Goal: Task Accomplishment & Management: Manage account settings

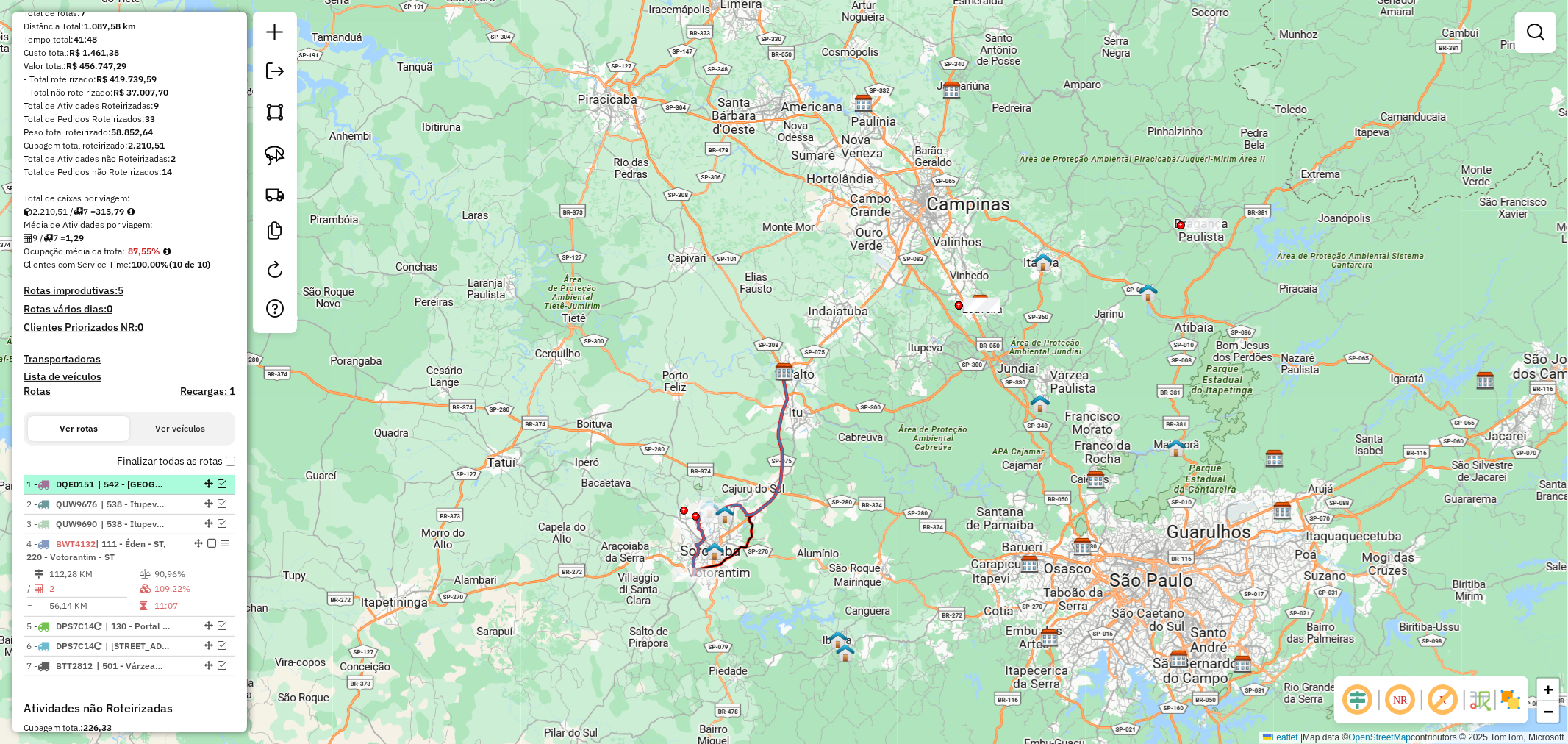
scroll to position [326, 0]
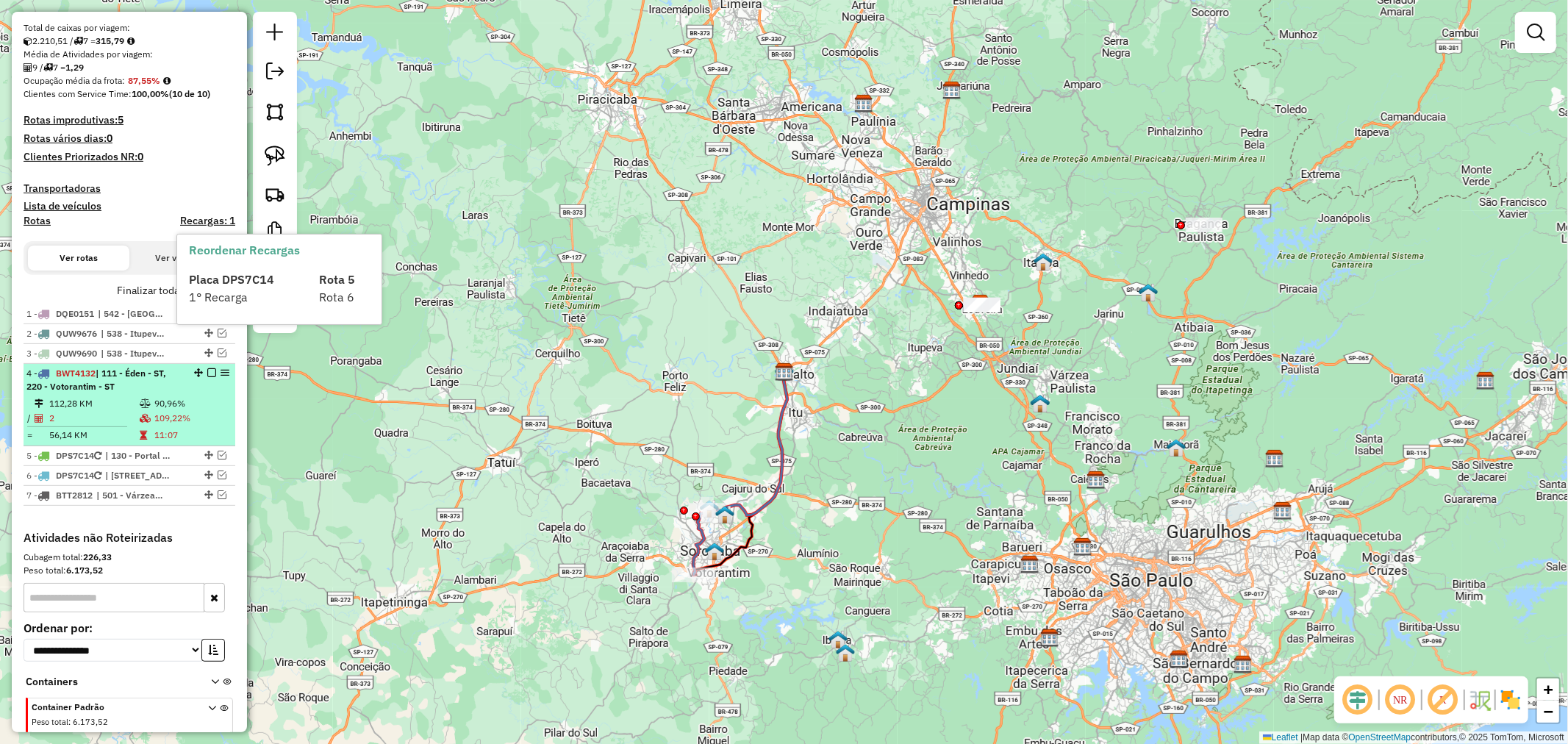
select select "**********"
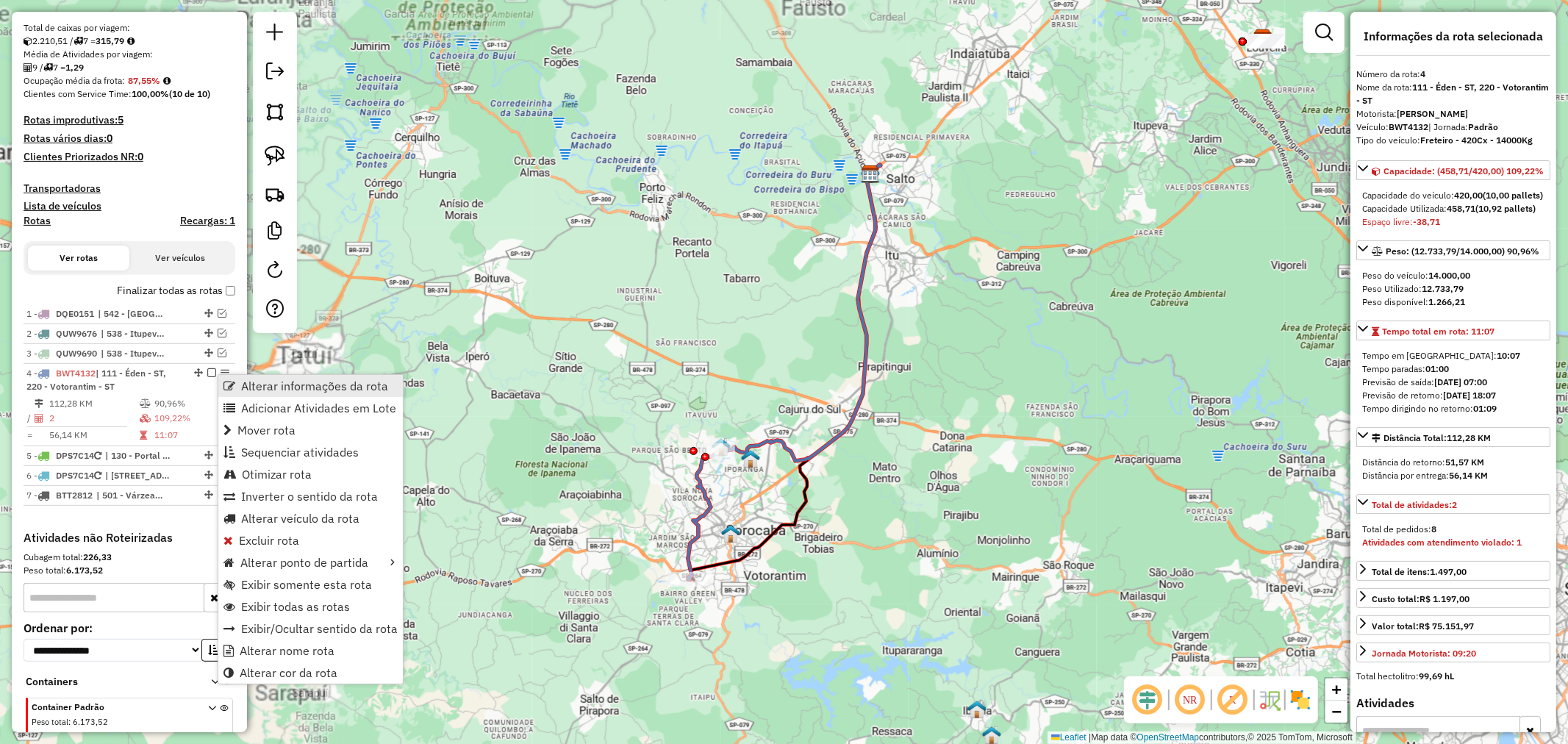
click at [237, 377] on link "Alterar informações da rota" at bounding box center [310, 386] width 185 height 22
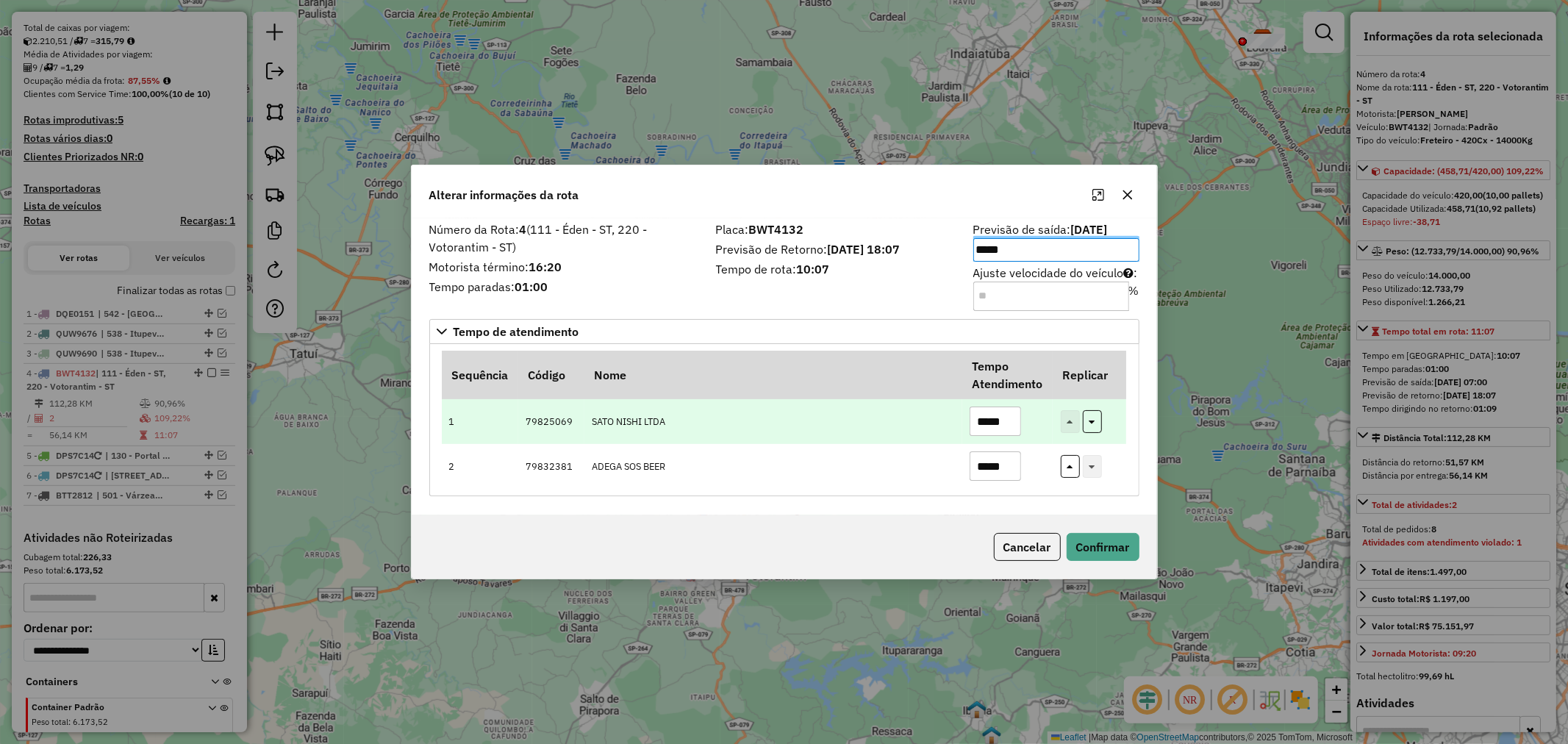
drag, startPoint x: 934, startPoint y: 453, endPoint x: 980, endPoint y: 439, distance: 48.1
click at [936, 453] on td "ADEGA SOS BEER" at bounding box center [773, 467] width 378 height 45
click at [990, 419] on input "*****" at bounding box center [995, 421] width 51 height 30
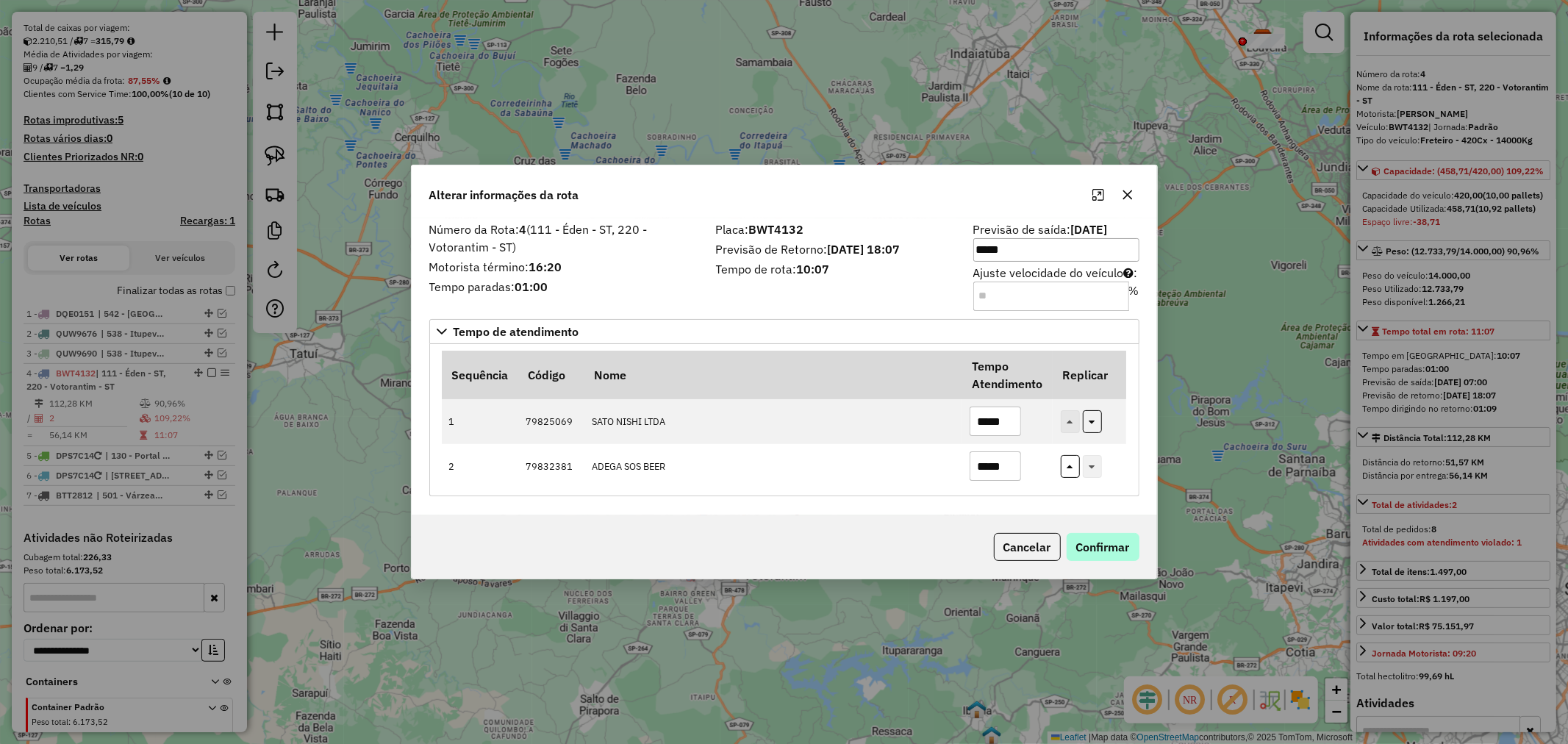
type input "*****"
click at [1088, 553] on button "Confirmar" at bounding box center [1102, 547] width 72 height 28
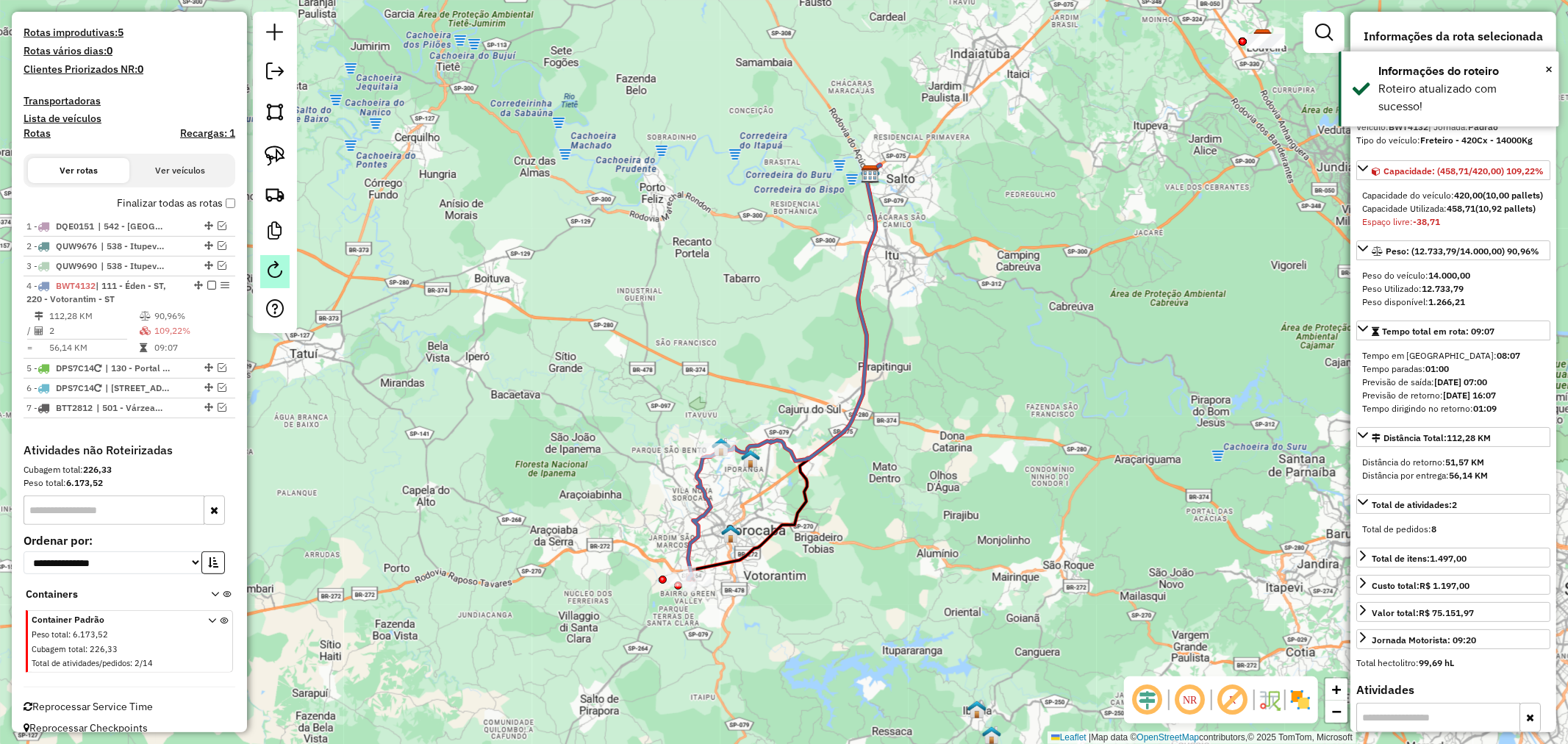
scroll to position [428, 0]
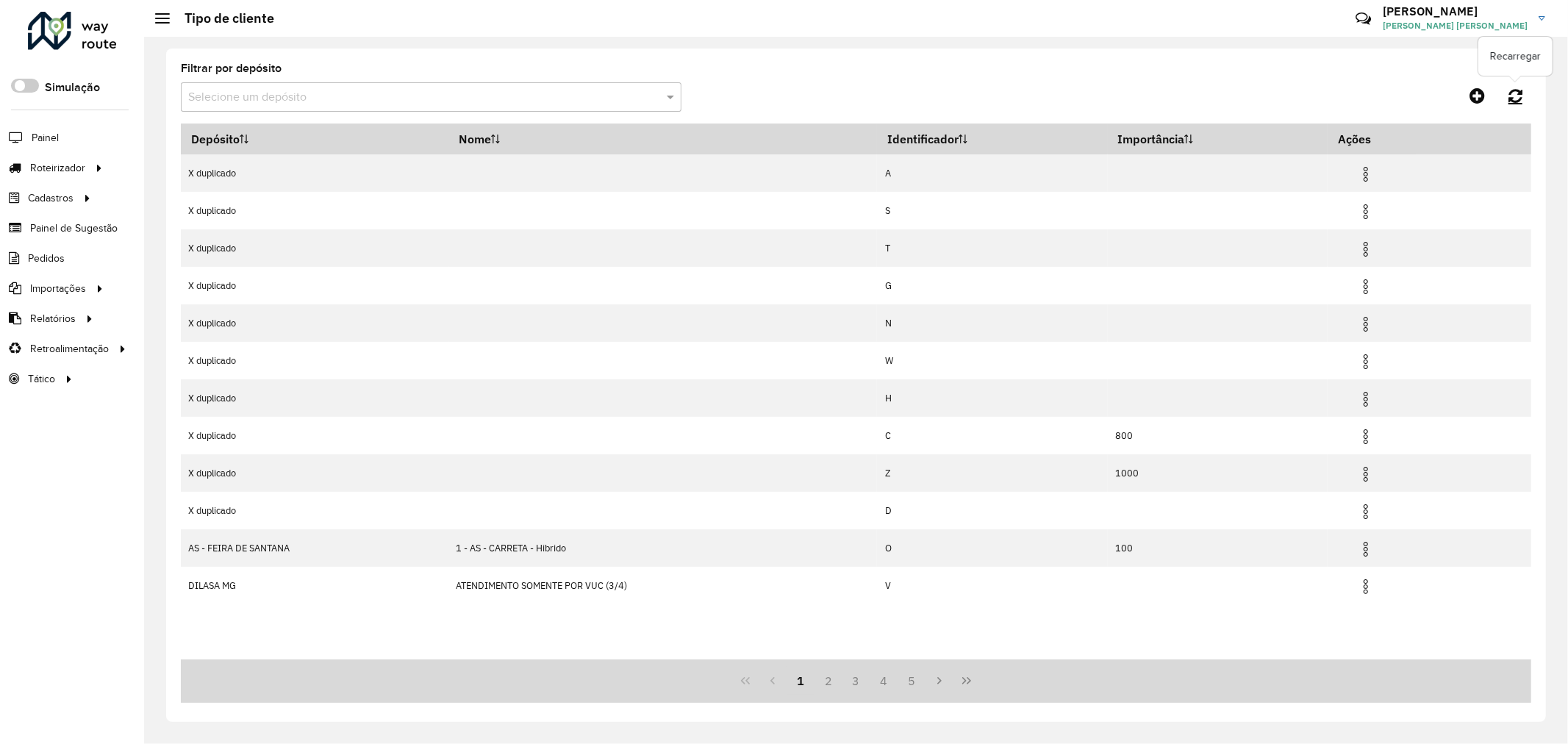
click at [1507, 99] on link at bounding box center [1515, 96] width 32 height 26
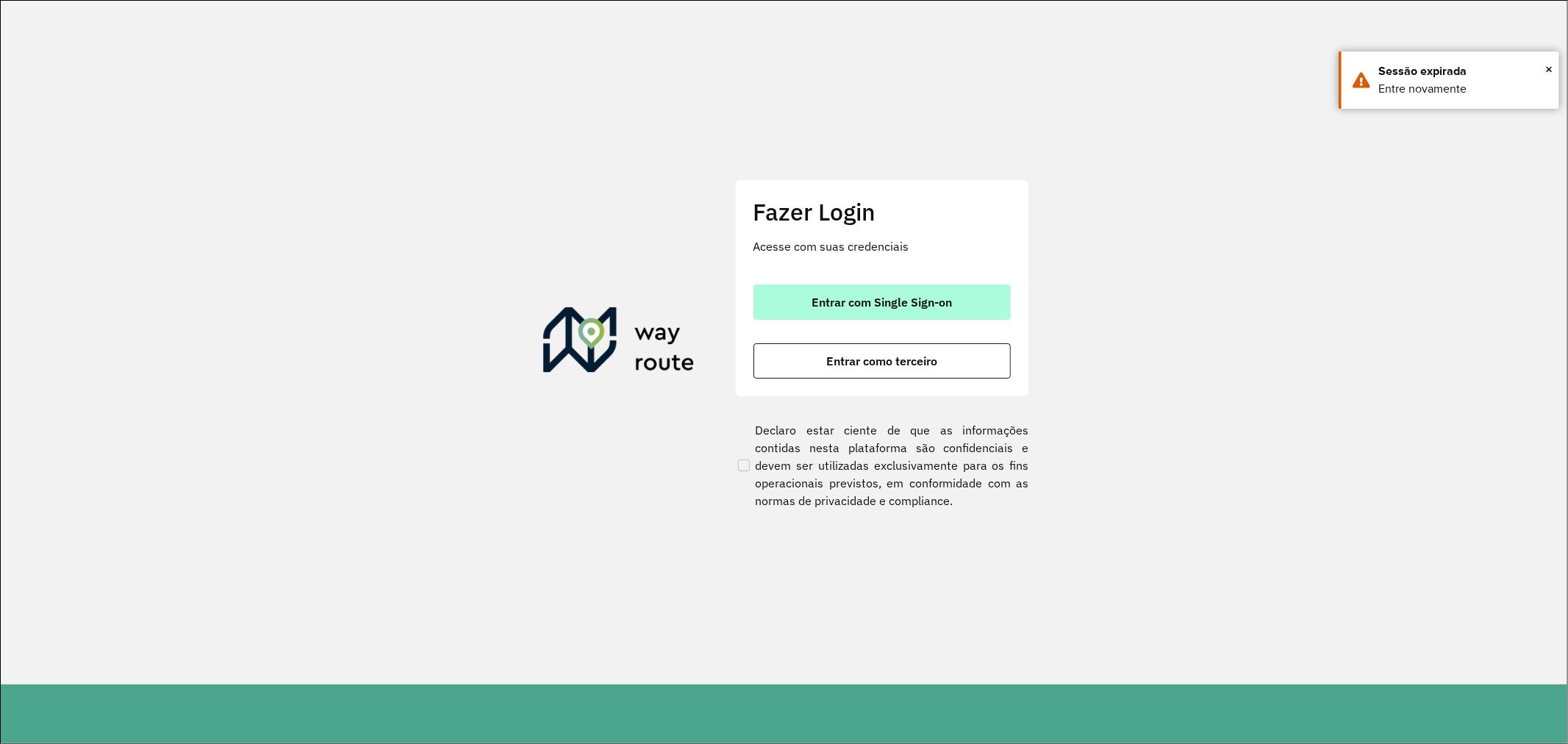
click at [936, 296] on span "Entrar com Single Sign-on" at bounding box center [882, 301] width 140 height 12
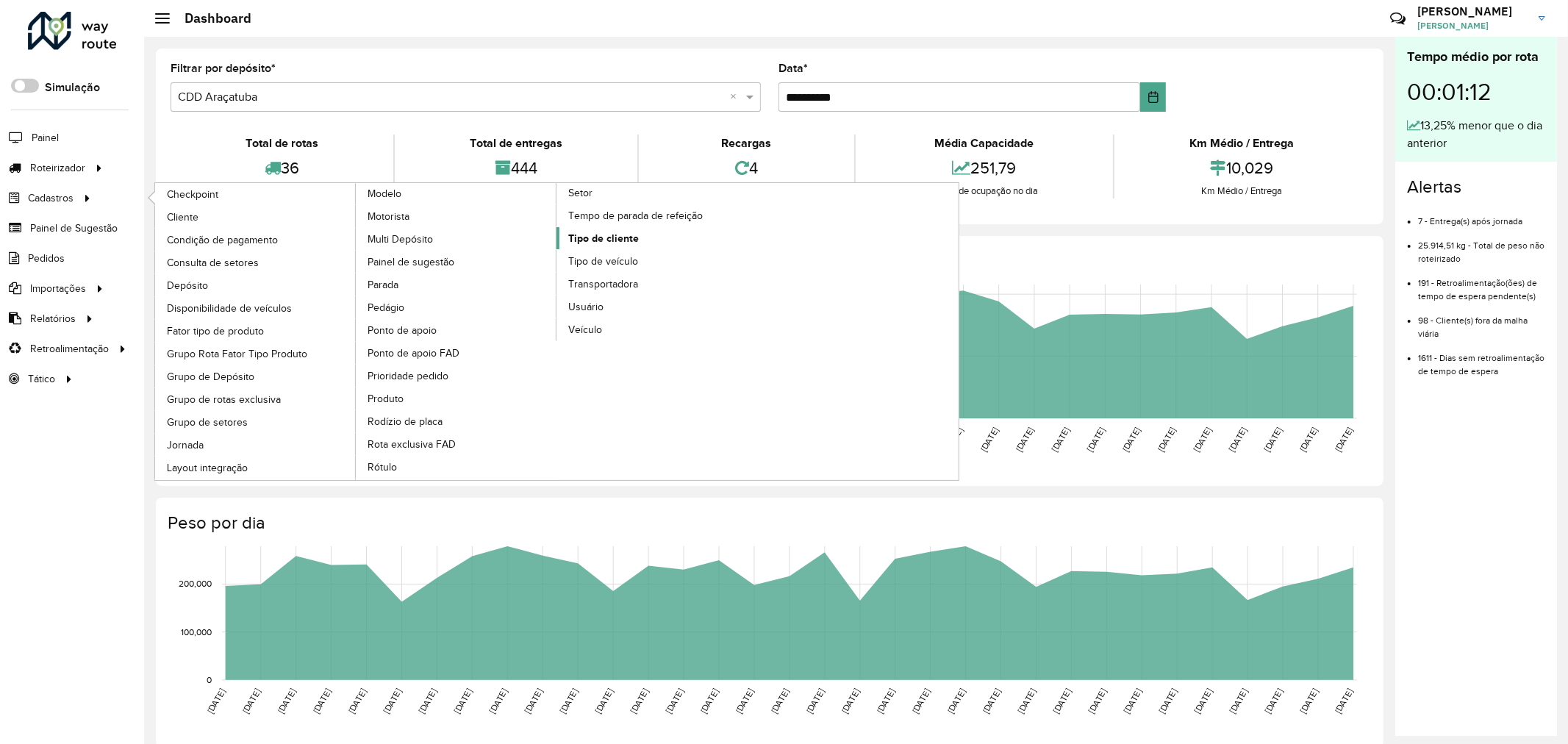
click at [594, 246] on span "Tipo de cliente" at bounding box center [603, 238] width 71 height 16
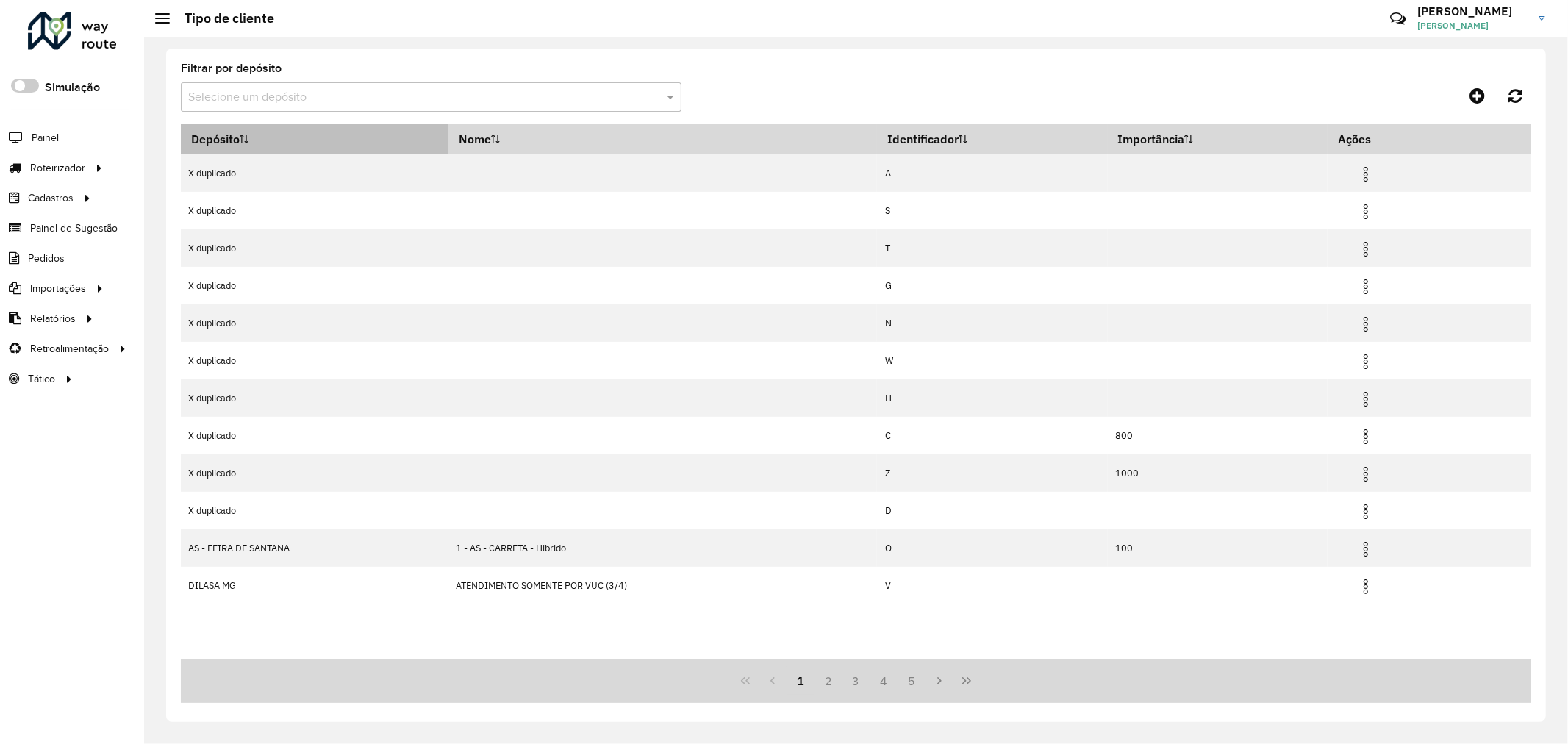
click at [275, 135] on th "Depósito" at bounding box center [314, 139] width 267 height 31
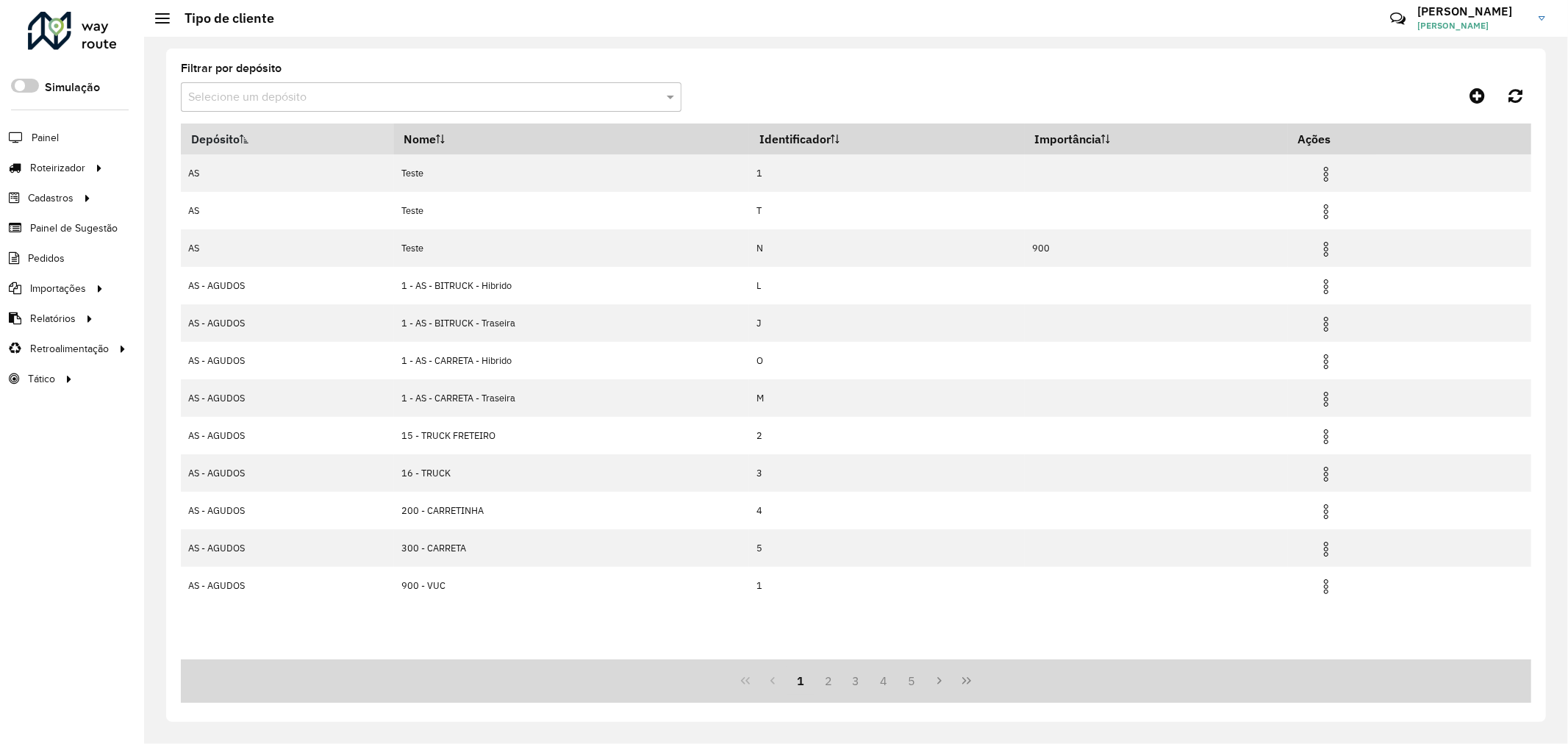
click at [275, 135] on th "Depósito" at bounding box center [287, 139] width 213 height 31
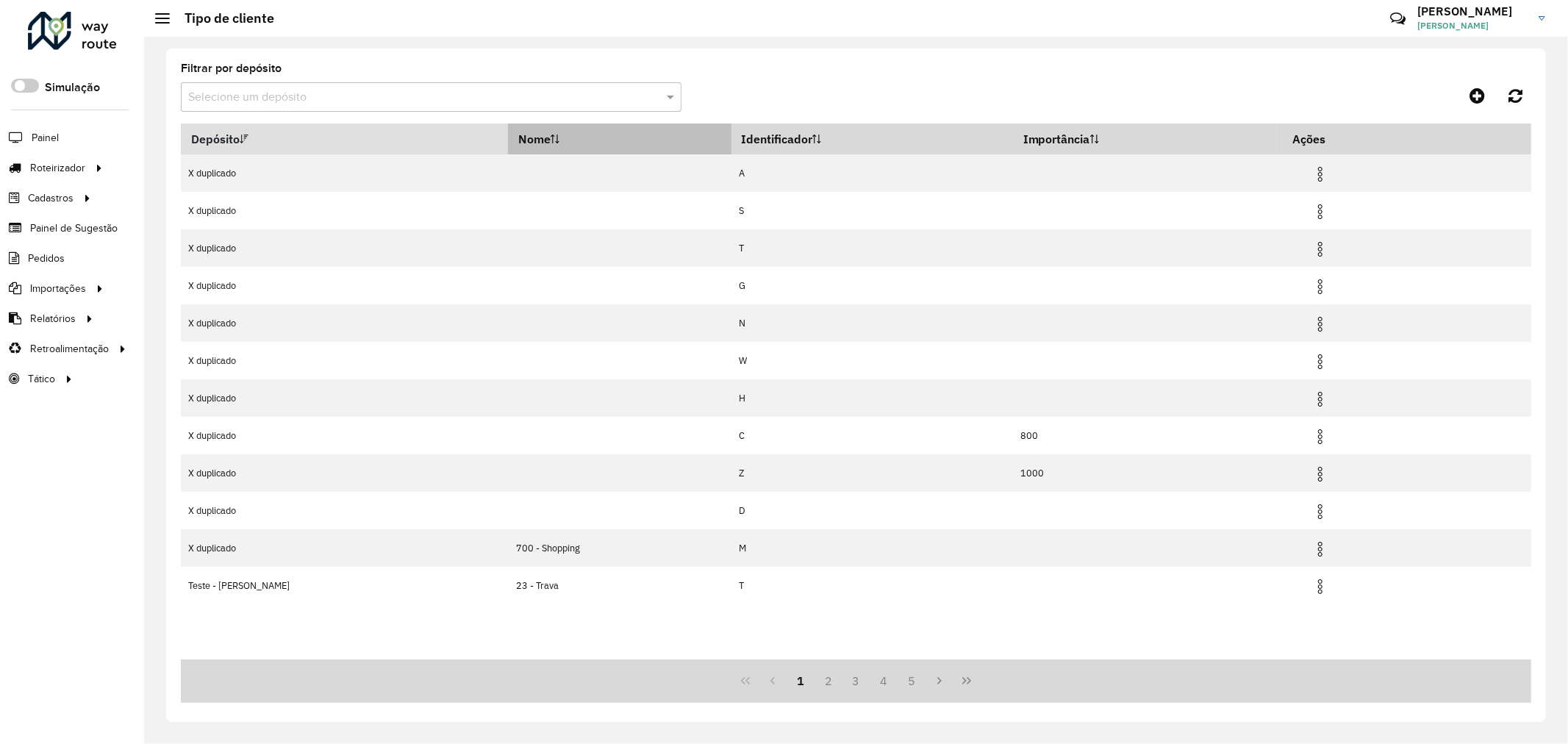
click at [606, 140] on th "Nome" at bounding box center [619, 139] width 223 height 31
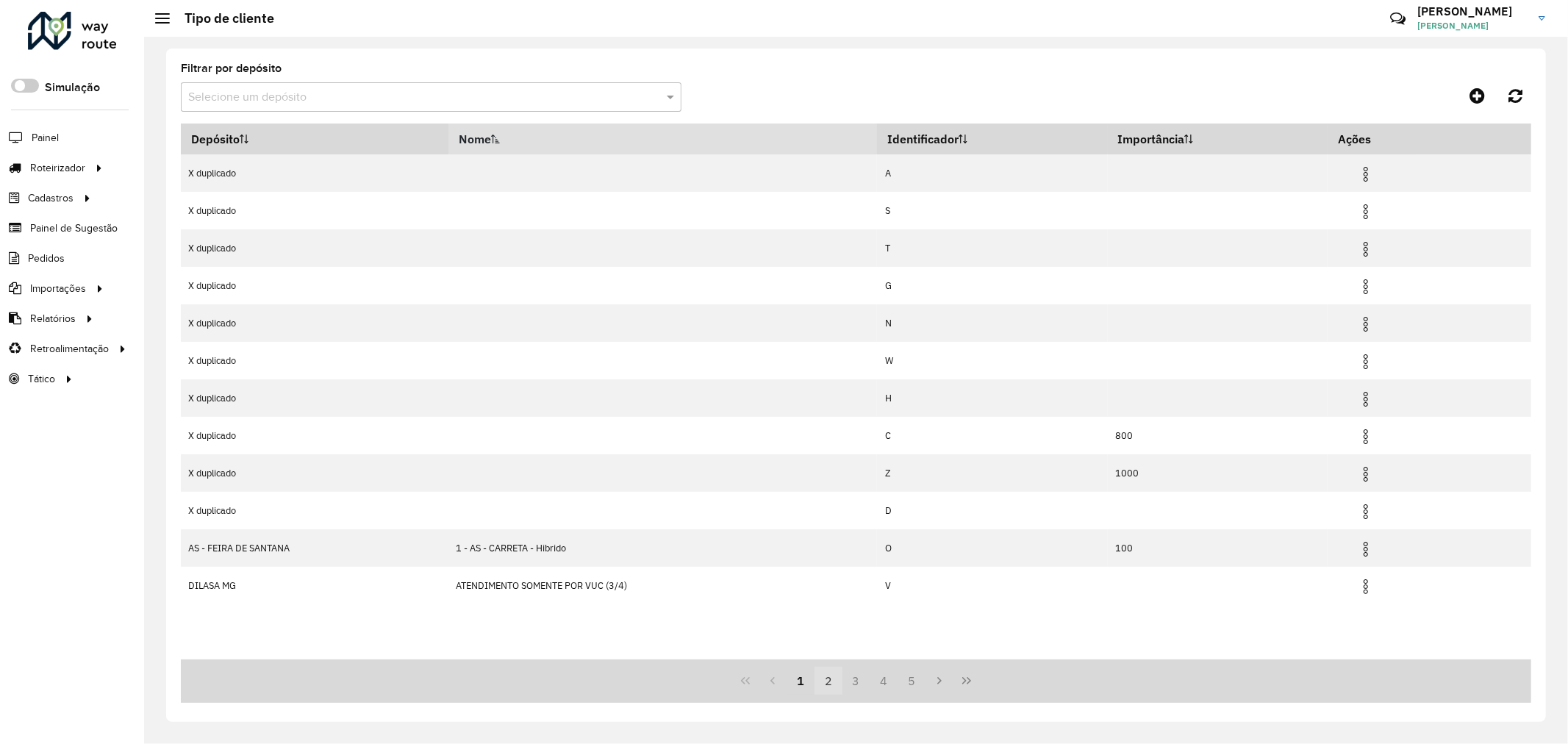
click at [824, 686] on button "2" at bounding box center [829, 681] width 28 height 28
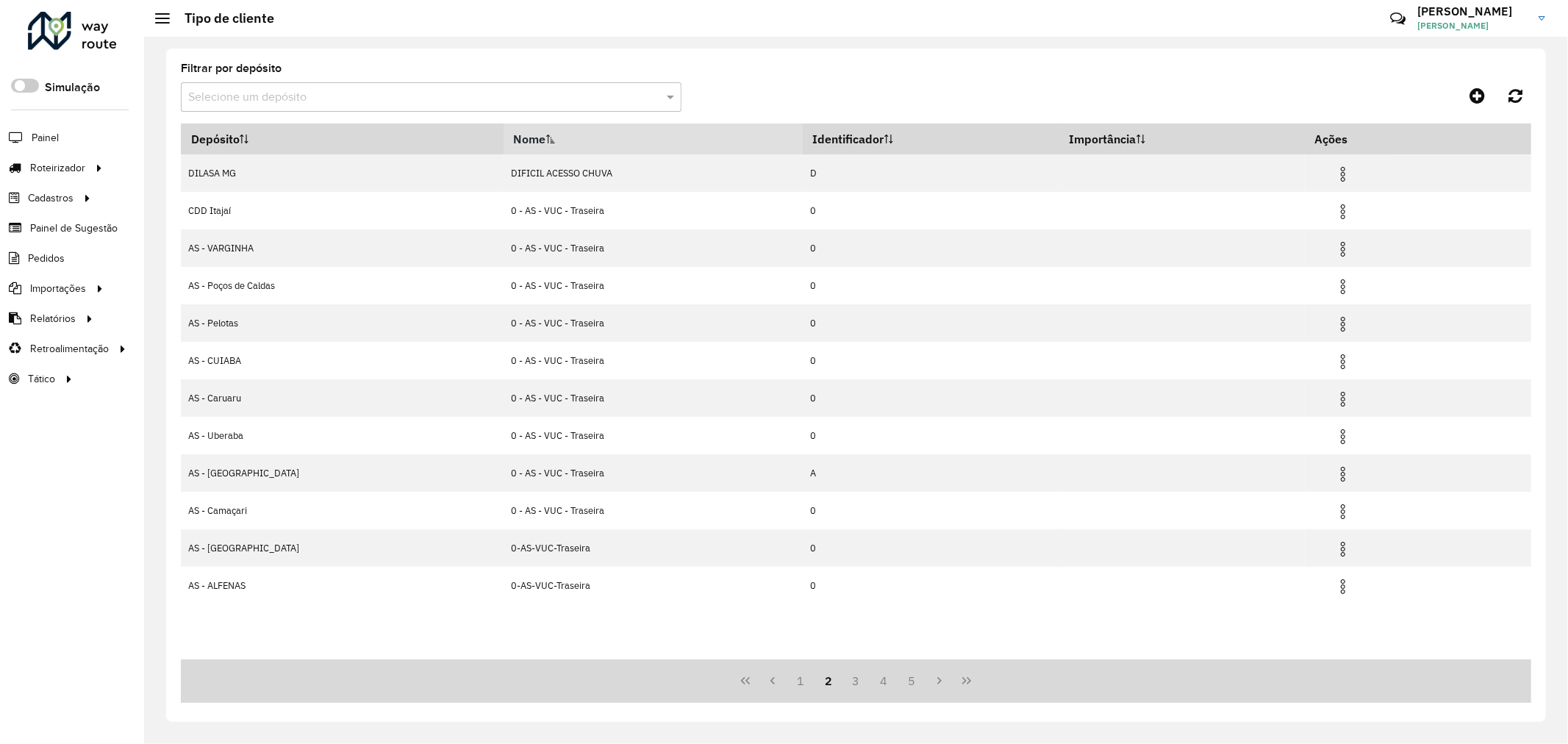
click at [825, 686] on button "2" at bounding box center [829, 681] width 28 height 28
click at [846, 681] on button "3" at bounding box center [856, 681] width 28 height 28
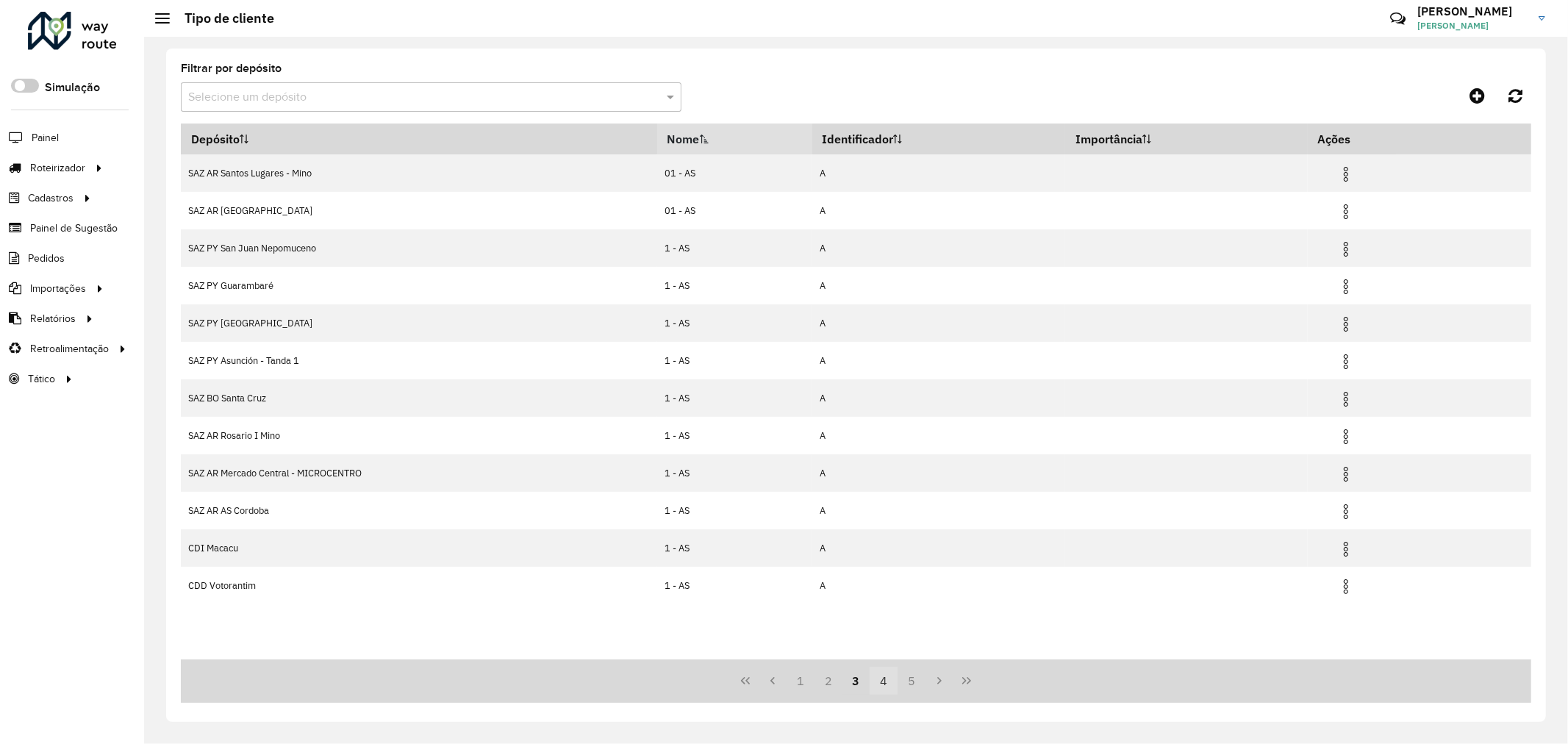
click at [871, 680] on button "4" at bounding box center [883, 681] width 28 height 28
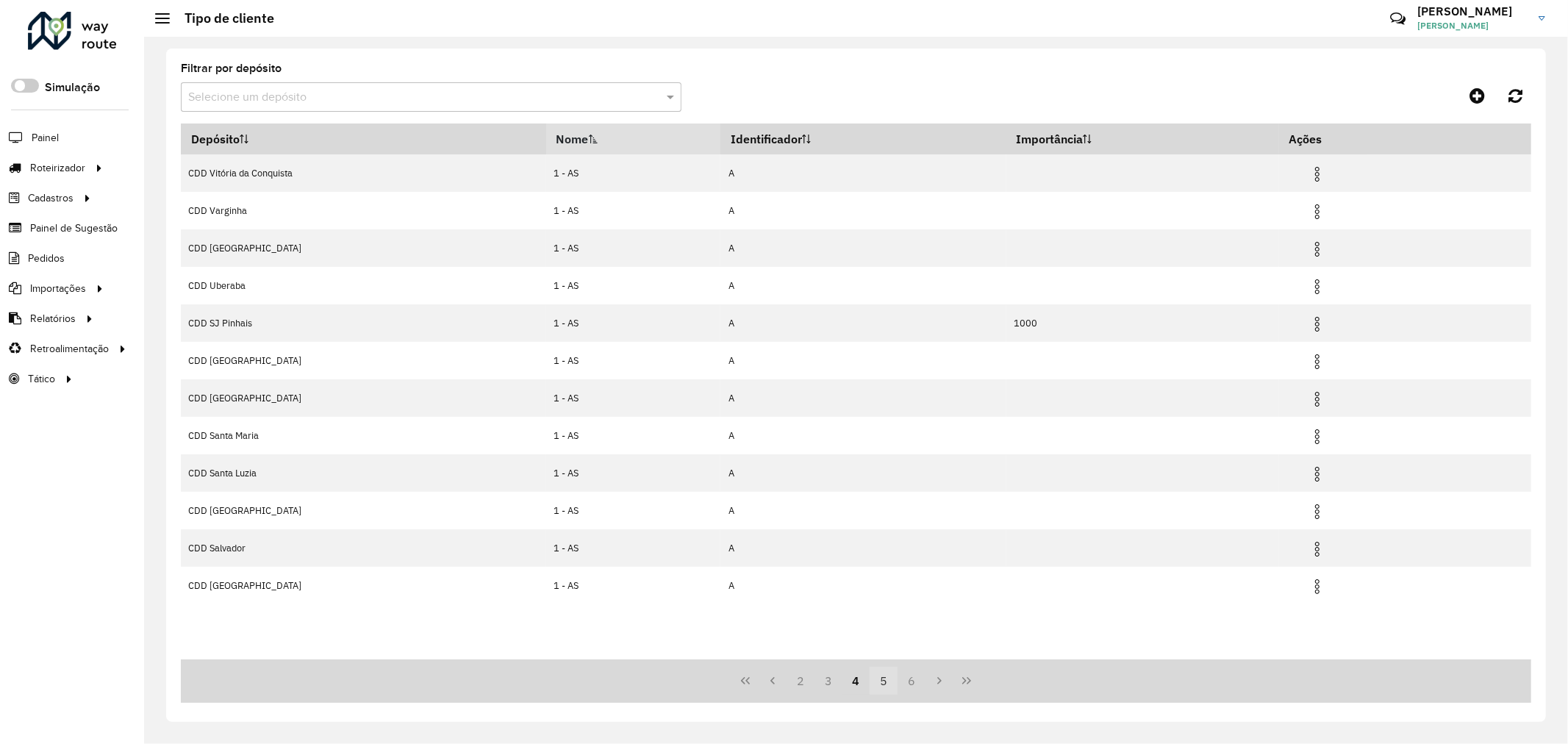
click at [872, 680] on button "5" at bounding box center [883, 681] width 28 height 28
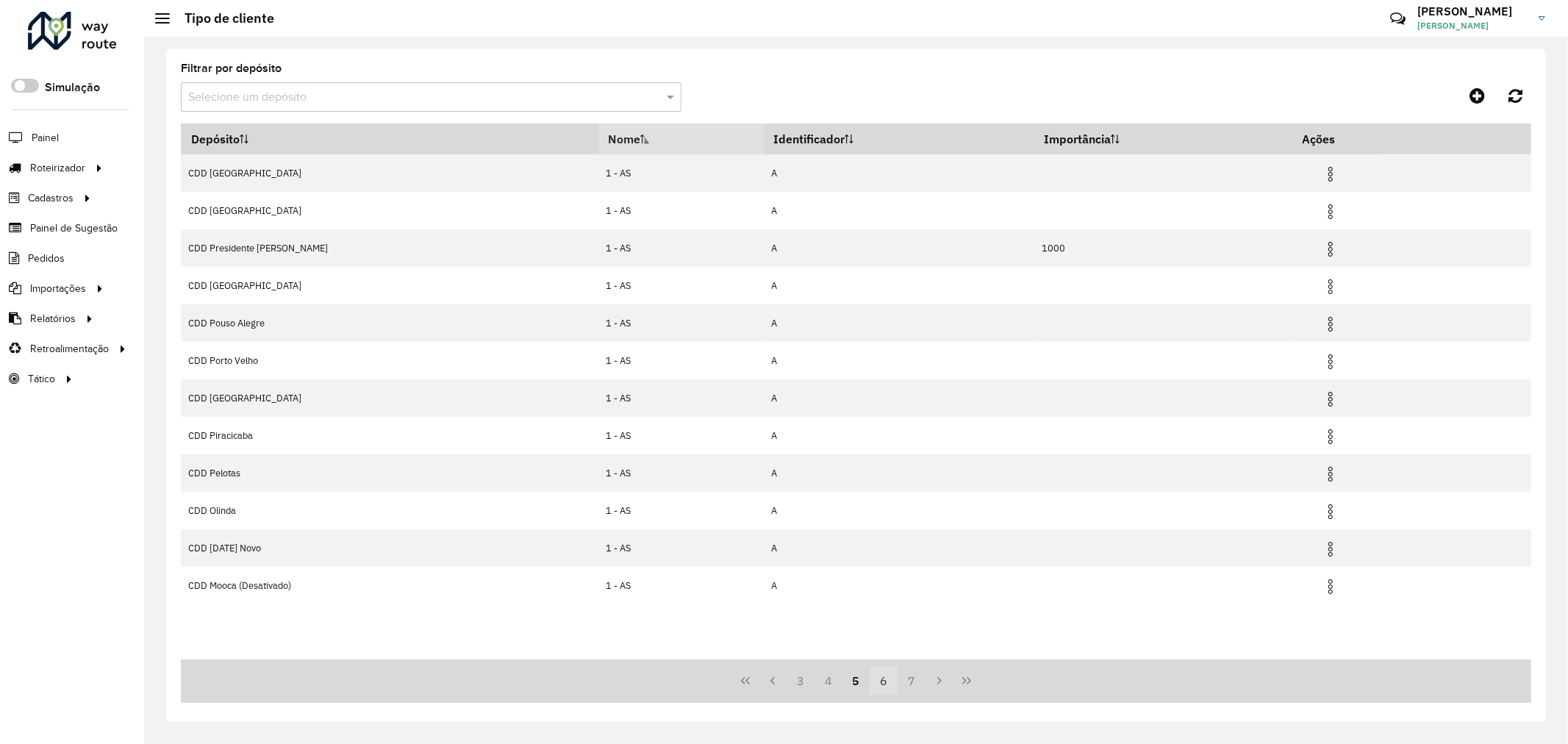
click at [878, 679] on button "6" at bounding box center [883, 681] width 28 height 28
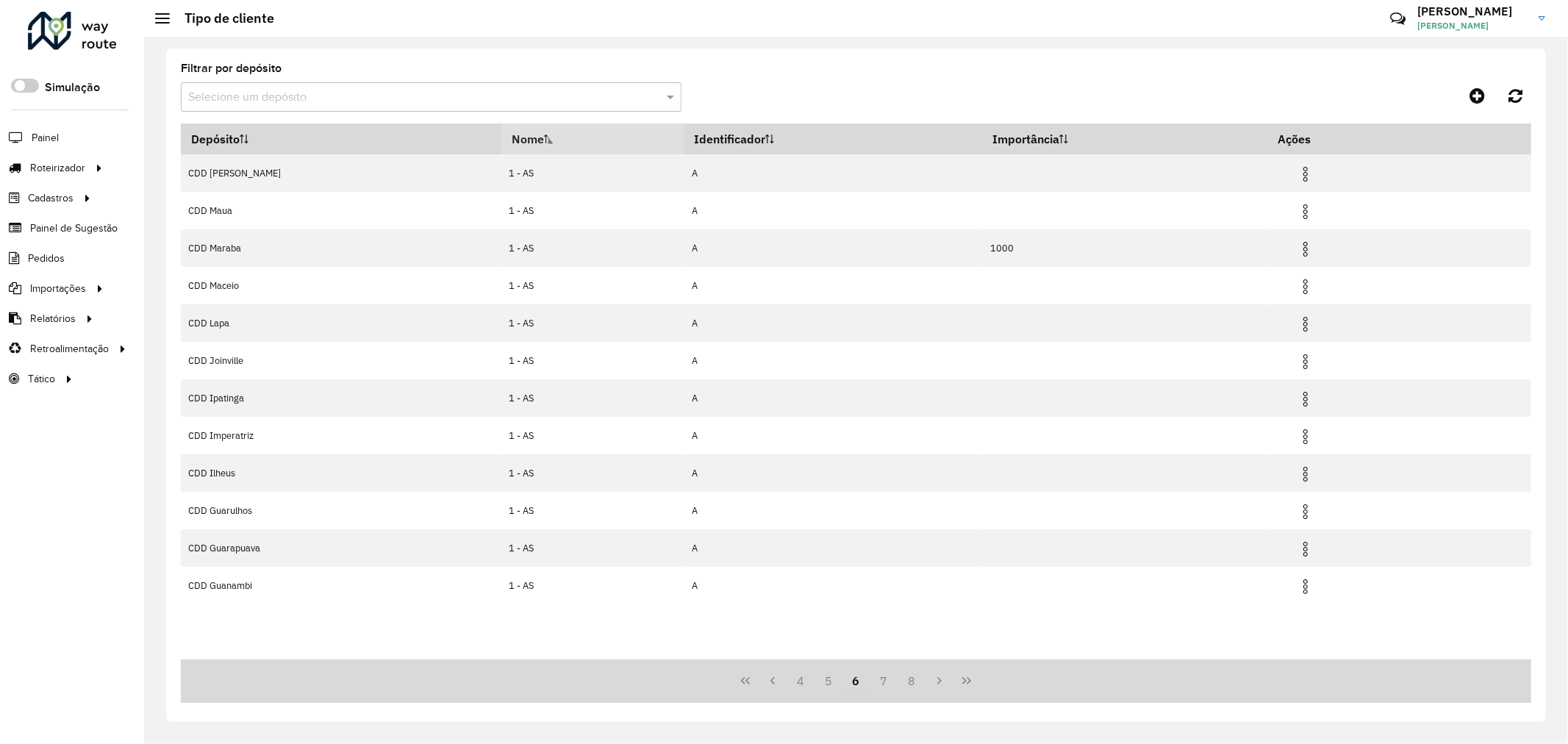
click at [878, 679] on button "7" at bounding box center [883, 681] width 28 height 28
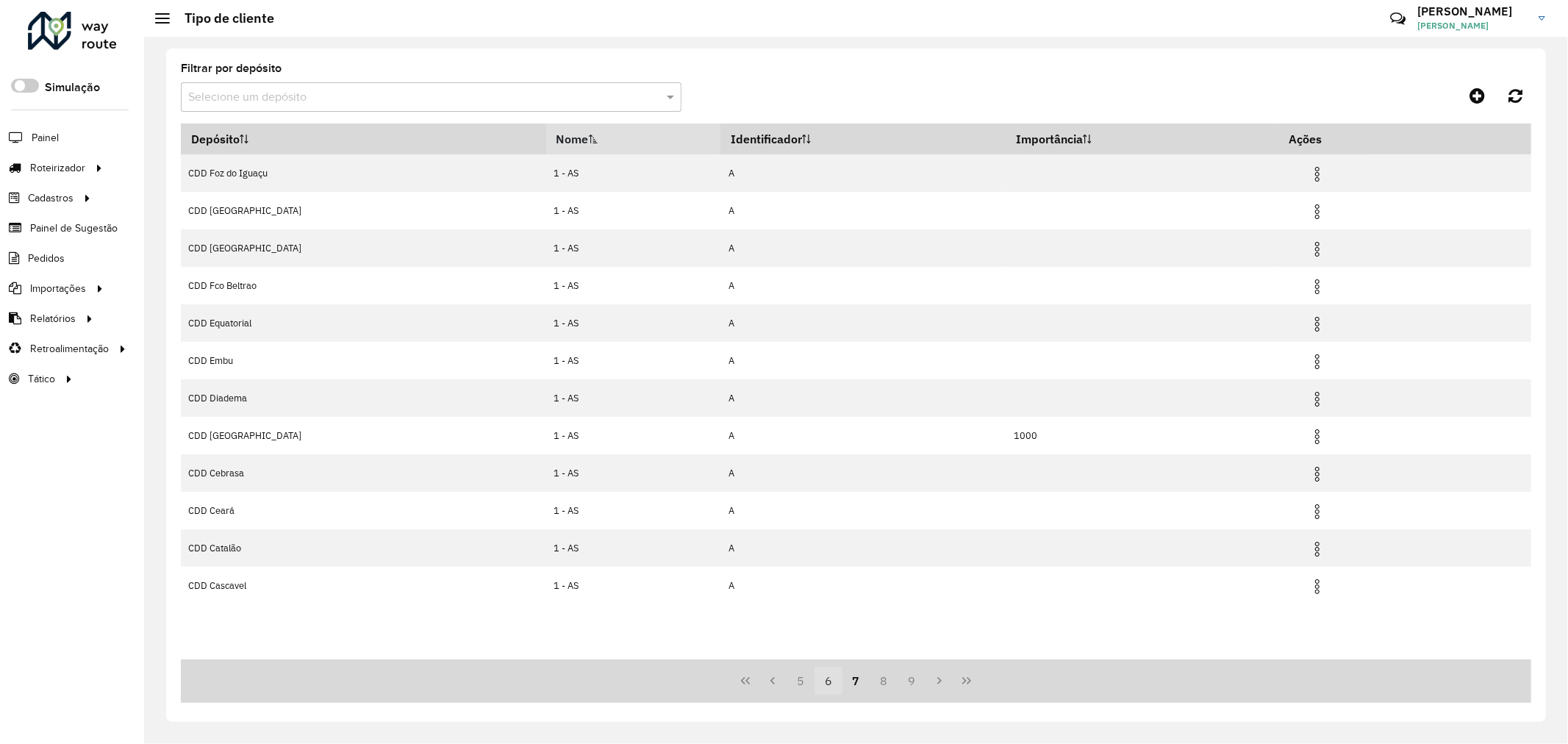
click at [878, 679] on button "8" at bounding box center [883, 681] width 28 height 28
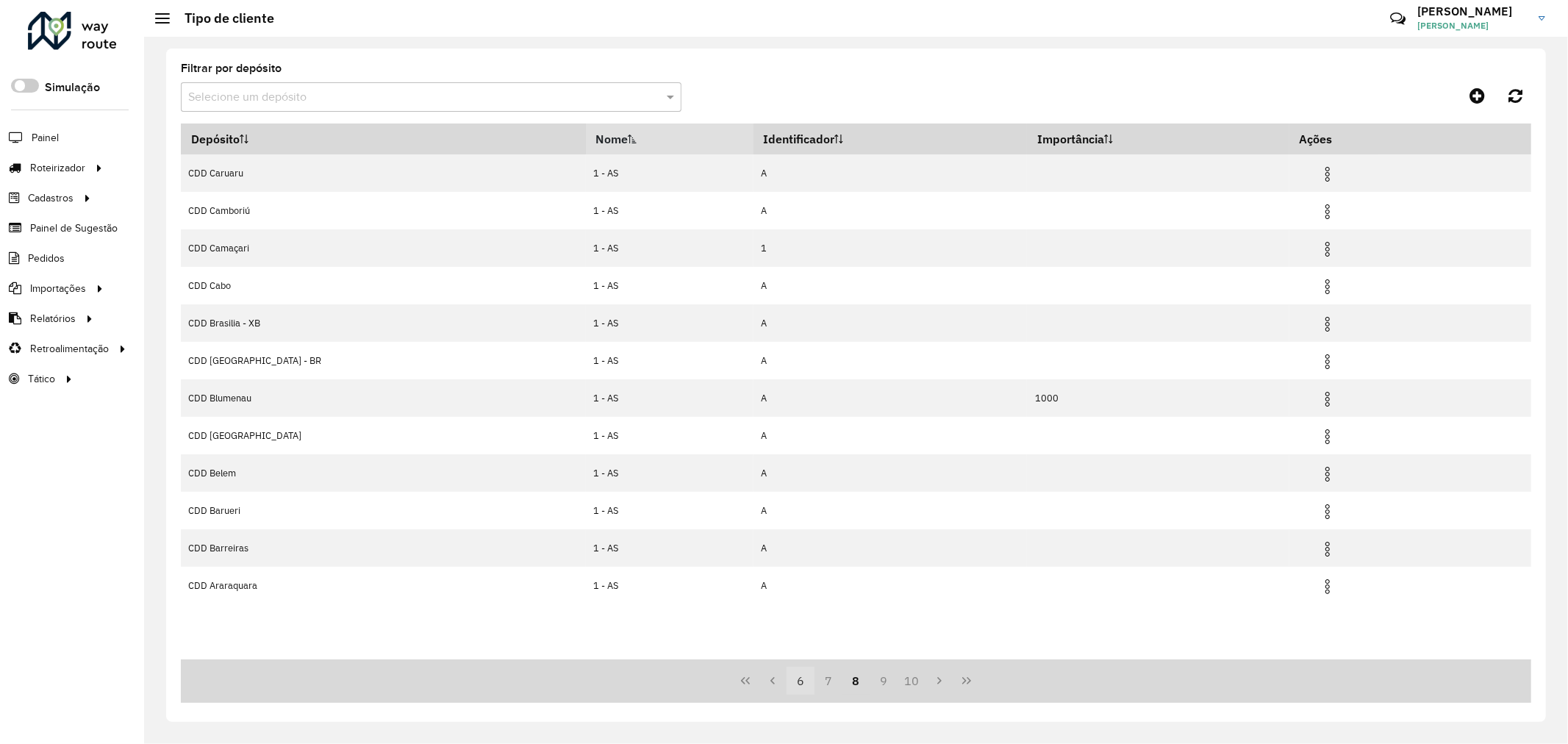
click at [878, 679] on button "9" at bounding box center [883, 681] width 28 height 28
click at [897, 679] on button "10" at bounding box center [911, 681] width 28 height 28
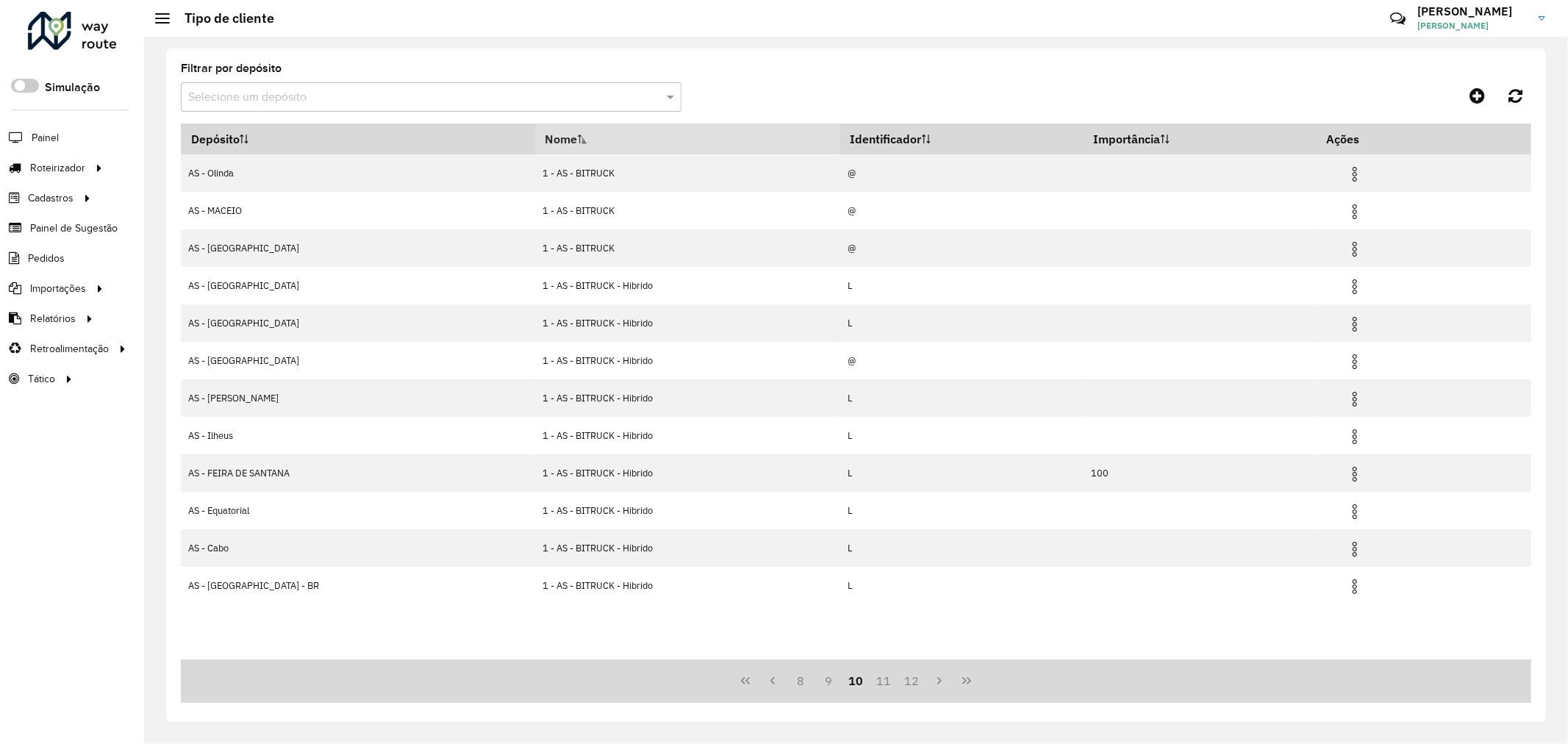
click at [878, 679] on button "11" at bounding box center [883, 681] width 28 height 28
click at [897, 679] on button "12" at bounding box center [911, 681] width 28 height 28
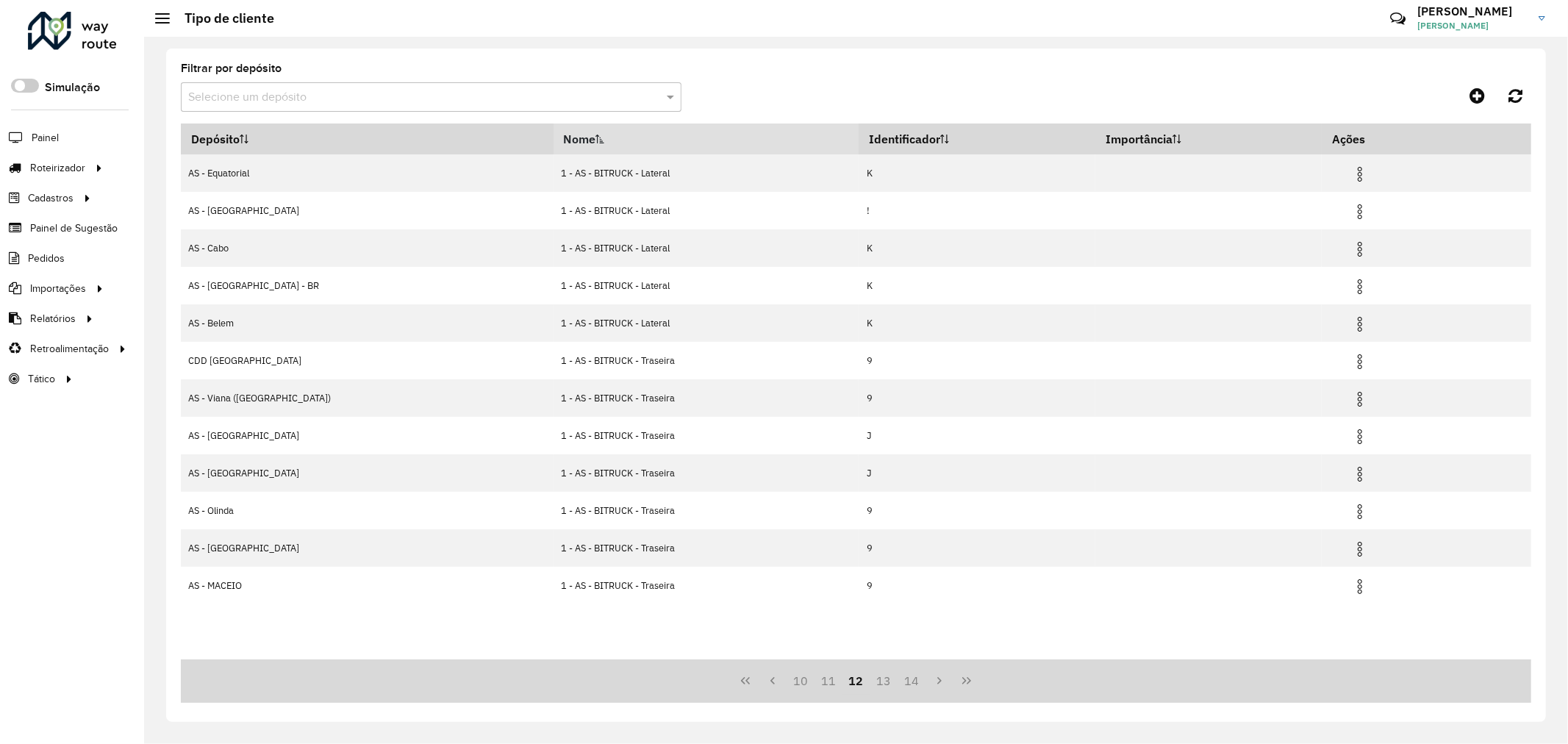
click at [878, 679] on button "13" at bounding box center [883, 681] width 28 height 28
click at [878, 679] on button "14" at bounding box center [883, 681] width 28 height 28
click at [897, 679] on button "15" at bounding box center [911, 681] width 28 height 28
click at [878, 679] on button "16" at bounding box center [883, 681] width 28 height 28
click at [897, 679] on button "17" at bounding box center [911, 681] width 28 height 28
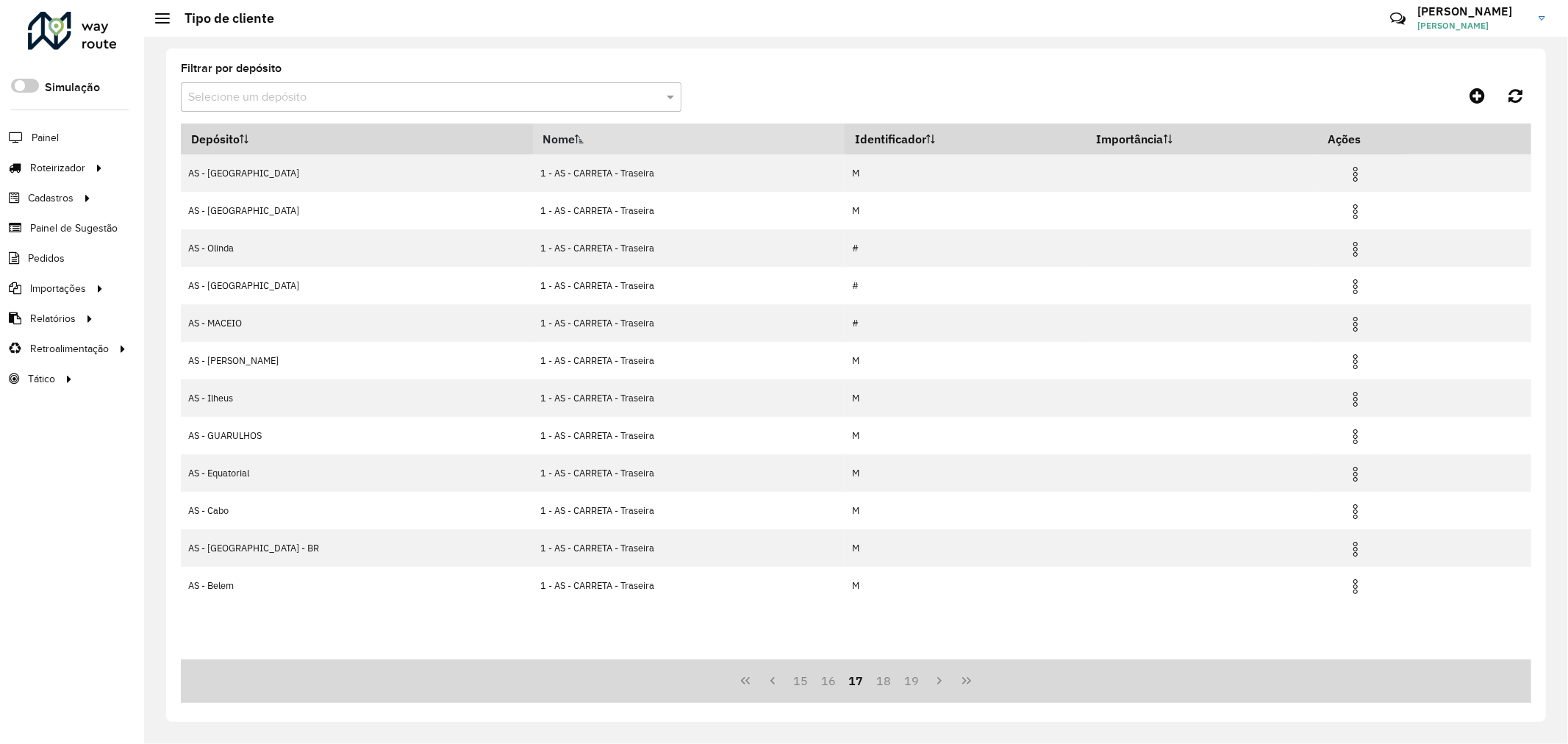
click at [878, 679] on button "18" at bounding box center [883, 681] width 28 height 28
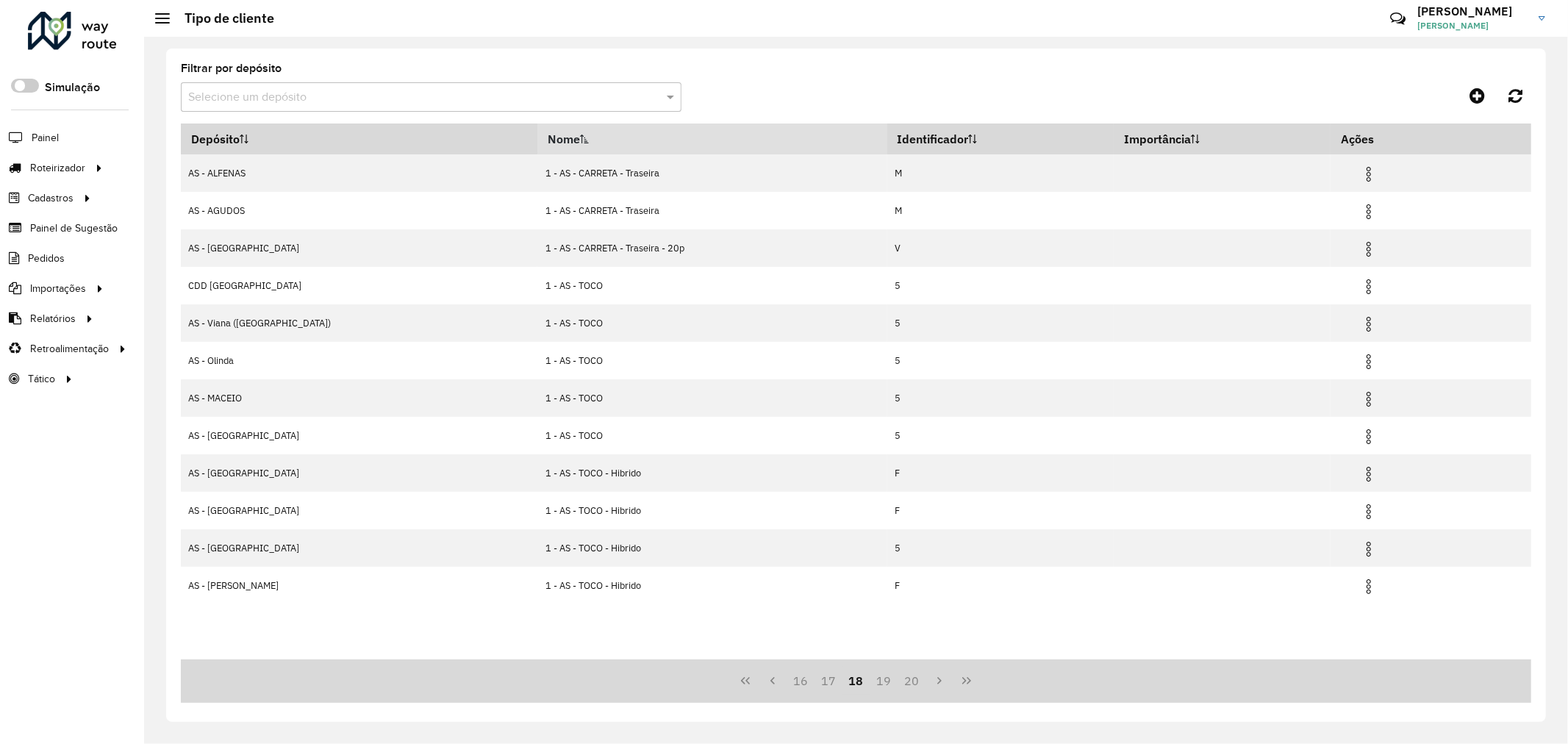
click at [878, 679] on button "19" at bounding box center [883, 681] width 28 height 28
click at [897, 679] on button "20" at bounding box center [911, 681] width 28 height 28
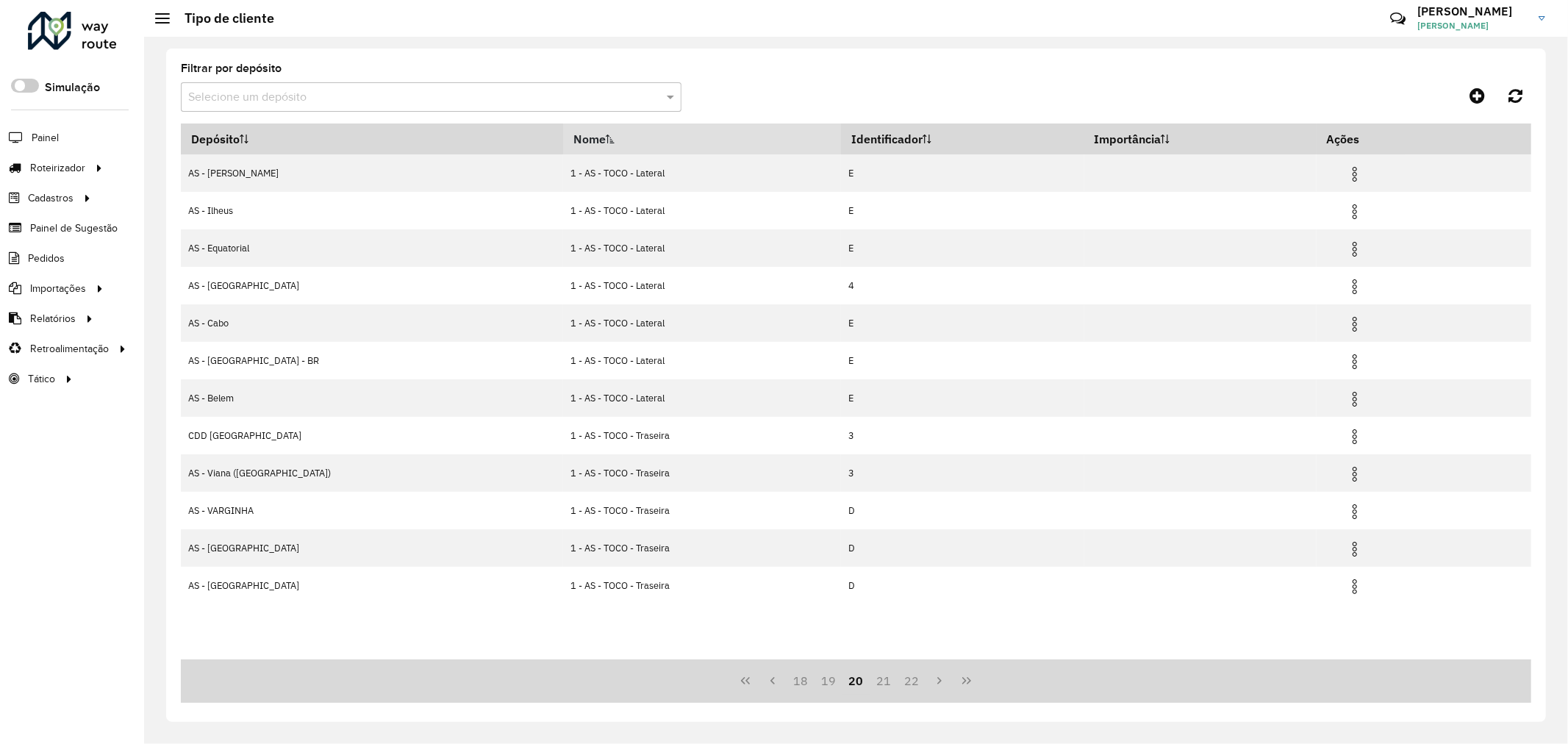
click at [878, 679] on button "21" at bounding box center [883, 681] width 28 height 28
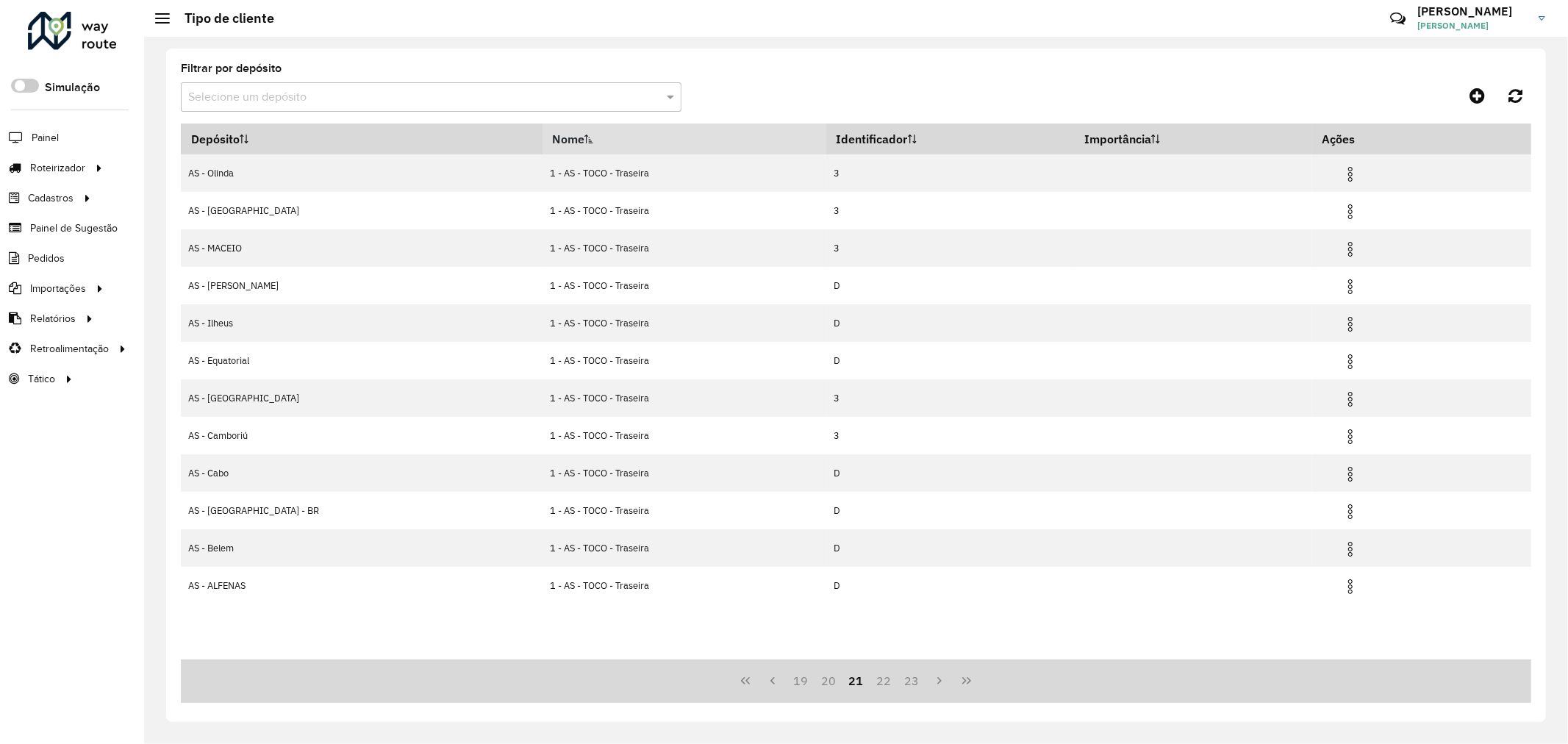
click at [878, 679] on button "22" at bounding box center [883, 681] width 28 height 28
click at [897, 679] on button "23" at bounding box center [911, 681] width 28 height 28
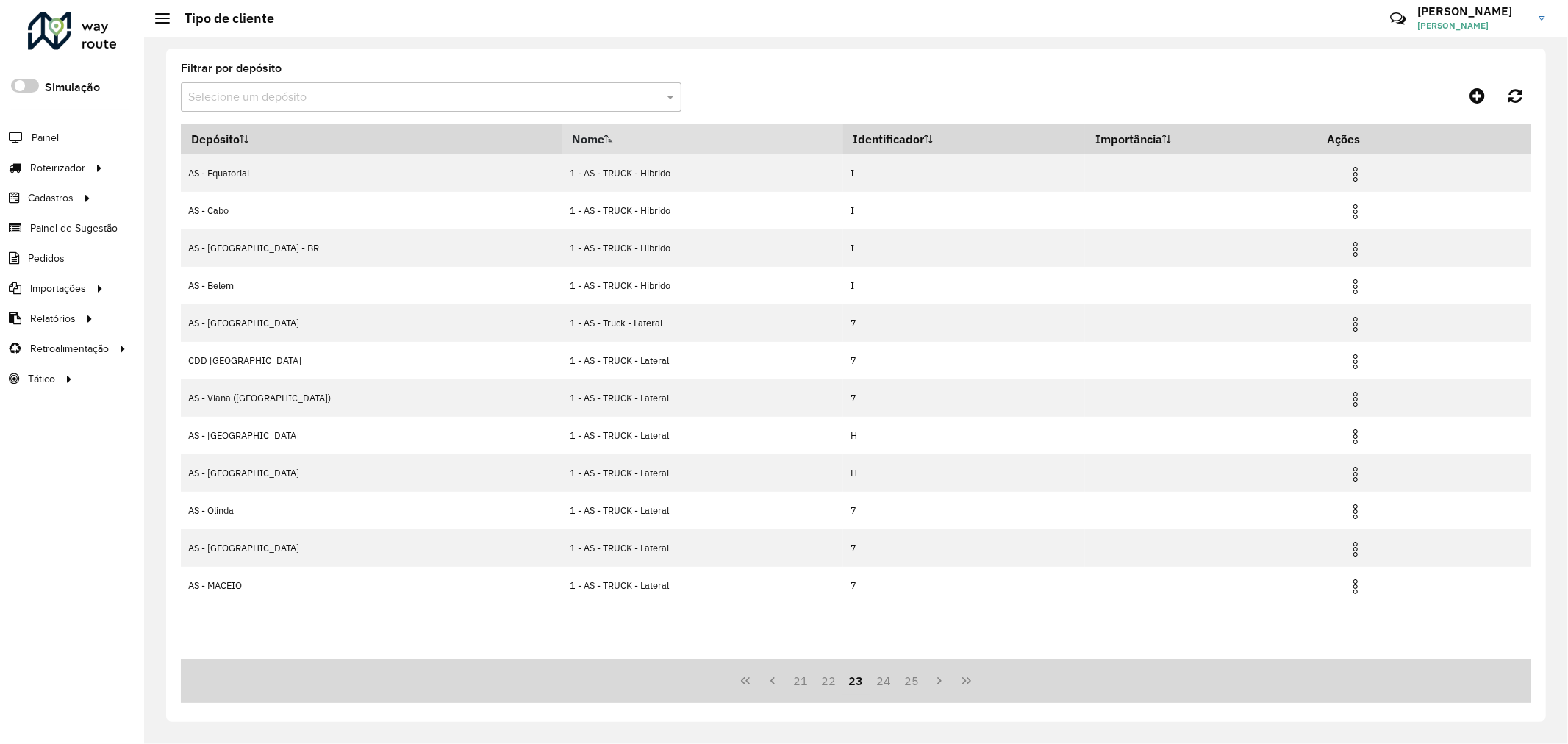
click at [878, 679] on button "24" at bounding box center [883, 681] width 28 height 28
click at [878, 679] on button "25" at bounding box center [883, 681] width 28 height 28
click at [897, 679] on button "26" at bounding box center [911, 681] width 28 height 28
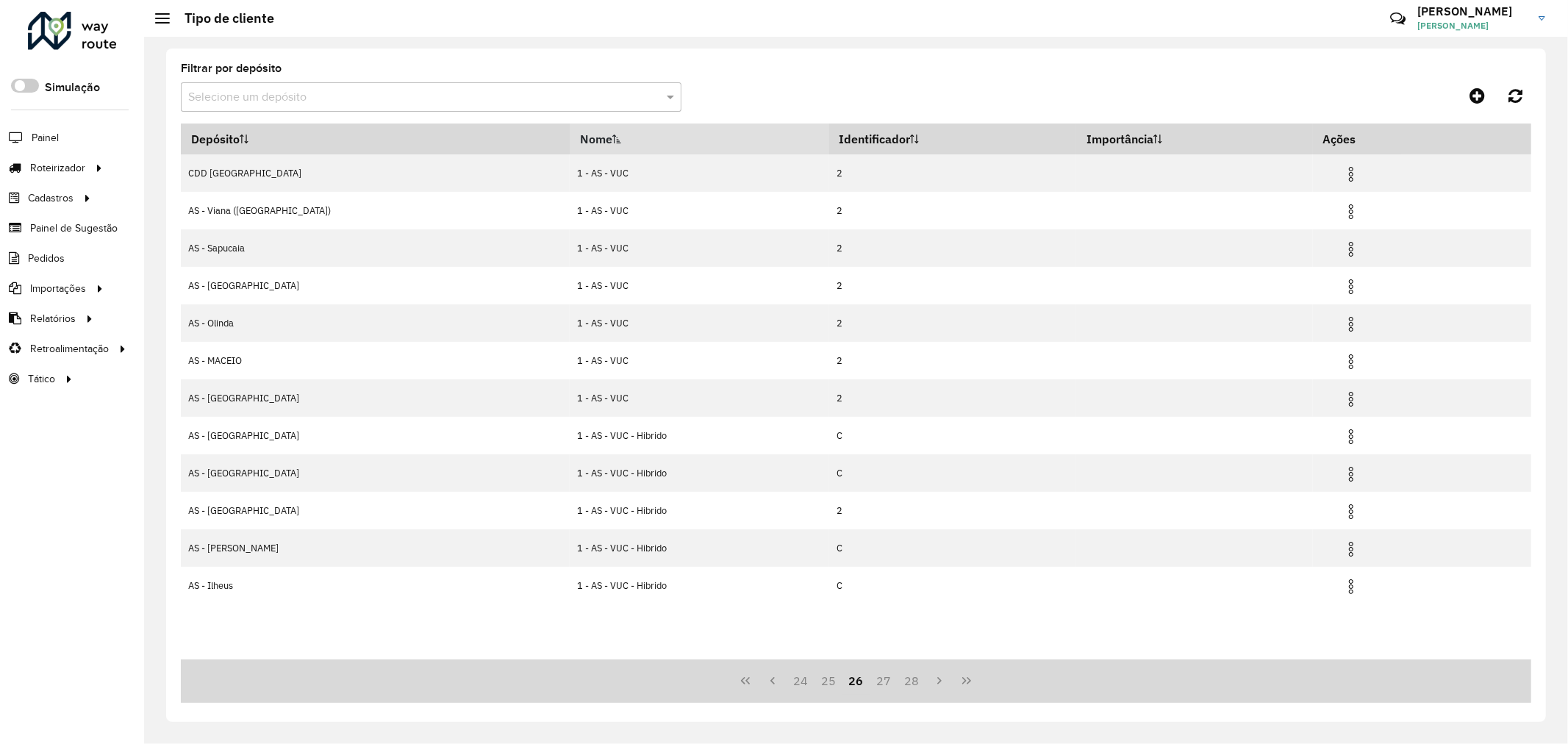
click at [878, 679] on button "27" at bounding box center [883, 681] width 28 height 28
click at [878, 679] on button "28" at bounding box center [883, 681] width 28 height 28
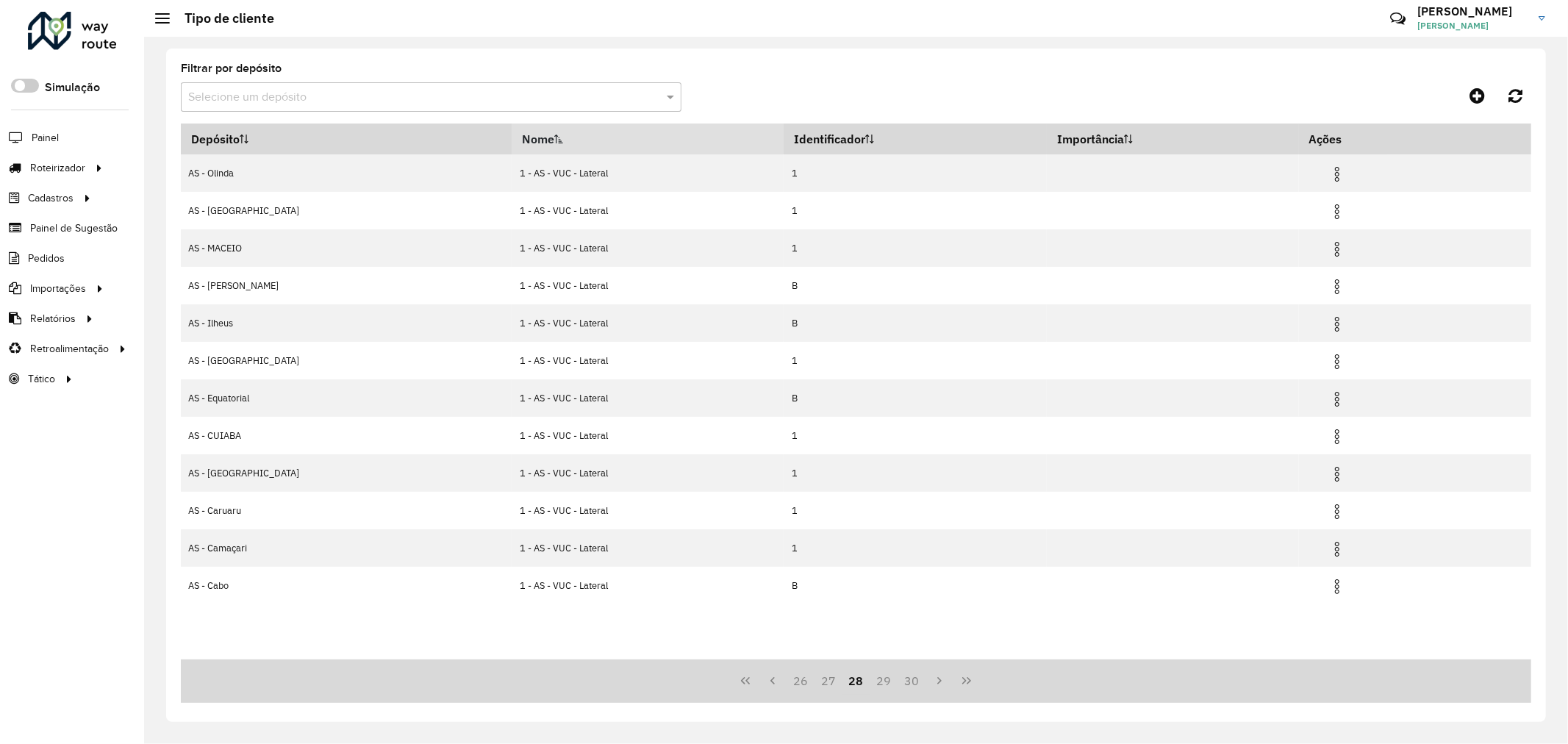
click at [878, 679] on button "29" at bounding box center [883, 681] width 28 height 28
click at [897, 679] on button "30" at bounding box center [911, 681] width 28 height 28
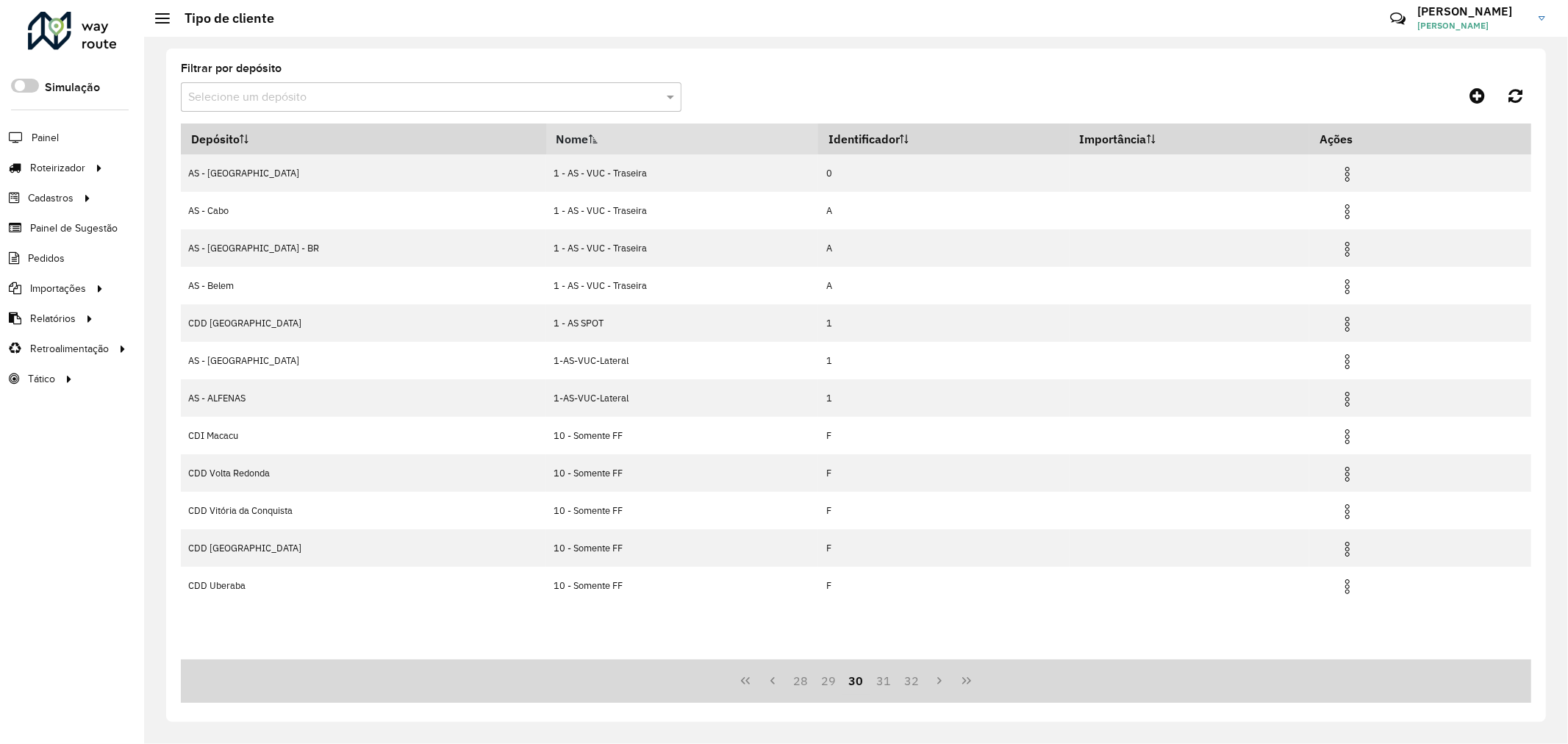
click at [878, 679] on button "31" at bounding box center [883, 681] width 28 height 28
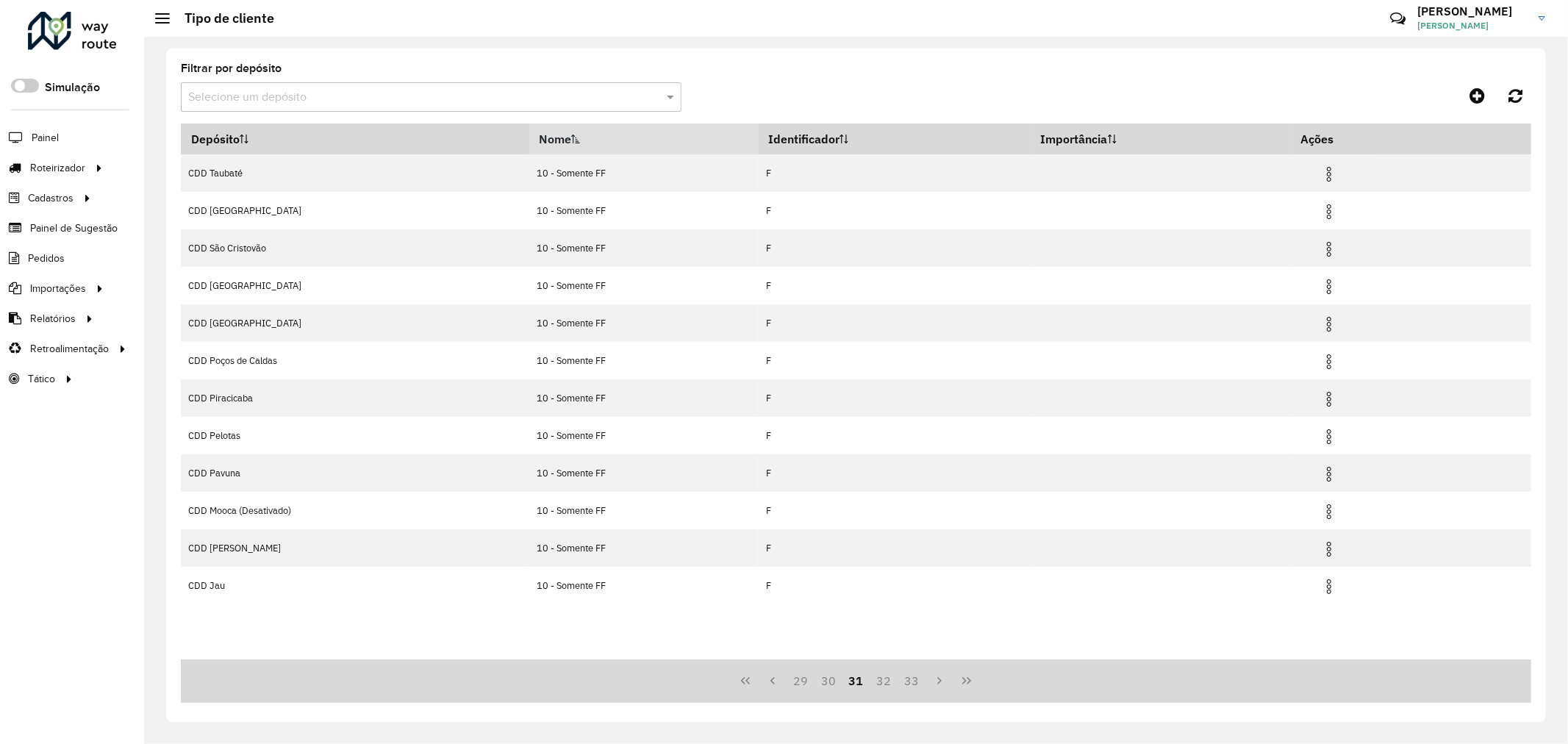
click at [878, 679] on button "32" at bounding box center [883, 681] width 28 height 28
click at [897, 679] on button "33" at bounding box center [911, 681] width 28 height 28
click at [821, 682] on button "32" at bounding box center [829, 681] width 28 height 28
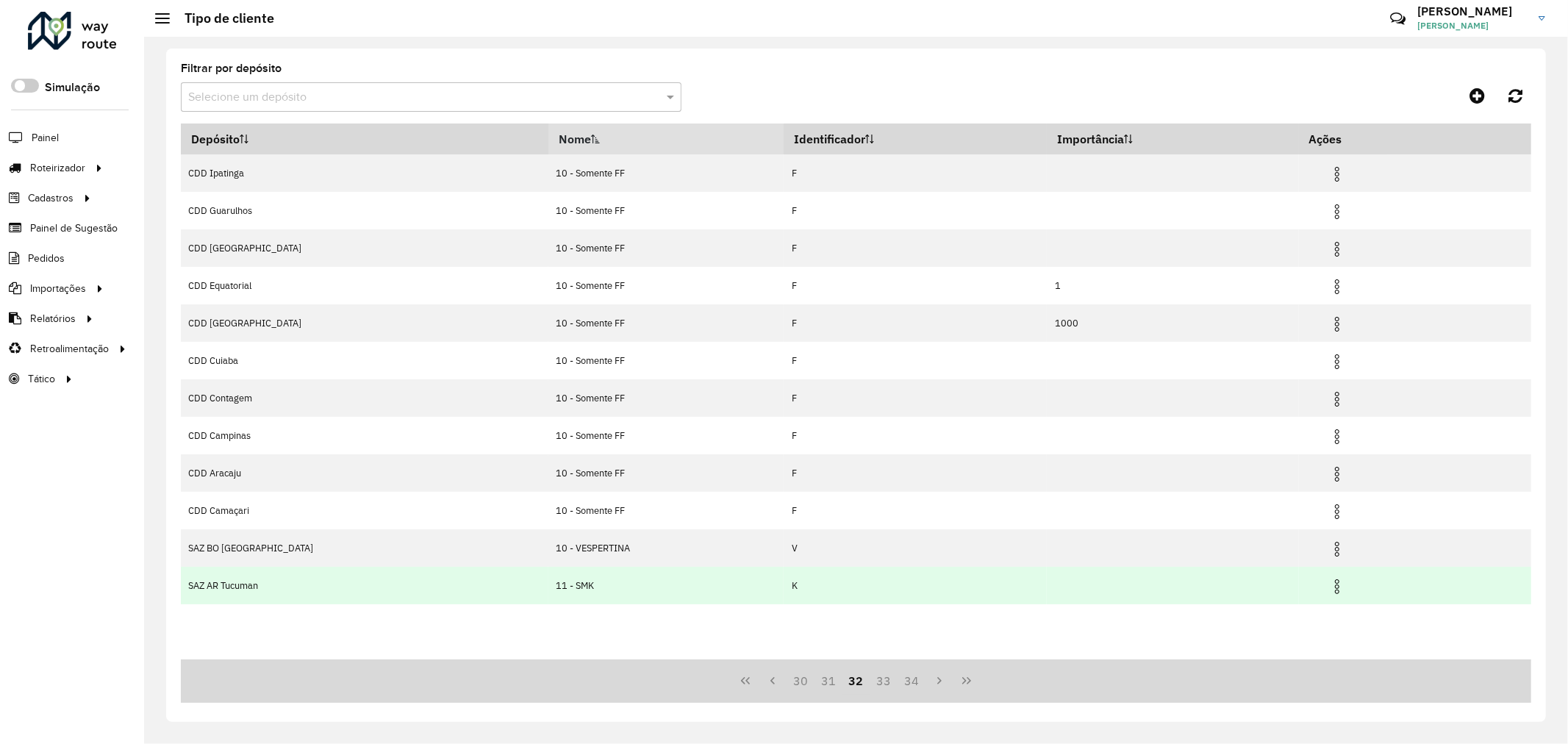
click at [548, 587] on td "11 - SMK" at bounding box center [666, 586] width 235 height 37
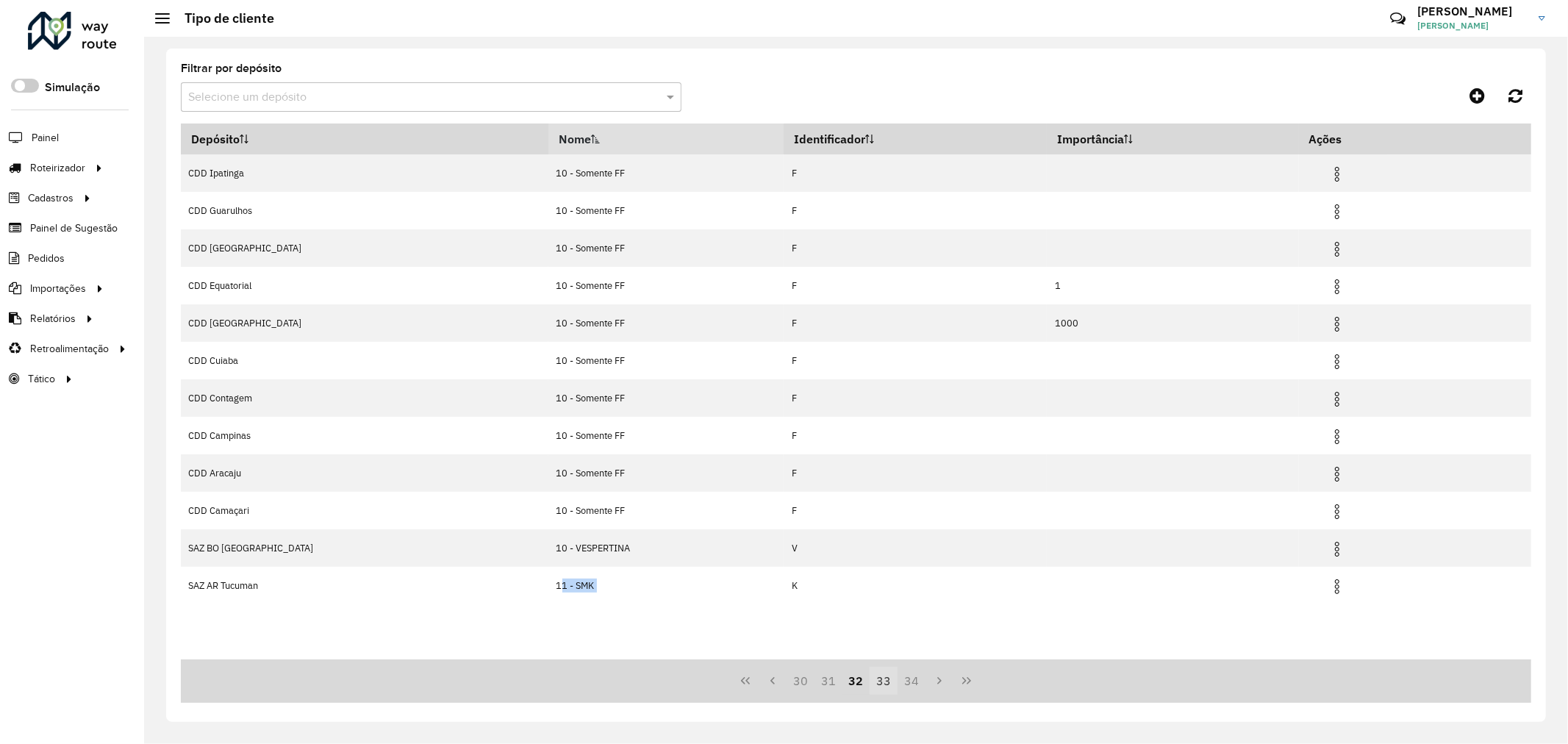
click at [879, 685] on button "33" at bounding box center [883, 681] width 28 height 28
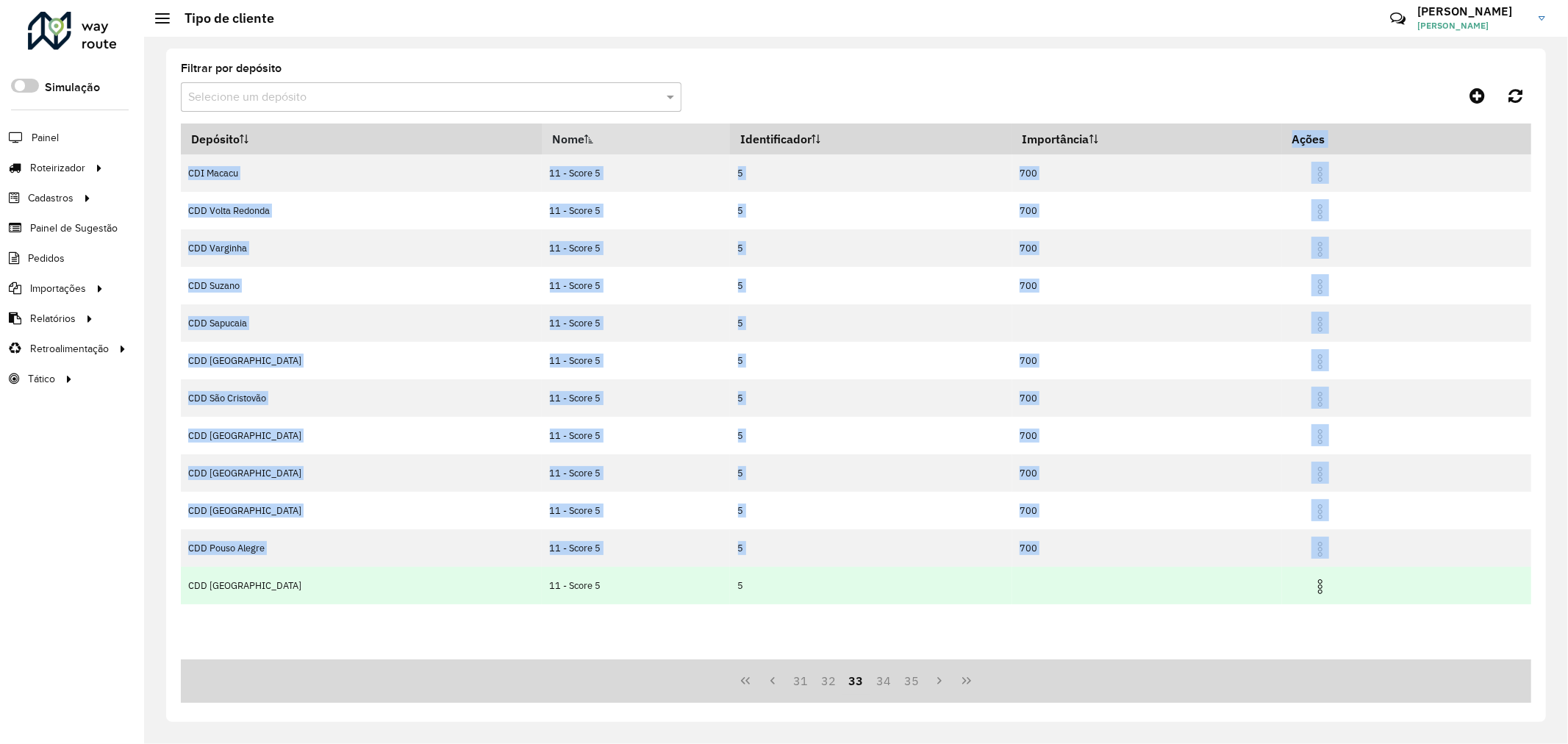
drag, startPoint x: 179, startPoint y: 175, endPoint x: 1394, endPoint y: 592, distance: 1284.6
click at [1394, 592] on div "Filtrar por depósito Selecione um depósito Depósito Nome Identificador Importân…" at bounding box center [855, 385] width 1379 height 673
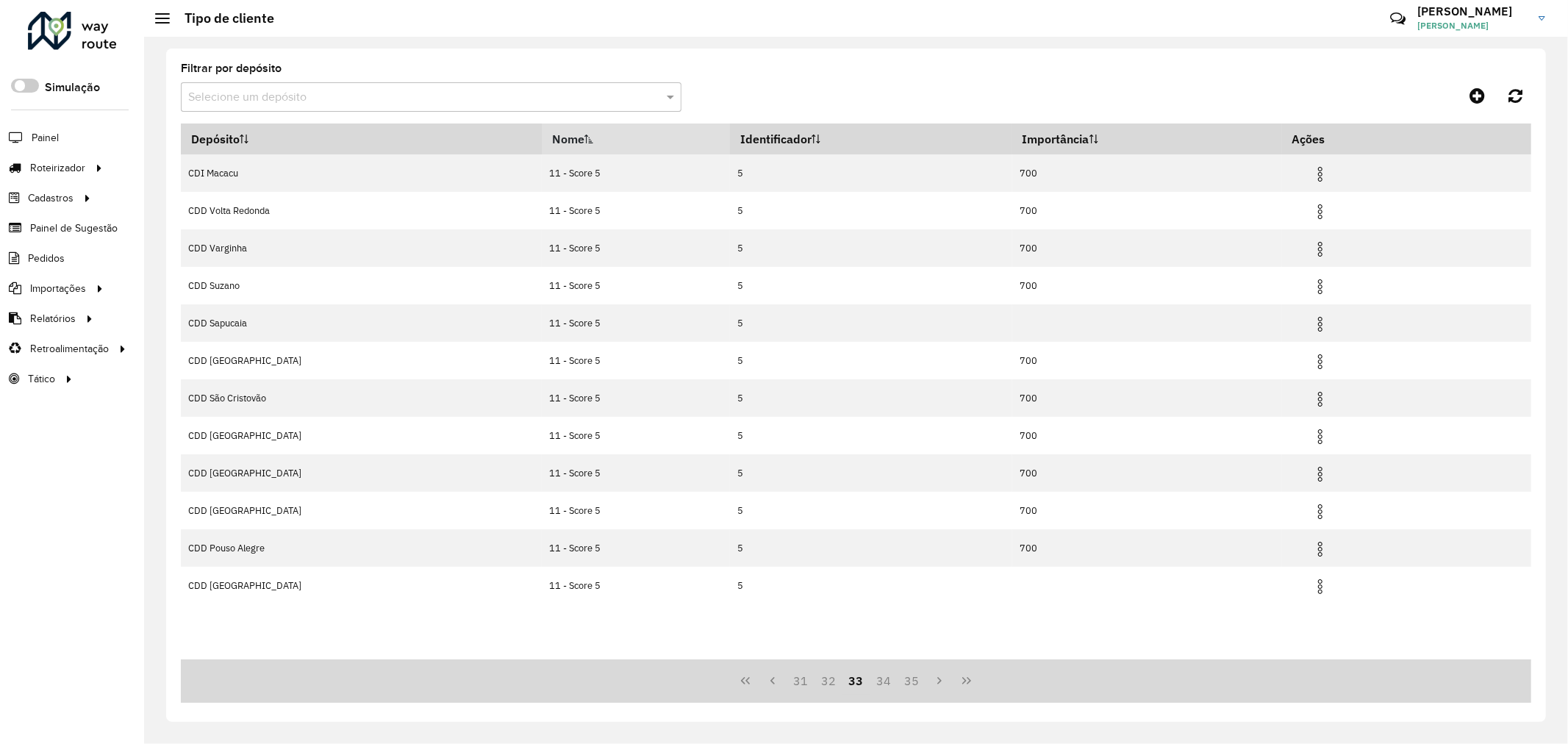
click at [773, 54] on div "Filtrar por depósito Selecione um depósito Depósito Nome Identificador Importân…" at bounding box center [855, 385] width 1379 height 673
drag, startPoint x: 167, startPoint y: 137, endPoint x: 1556, endPoint y: 612, distance: 1468.0
click at [1556, 612] on div "Filtrar por depósito Selecione um depósito Depósito Nome Identificador Importân…" at bounding box center [856, 390] width 1424 height 707
click at [879, 685] on button "34" at bounding box center [883, 681] width 28 height 28
click at [174, 177] on div "Filtrar por depósito Selecione um depósito Depósito Nome Identificador Importân…" at bounding box center [855, 385] width 1379 height 673
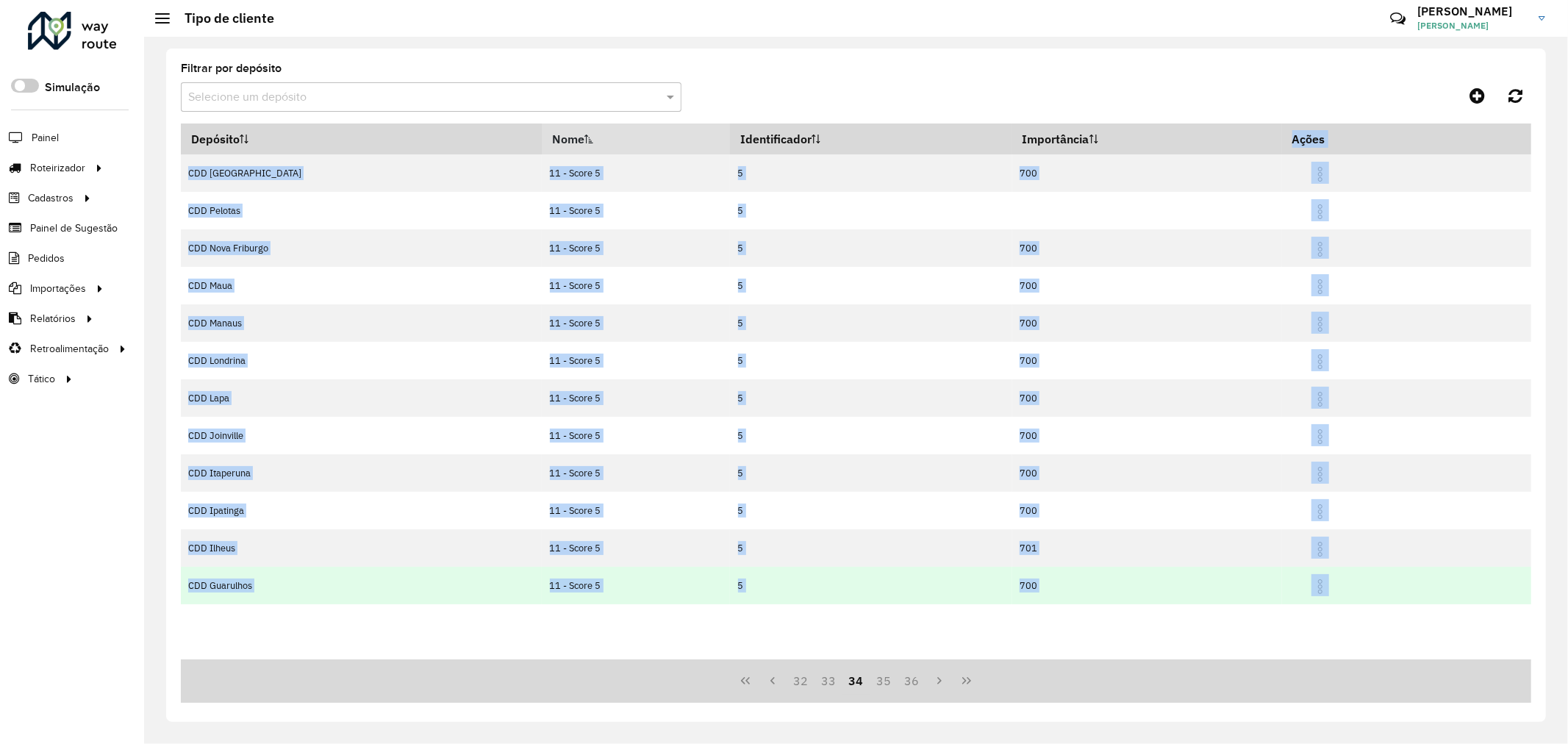
drag, startPoint x: 192, startPoint y: 166, endPoint x: 1313, endPoint y: 593, distance: 1199.6
click at [1313, 593] on div "Filtrar por depósito Selecione um depósito Depósito Nome Identificador Importân…" at bounding box center [855, 385] width 1379 height 673
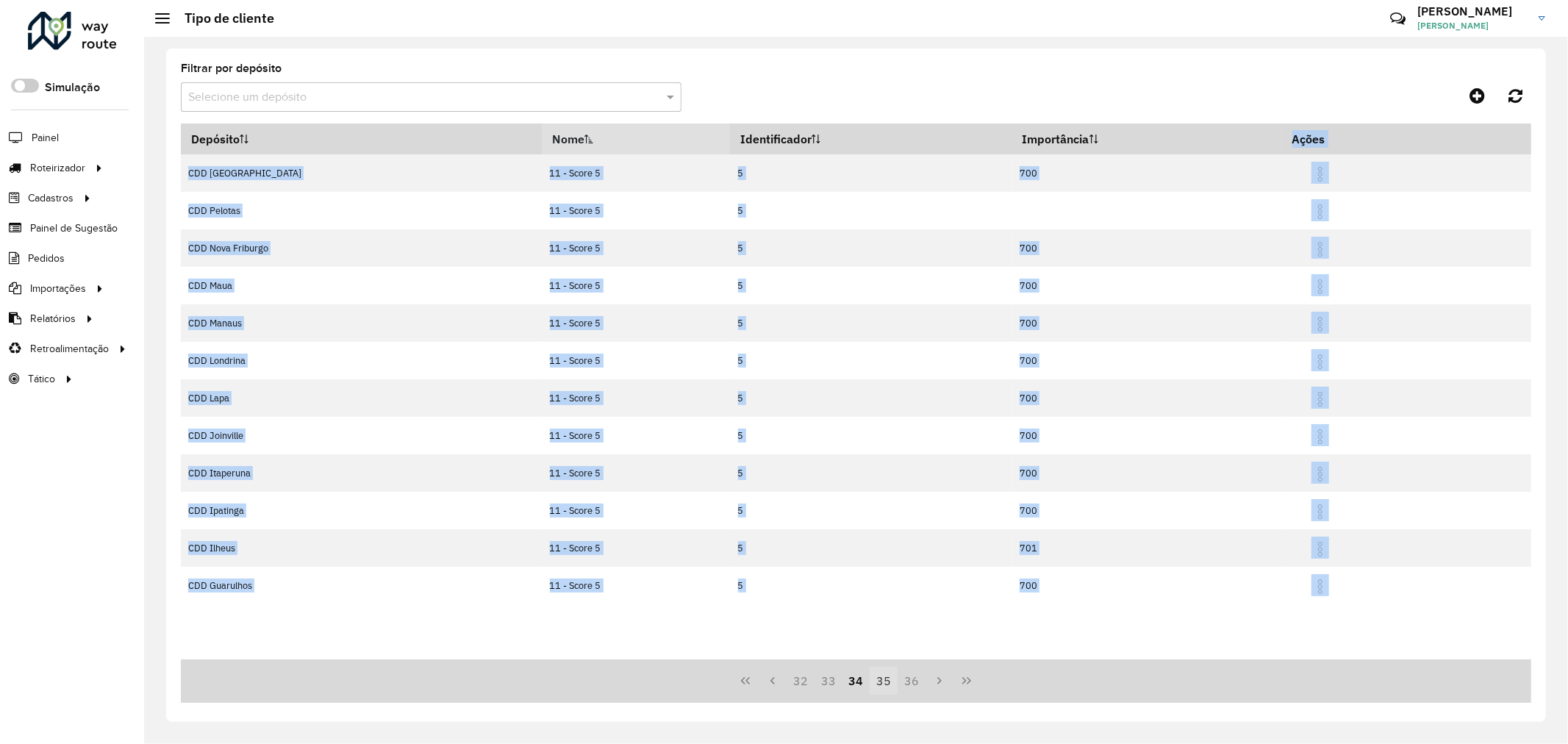
click at [883, 689] on button "35" at bounding box center [883, 681] width 28 height 28
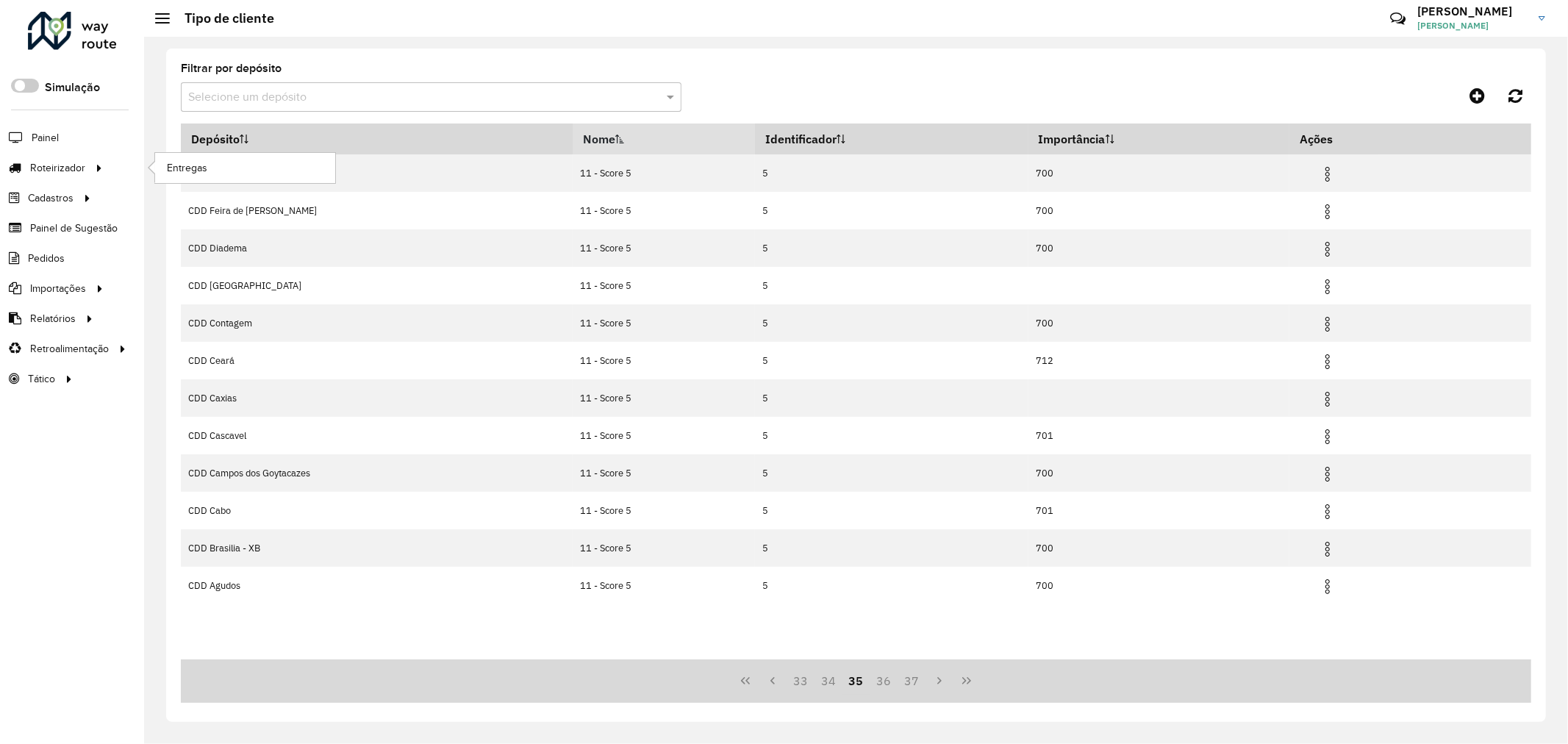
click at [143, 180] on ul "Entregas" at bounding box center [231, 167] width 184 height 30
drag, startPoint x: 160, startPoint y: 150, endPoint x: 1398, endPoint y: 627, distance: 1326.7
click at [1398, 627] on div "Filtrar por depósito Selecione um depósito Depósito Nome Identificador Importân…" at bounding box center [856, 390] width 1424 height 707
click at [877, 689] on button "36" at bounding box center [883, 681] width 28 height 28
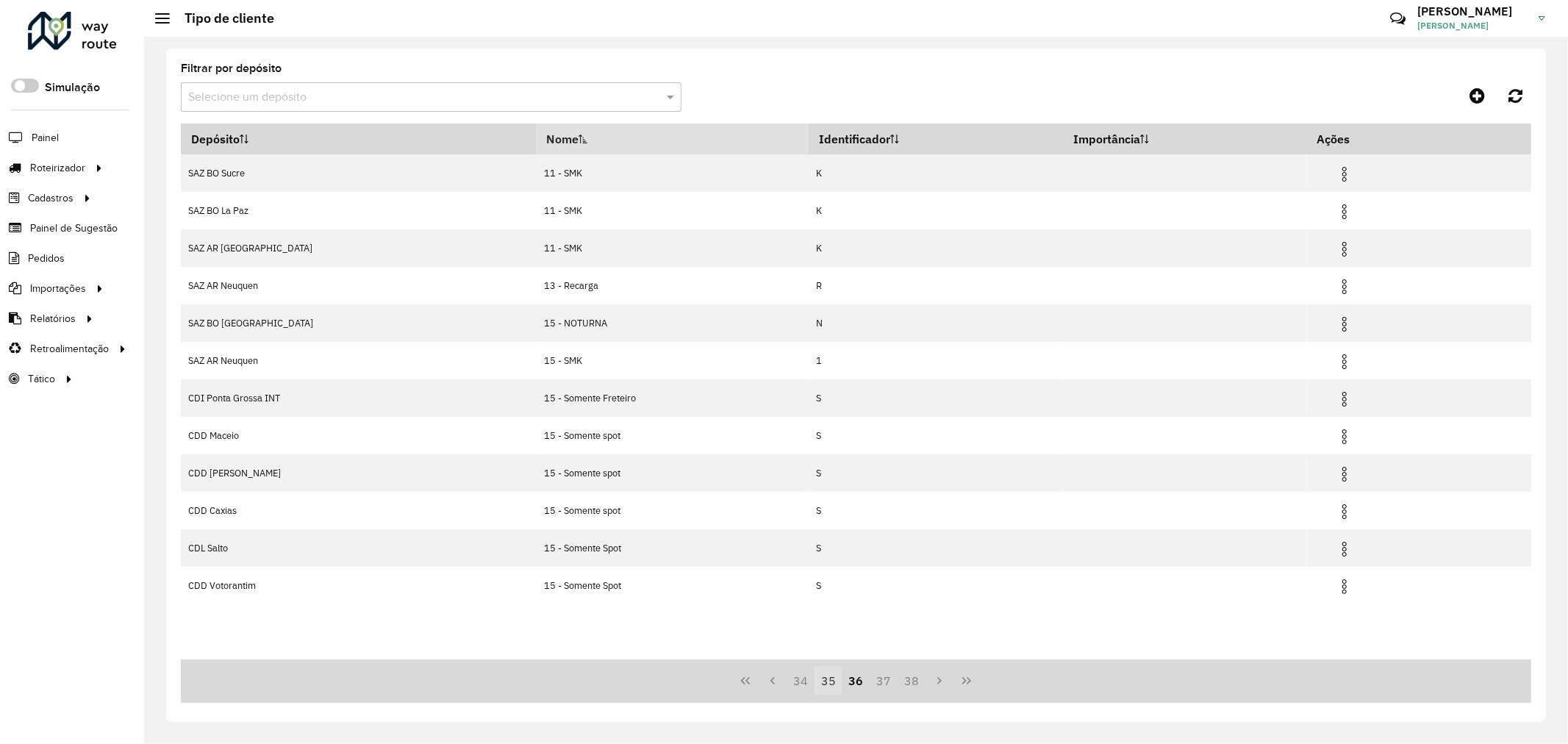
click at [833, 678] on button "35" at bounding box center [829, 681] width 28 height 28
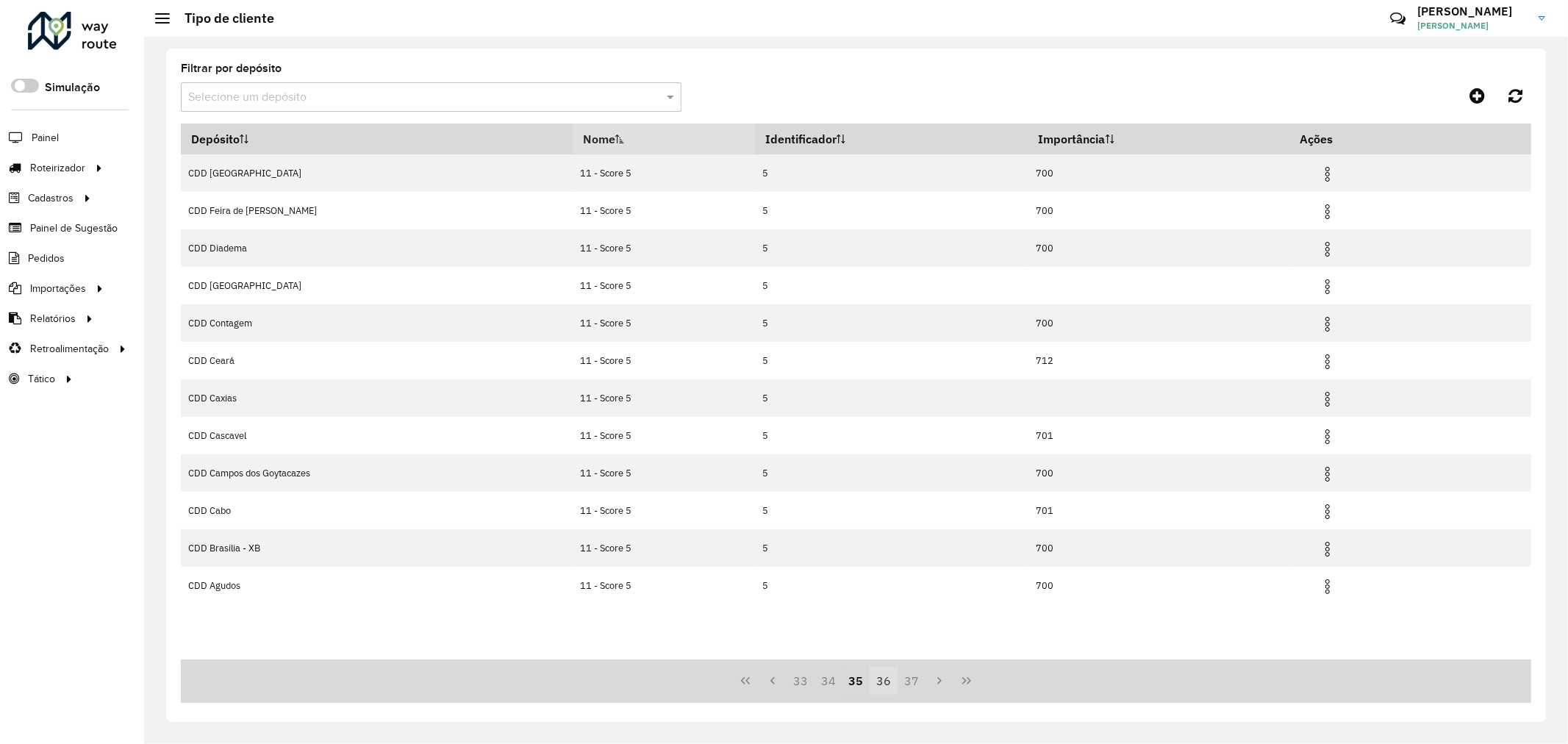
click at [873, 685] on button "36" at bounding box center [883, 681] width 28 height 28
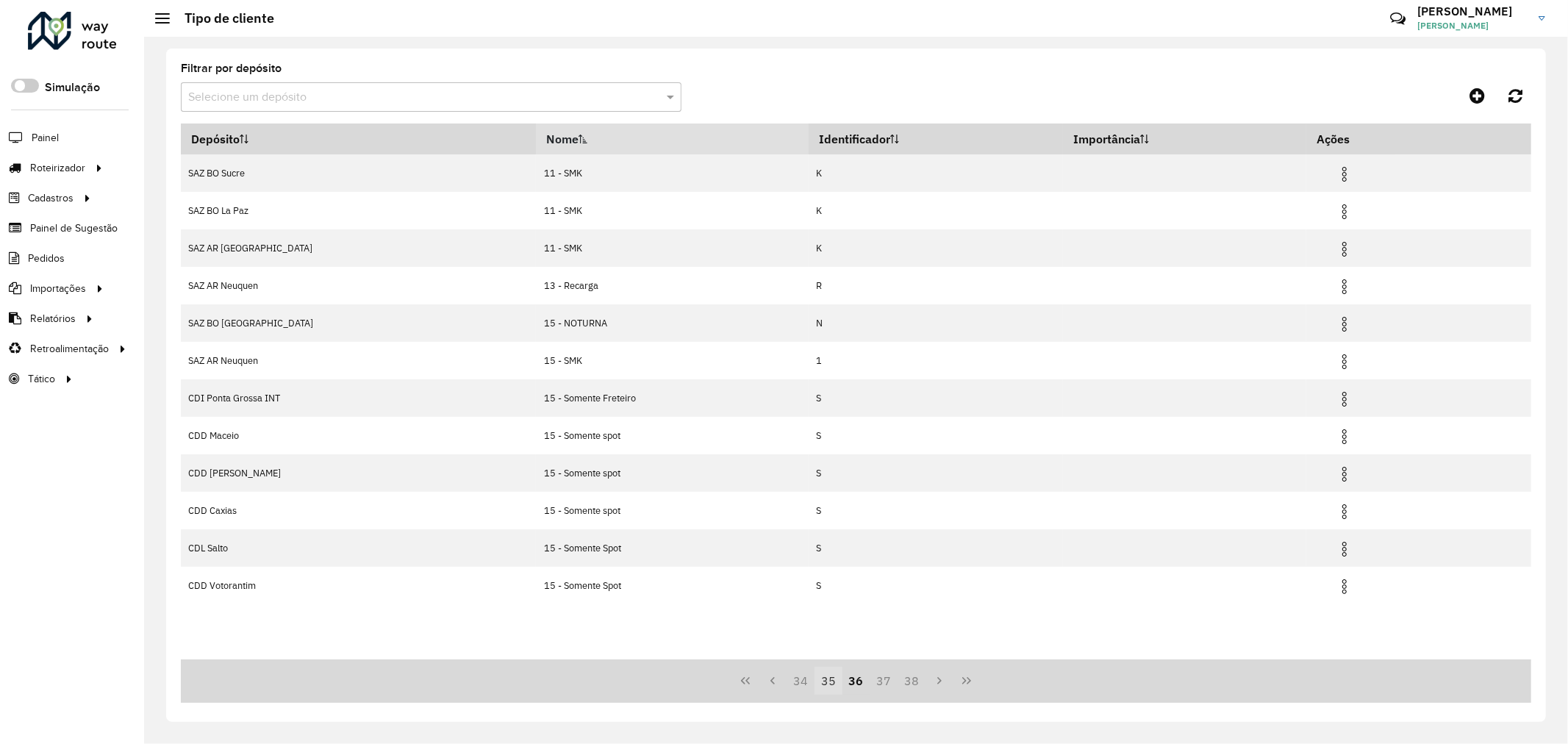
click at [827, 679] on button "35" at bounding box center [829, 681] width 28 height 28
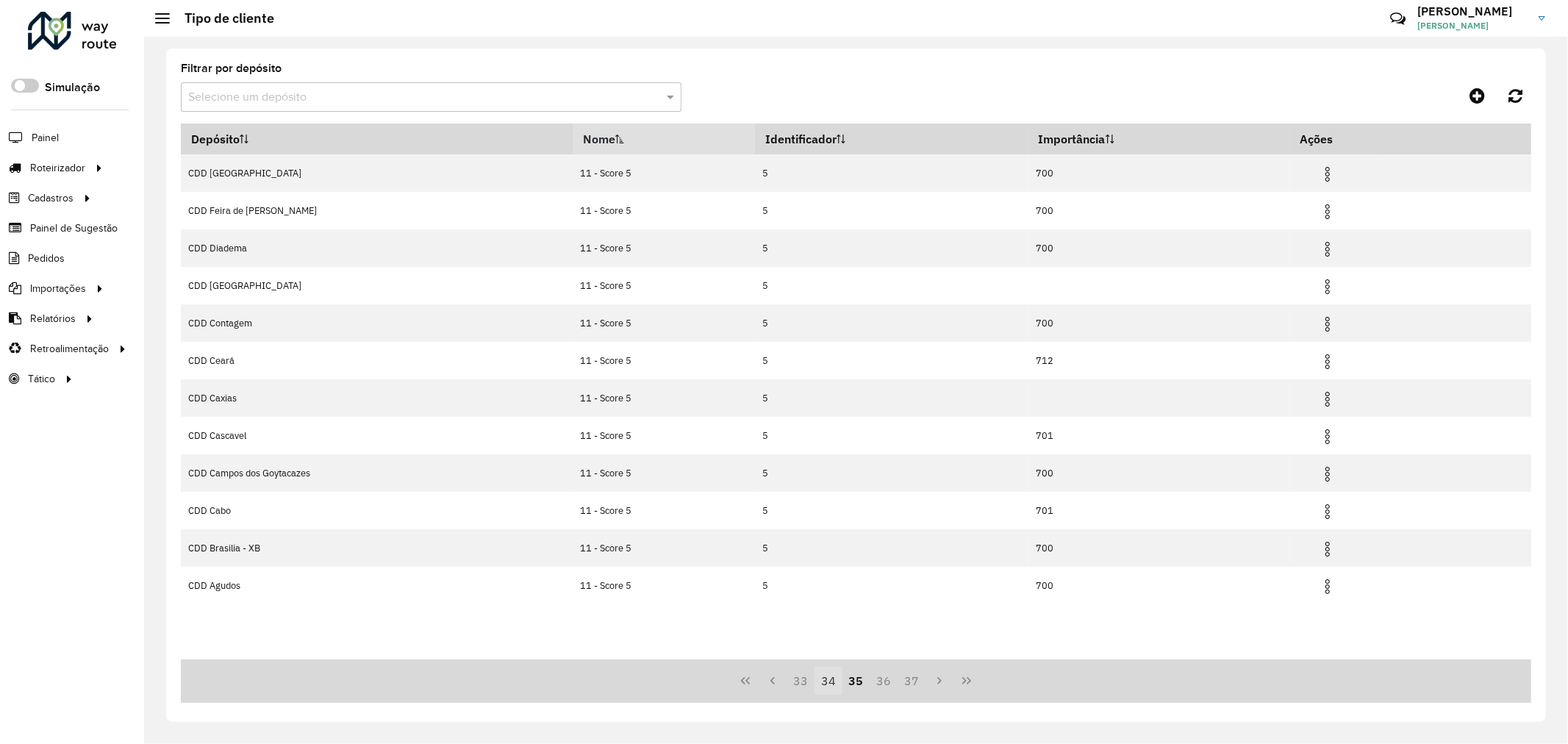
click at [805, 681] on button "33" at bounding box center [801, 681] width 28 height 28
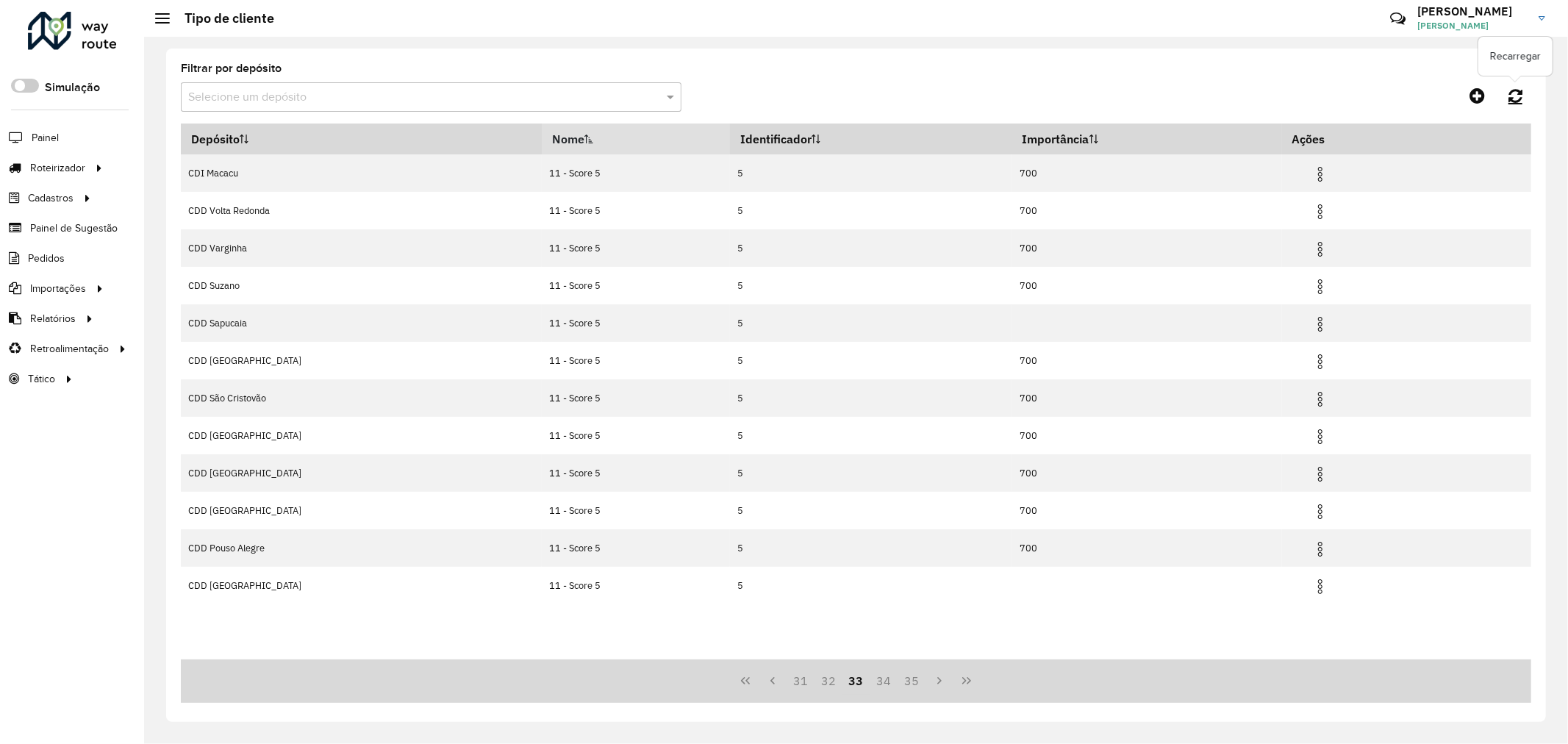
click at [1524, 93] on link at bounding box center [1515, 96] width 32 height 26
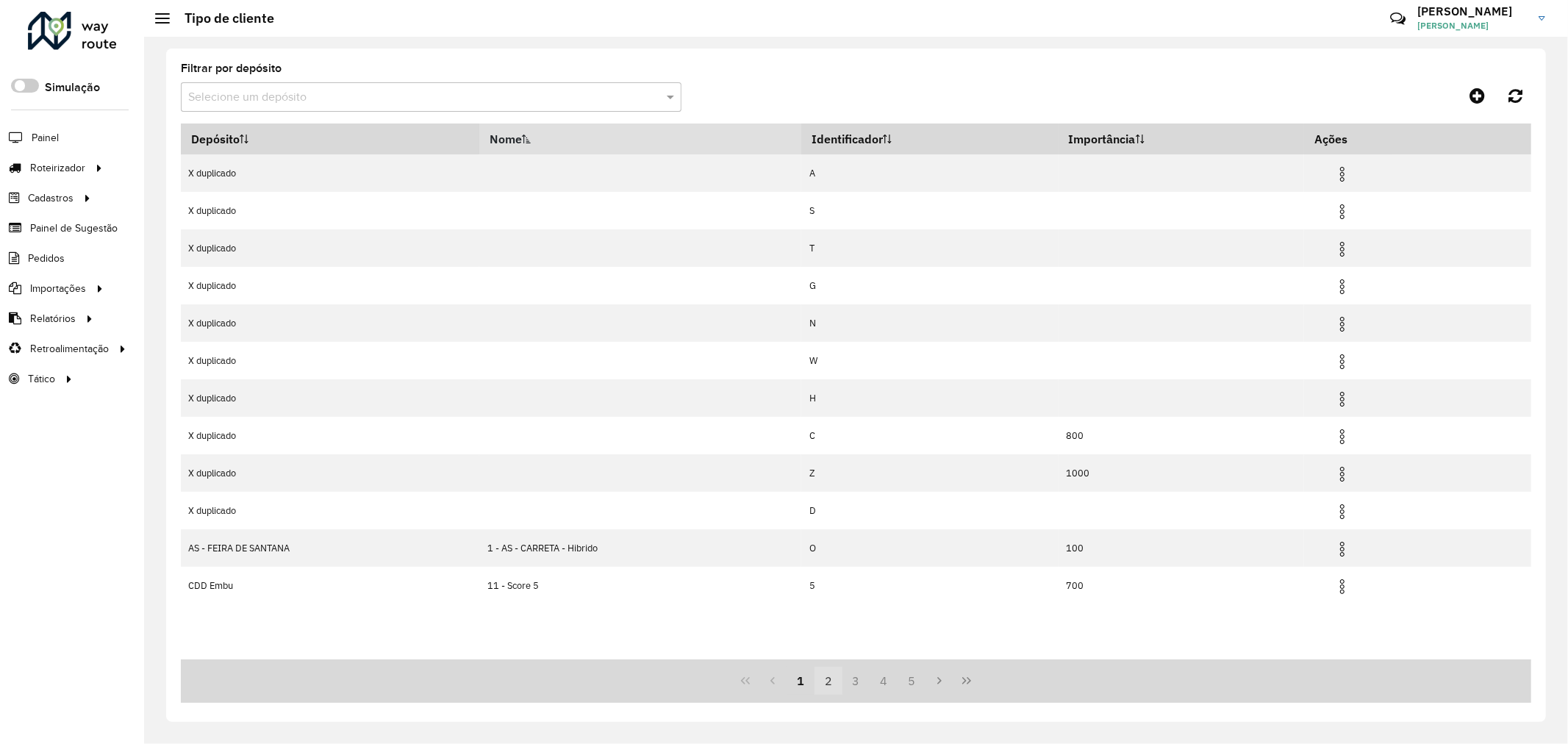
click at [827, 685] on button "2" at bounding box center [829, 681] width 28 height 28
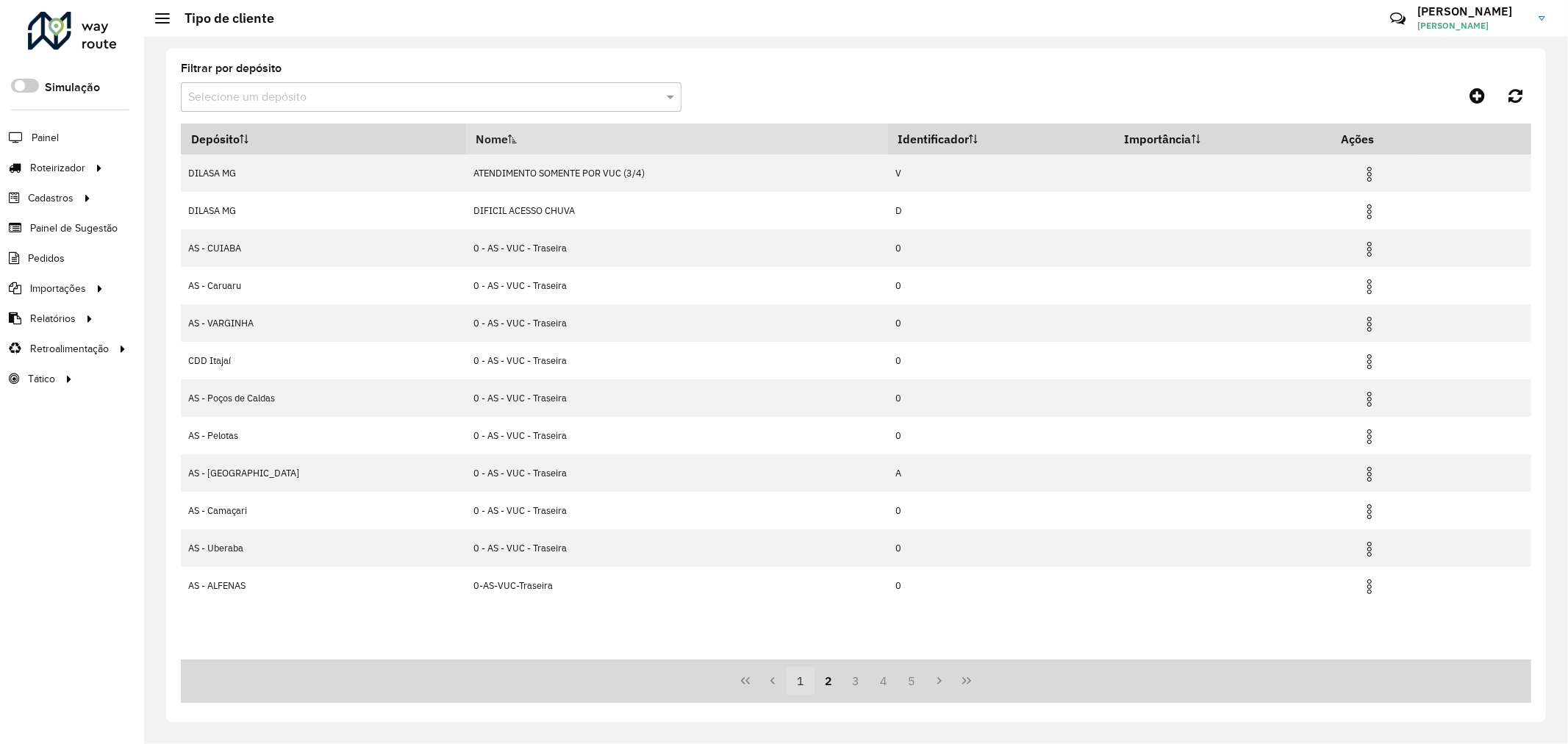
click at [802, 688] on button "1" at bounding box center [801, 681] width 28 height 28
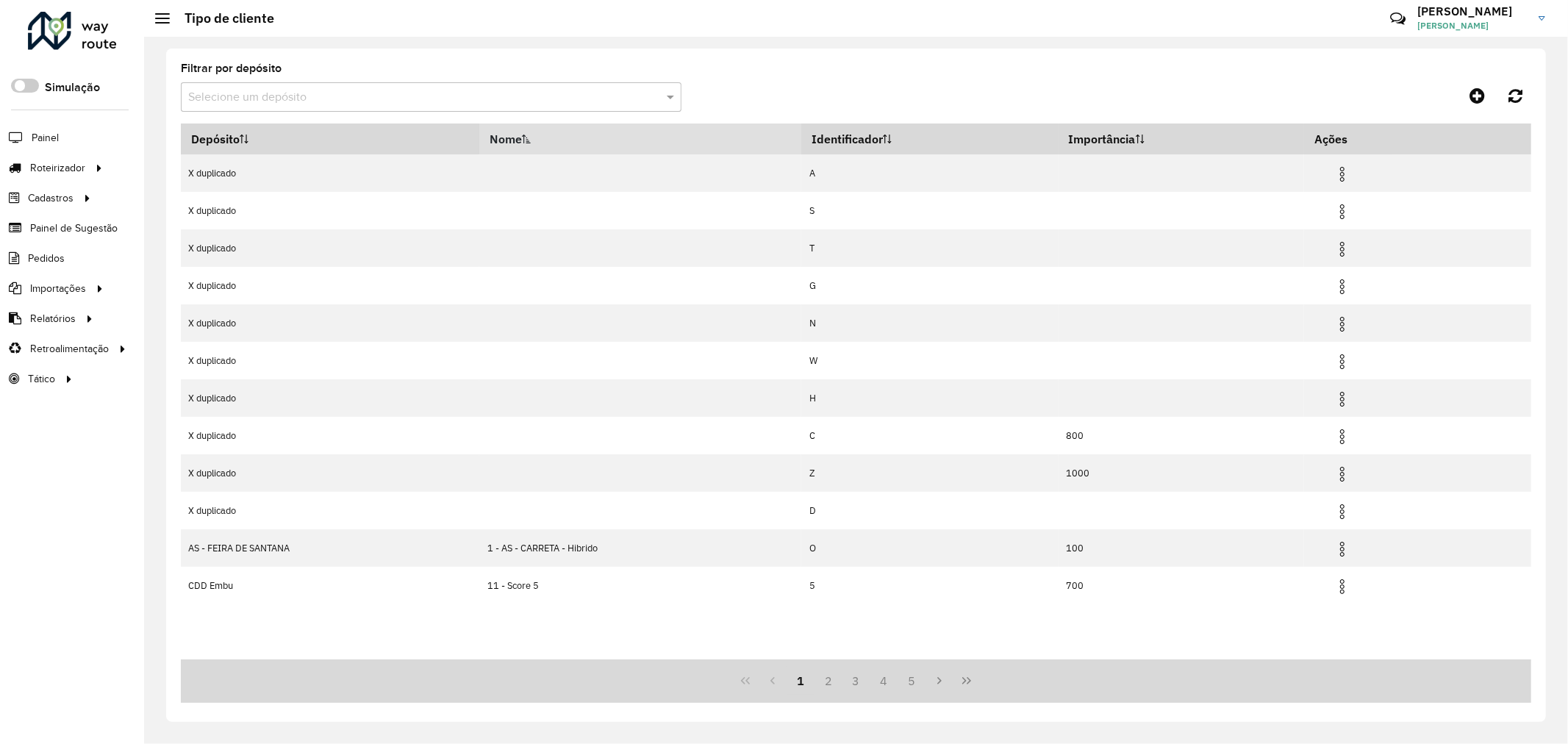
click at [555, 140] on th "Nome" at bounding box center [640, 139] width 322 height 31
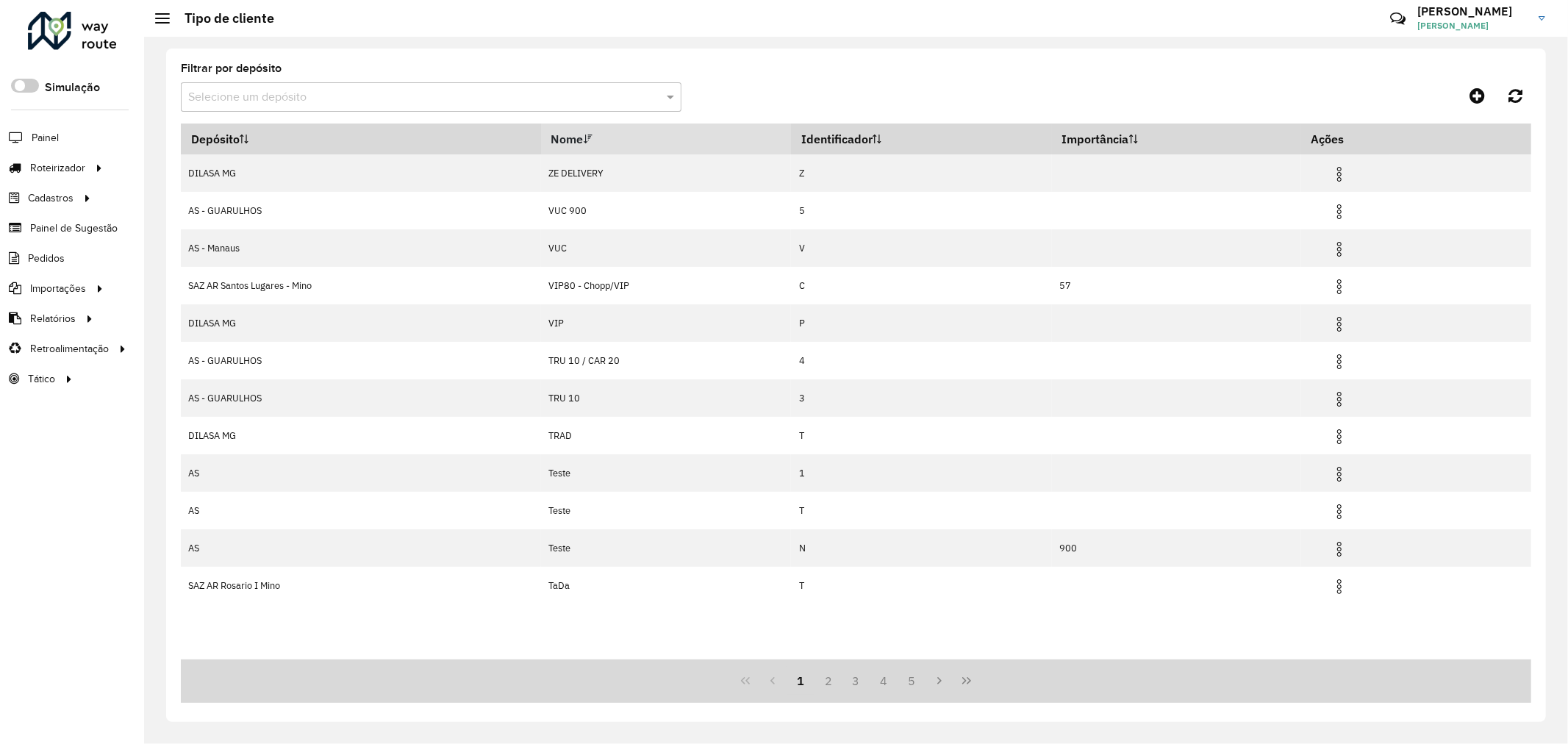
click at [555, 138] on th "Nome" at bounding box center [666, 139] width 250 height 31
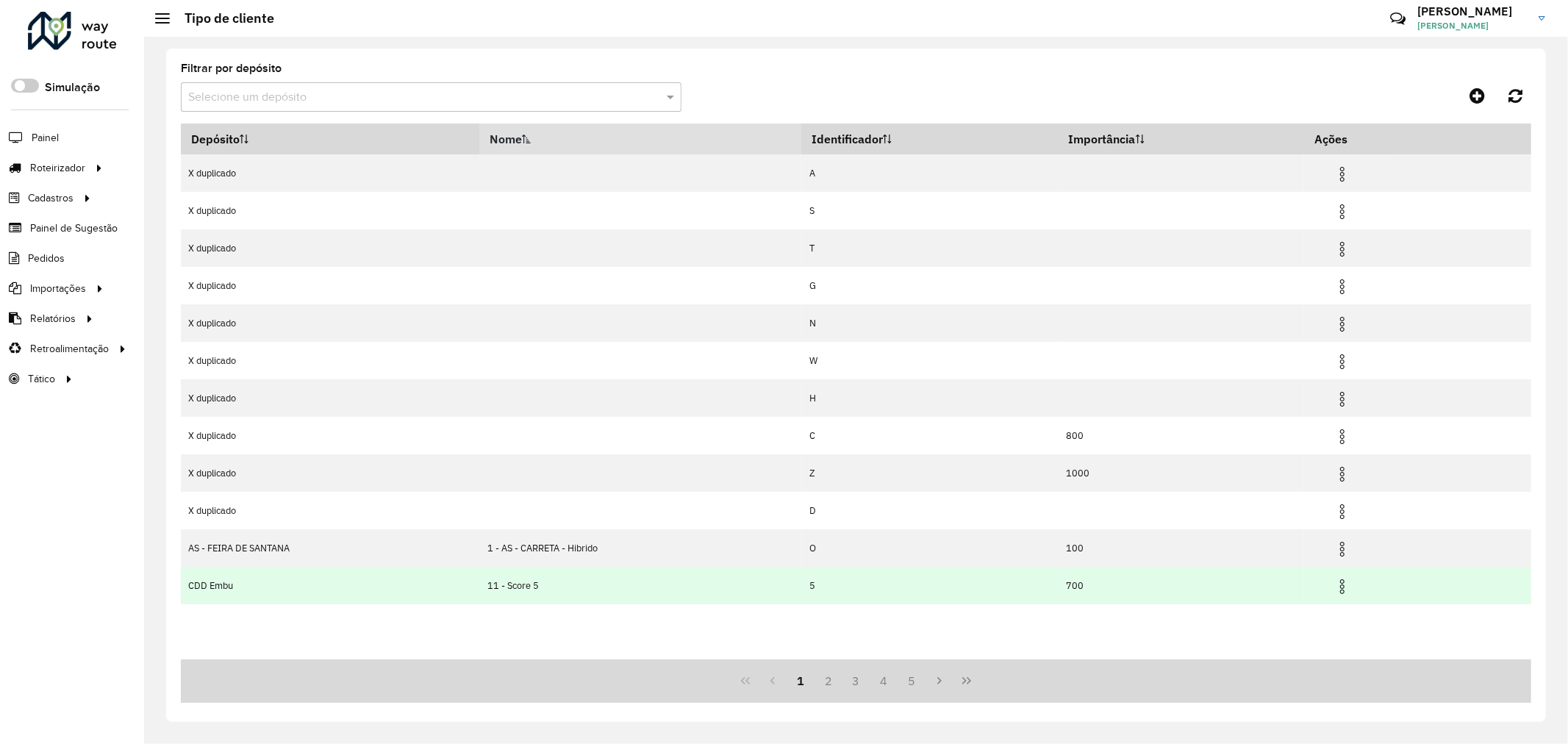
drag, startPoint x: 556, startPoint y: 588, endPoint x: 499, endPoint y: 584, distance: 57.1
click at [499, 584] on td "11 - Score 5" at bounding box center [640, 586] width 322 height 37
drag, startPoint x: 578, startPoint y: 591, endPoint x: 483, endPoint y: 588, distance: 95.0
click at [483, 588] on td "11 - Score 5" at bounding box center [640, 586] width 322 height 37
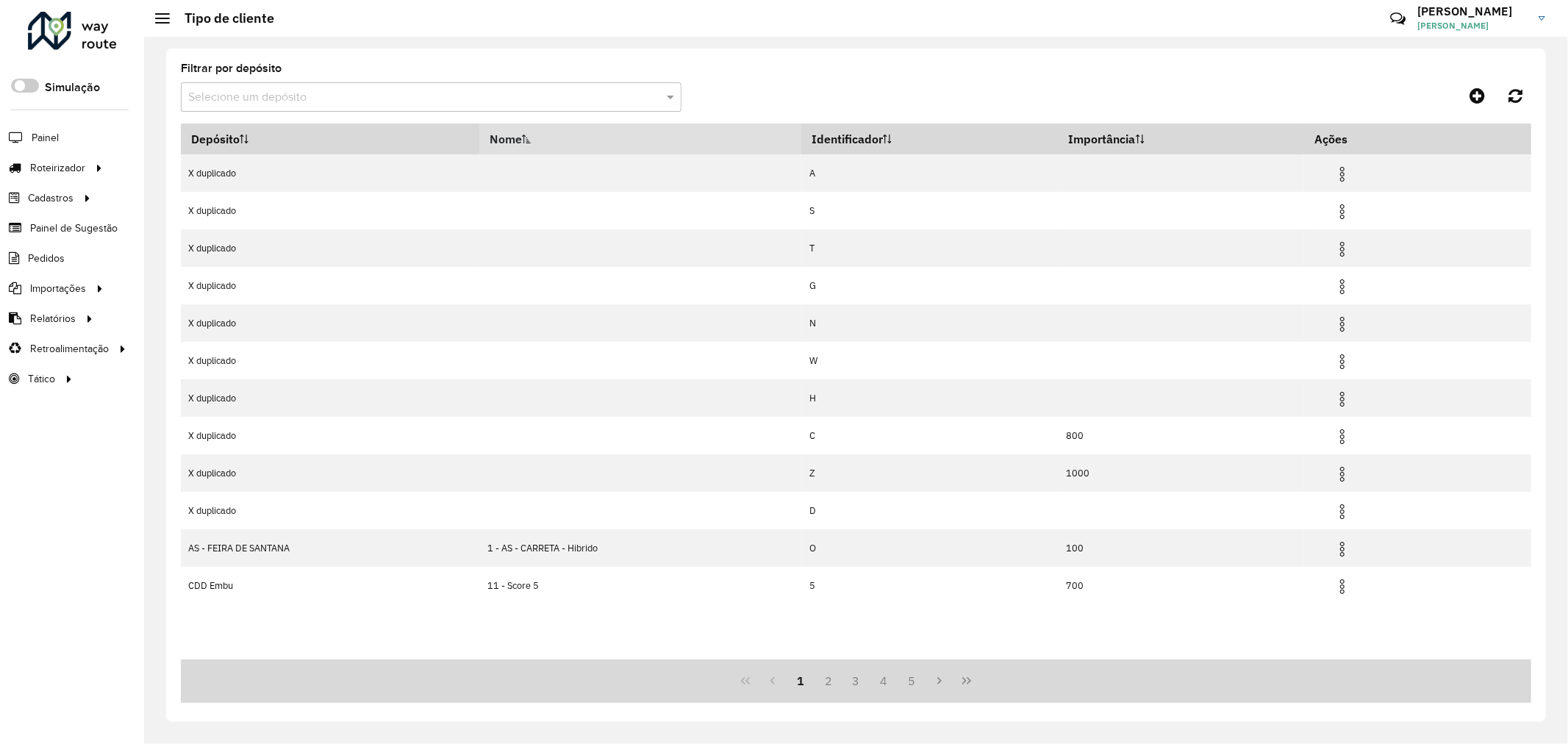
copy td "11 - Score 5"
click at [827, 682] on button "2" at bounding box center [829, 681] width 28 height 28
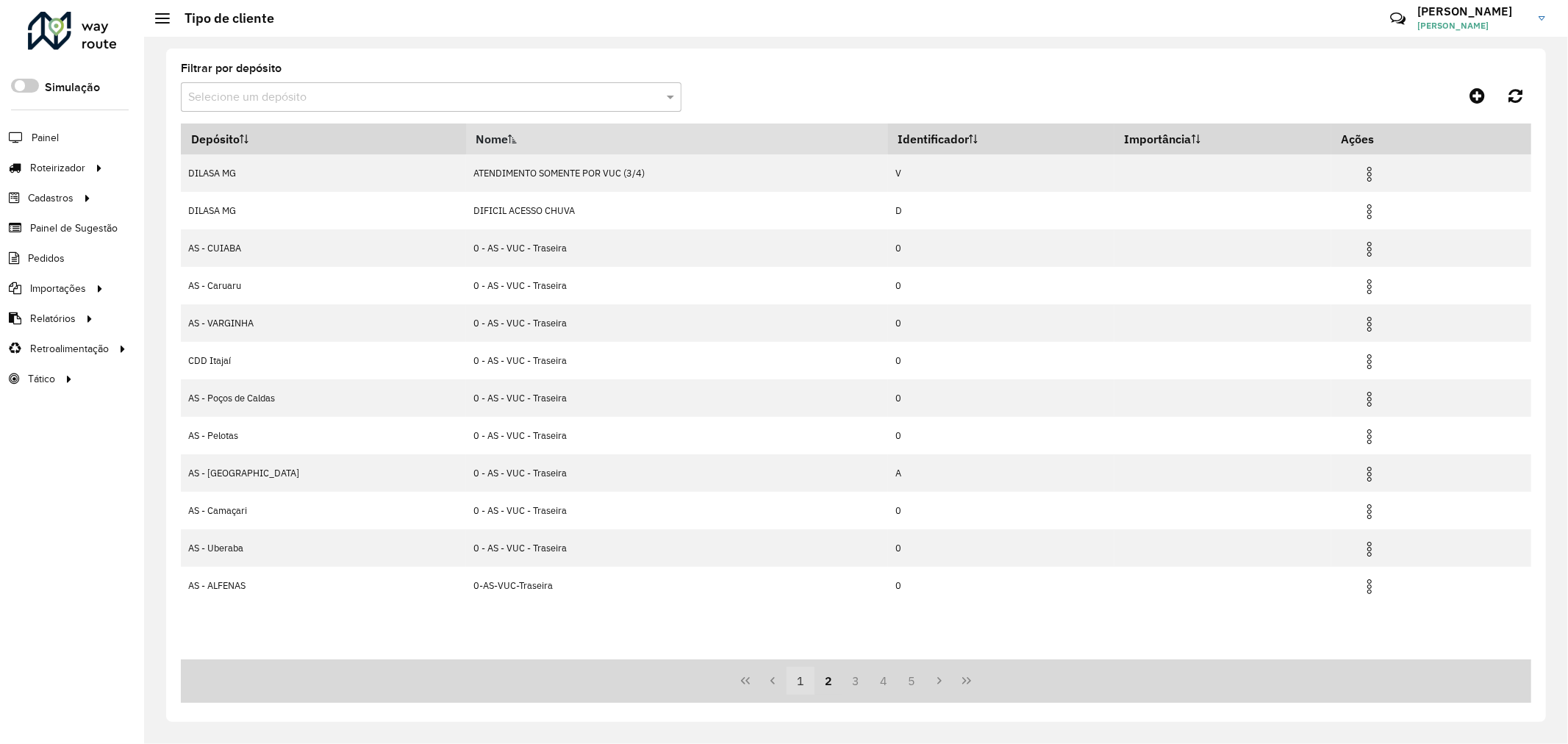
click at [804, 688] on button "1" at bounding box center [801, 681] width 28 height 28
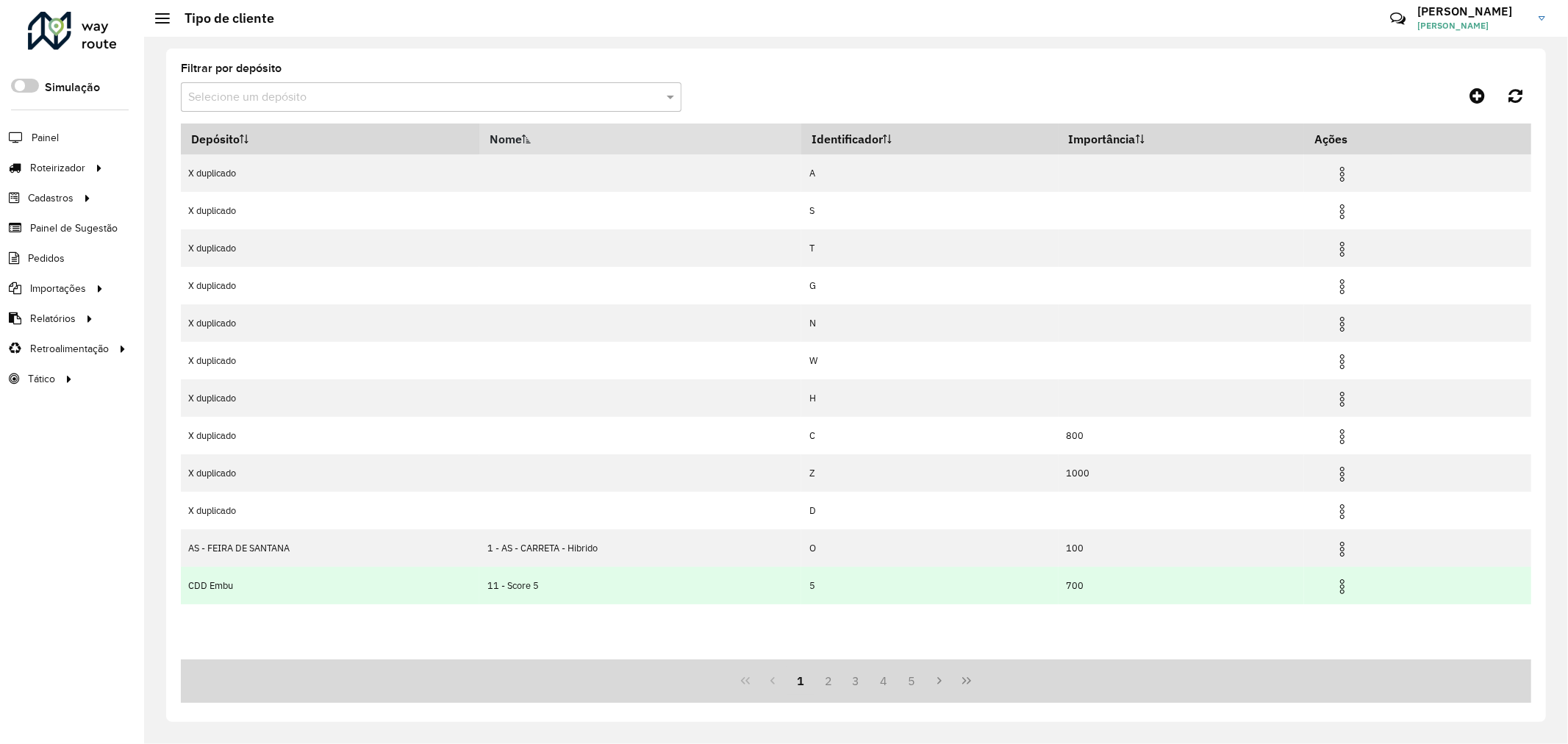
click at [1348, 594] on img at bounding box center [1342, 587] width 18 height 18
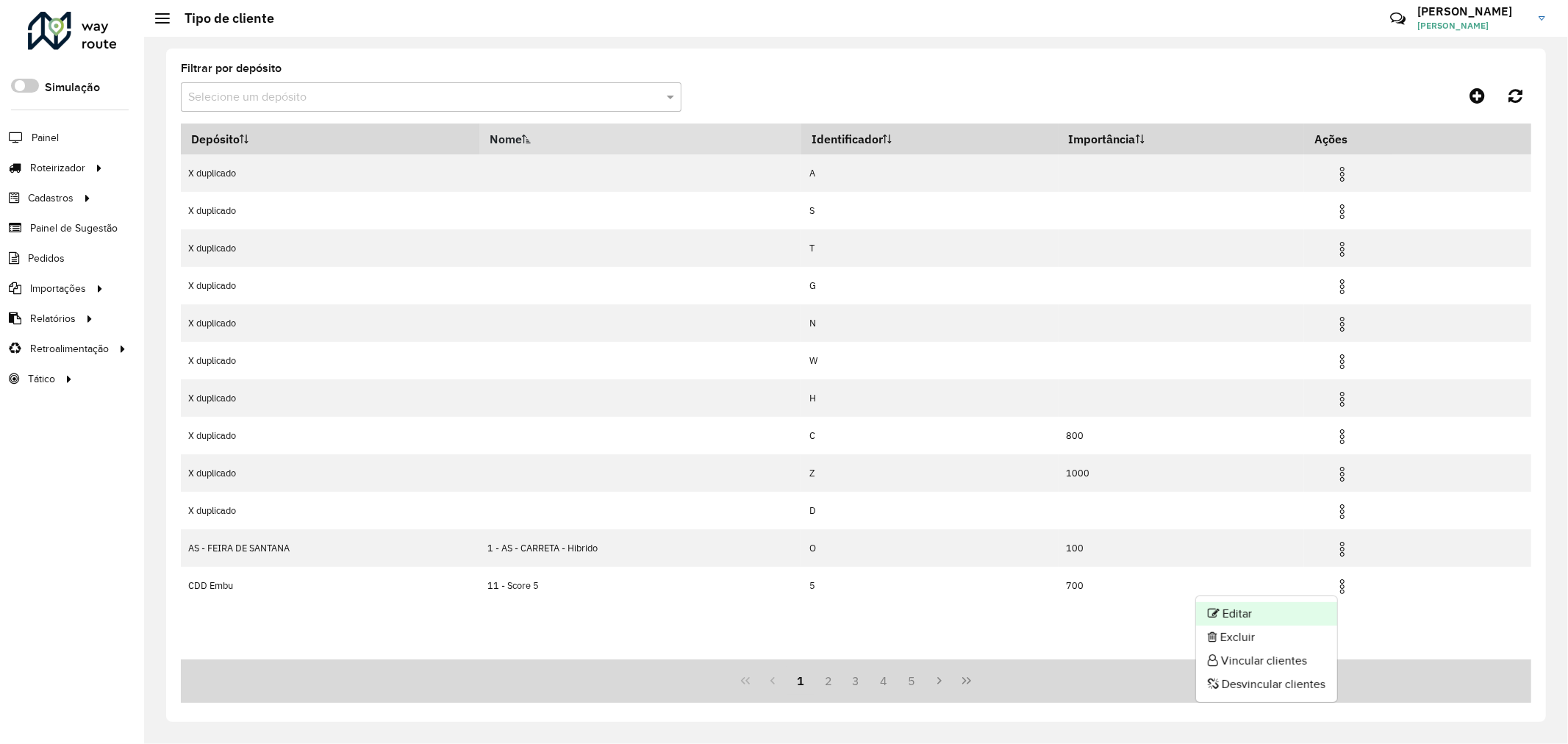
click at [1232, 612] on li "Editar" at bounding box center [1266, 614] width 141 height 23
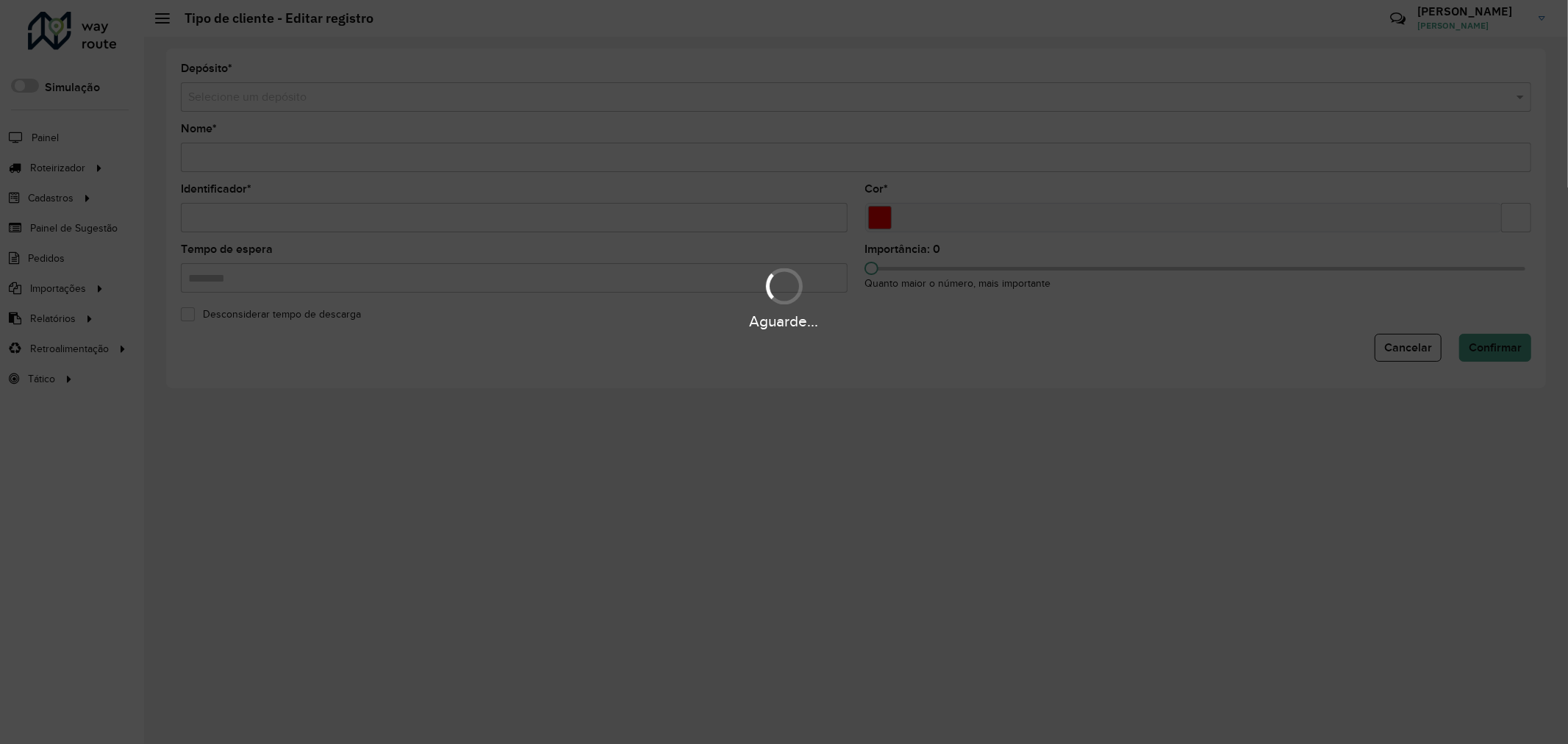
type input "**********"
type input "*"
type input "*******"
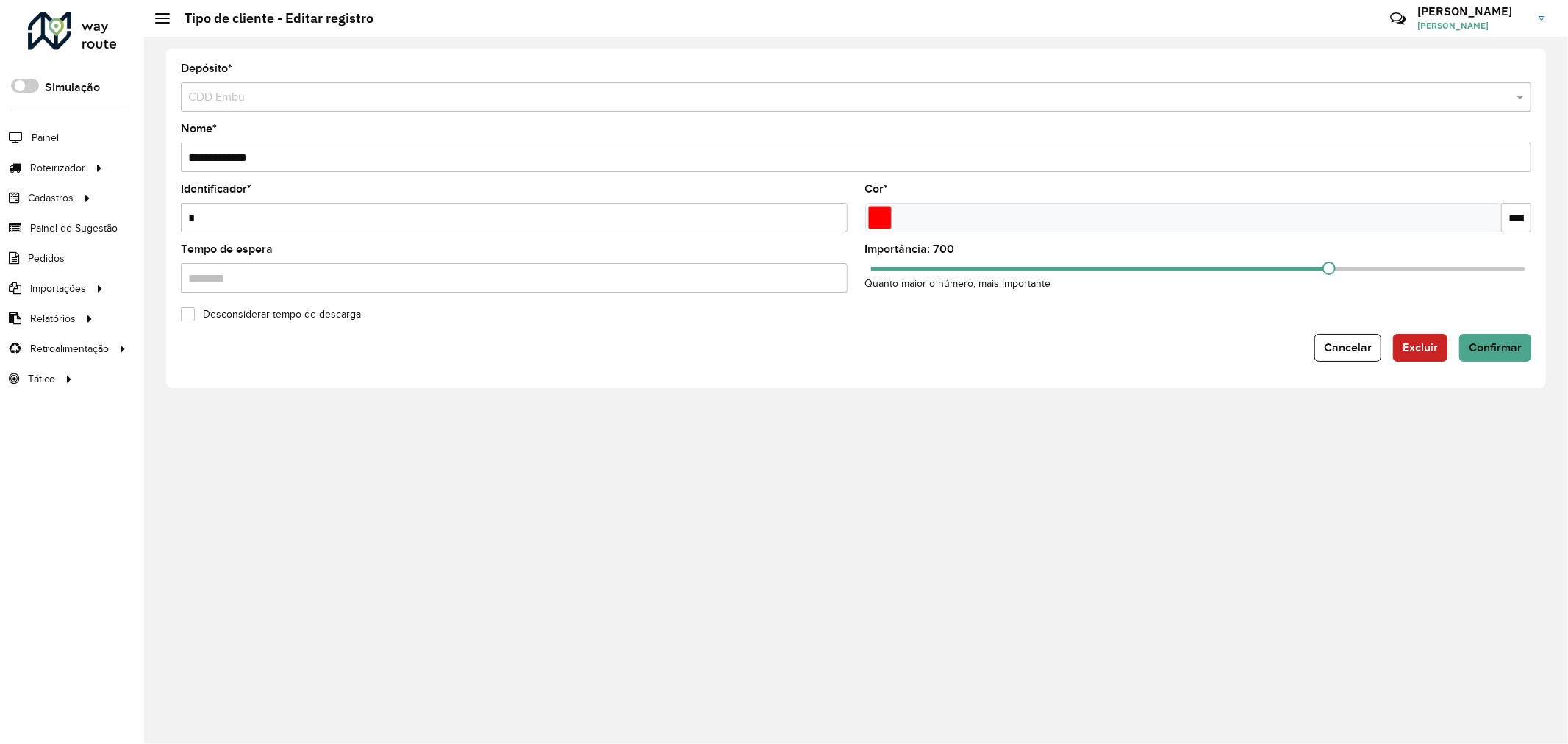
click at [461, 163] on input "**********" at bounding box center [855, 157] width 1350 height 30
type input "**********"
click at [1482, 343] on span "Confirmar" at bounding box center [1495, 347] width 53 height 12
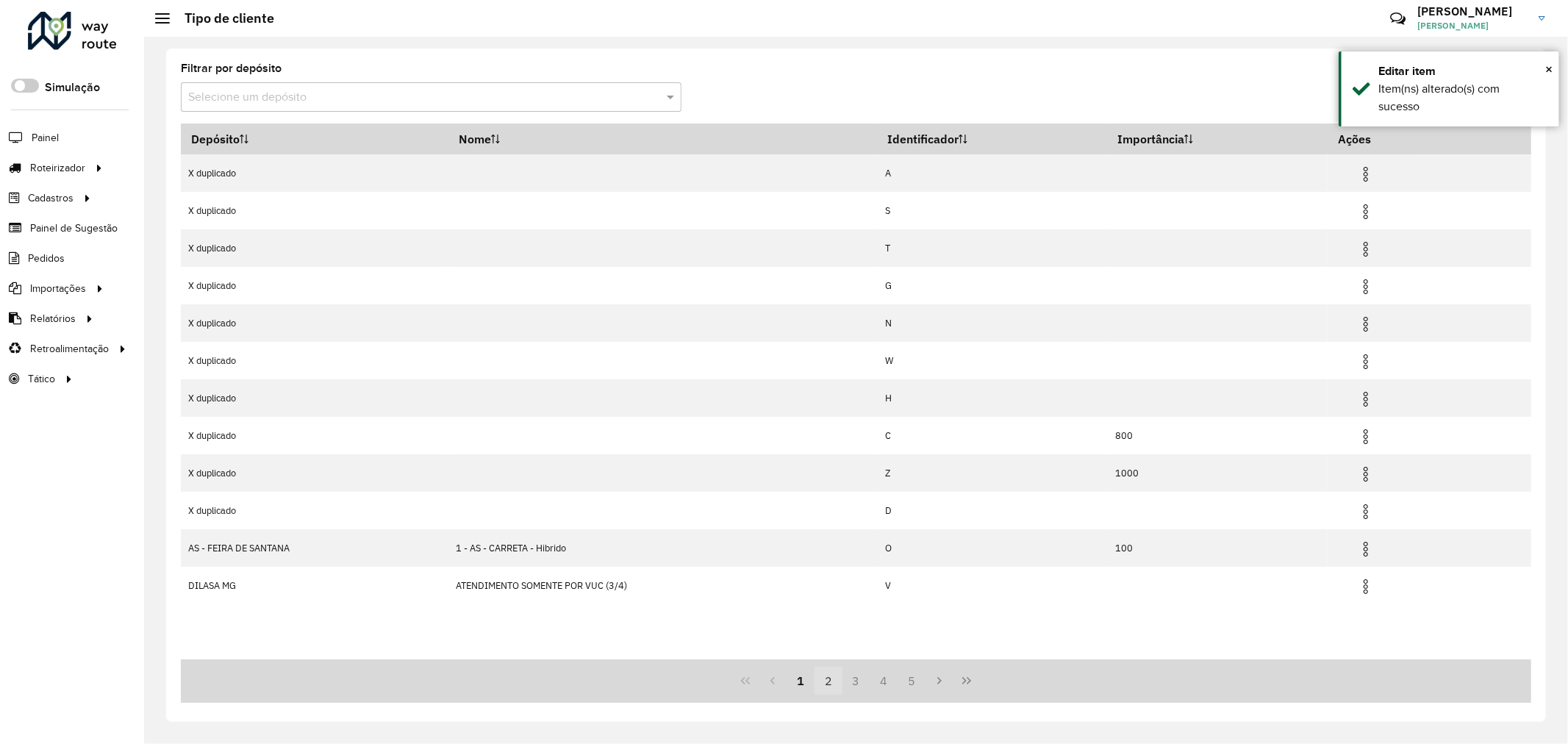
click at [835, 684] on button "2" at bounding box center [829, 681] width 28 height 28
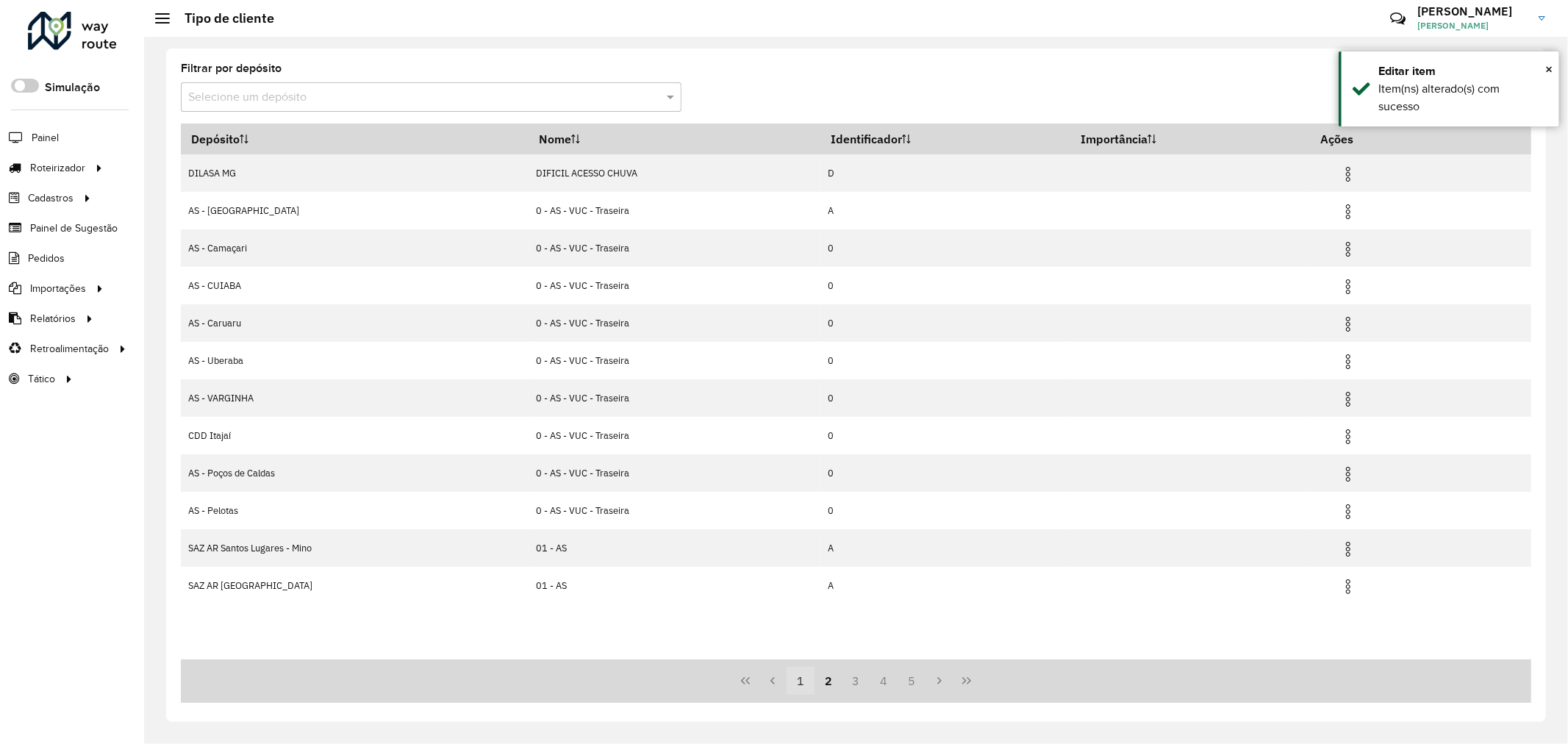
click at [795, 685] on button "1" at bounding box center [801, 681] width 28 height 28
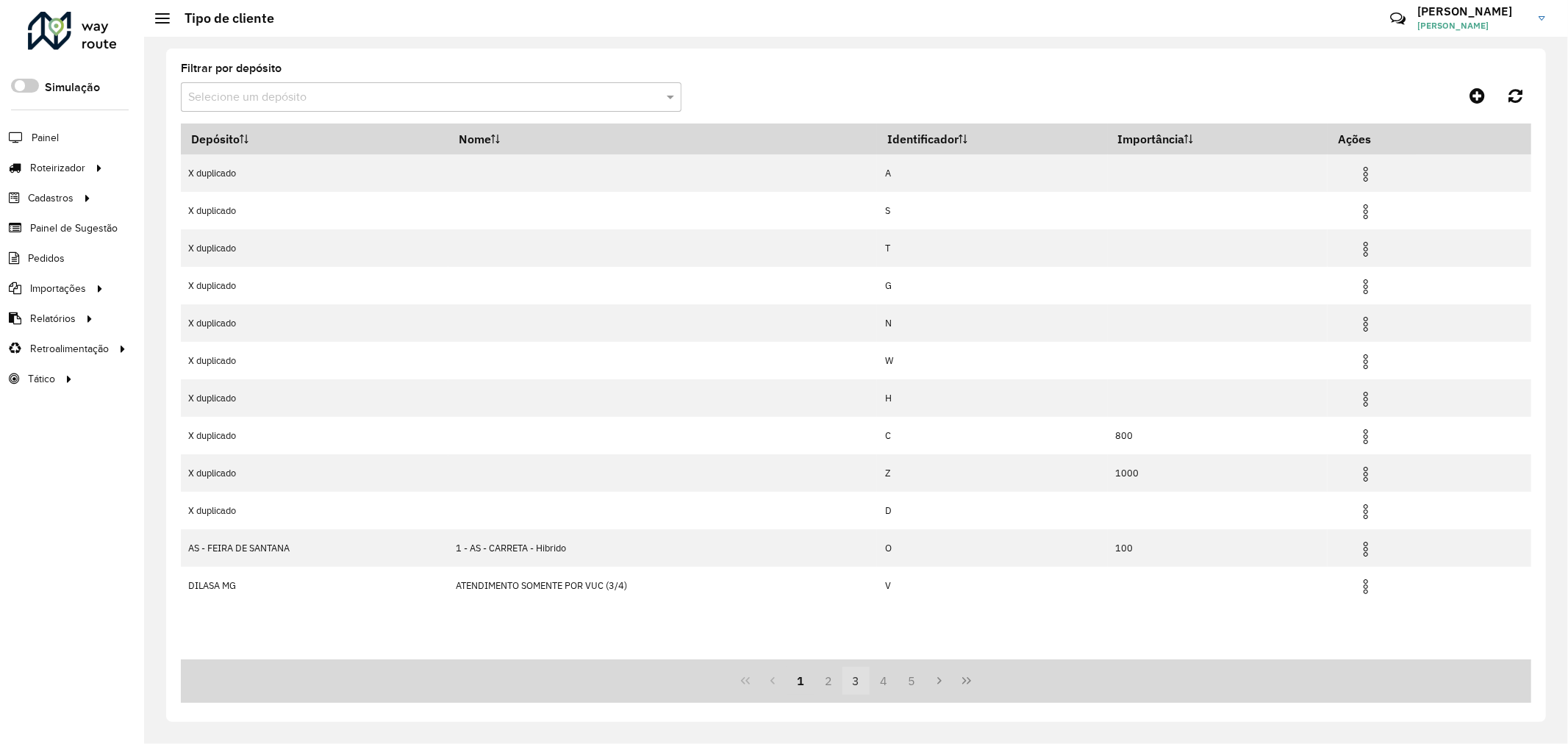
click at [854, 689] on button "3" at bounding box center [856, 681] width 28 height 28
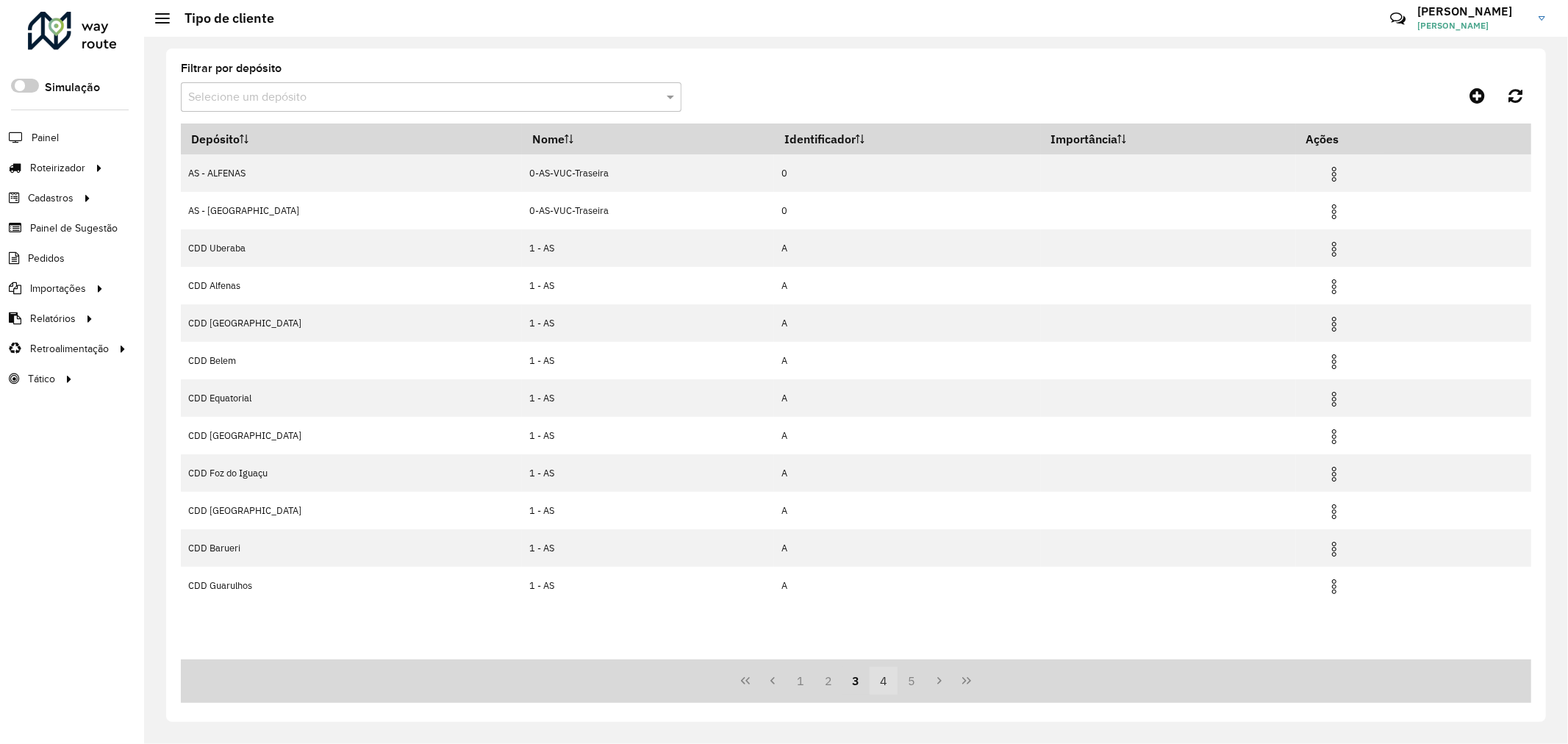
click at [878, 685] on button "4" at bounding box center [883, 681] width 28 height 28
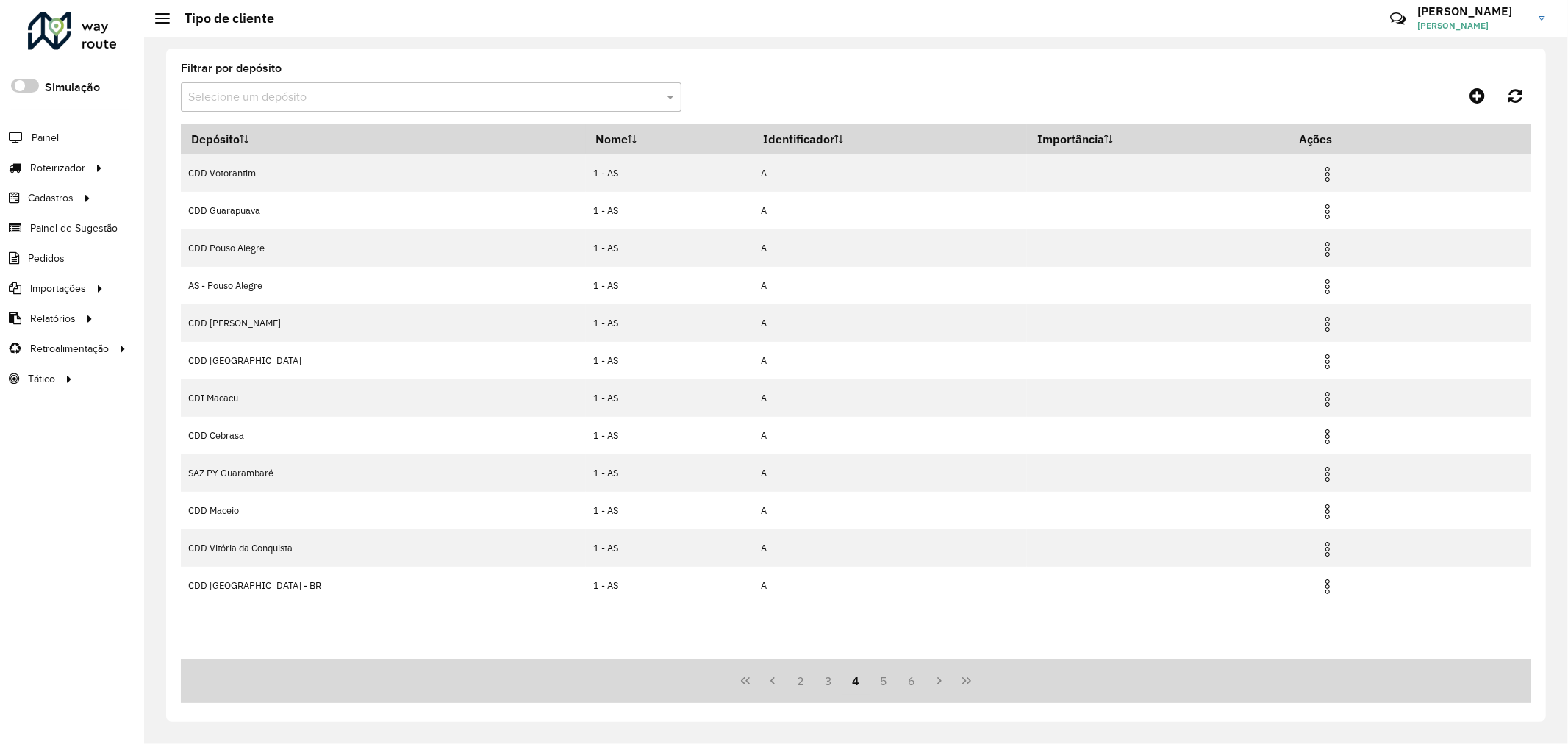
click at [878, 685] on button "5" at bounding box center [883, 681] width 28 height 28
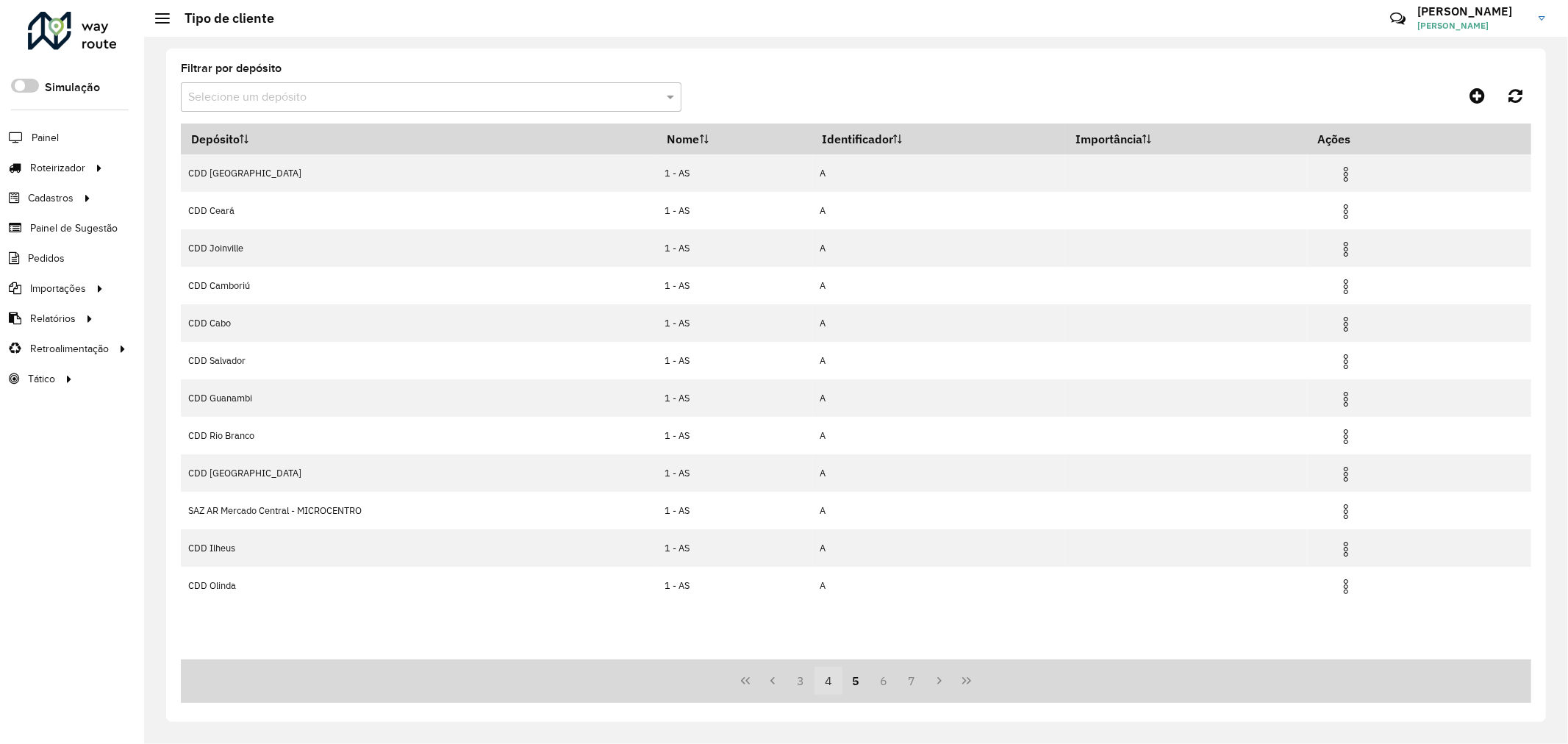
click at [878, 685] on button "6" at bounding box center [883, 681] width 28 height 28
click at [897, 685] on button "7" at bounding box center [911, 681] width 28 height 28
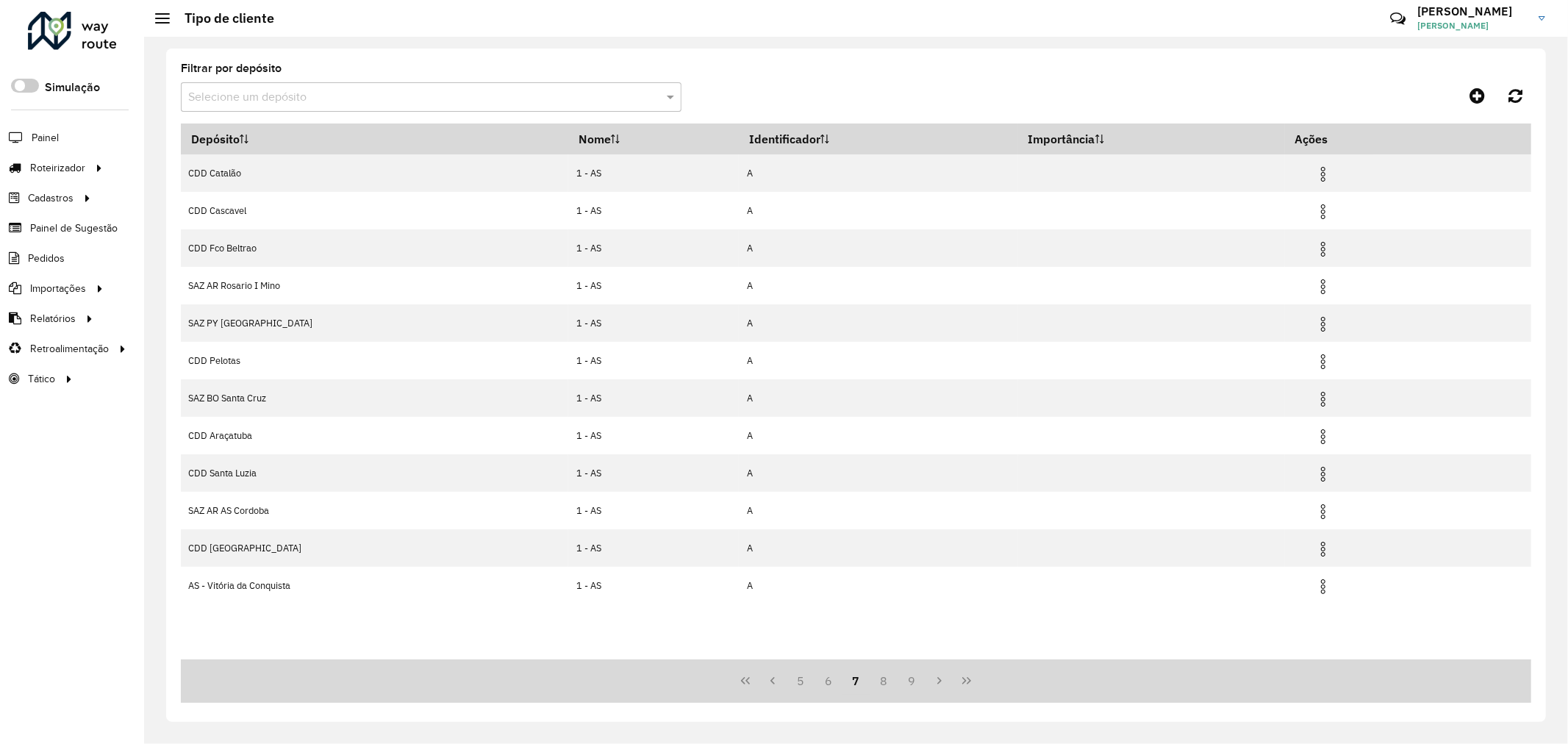
click at [878, 685] on button "8" at bounding box center [883, 681] width 28 height 28
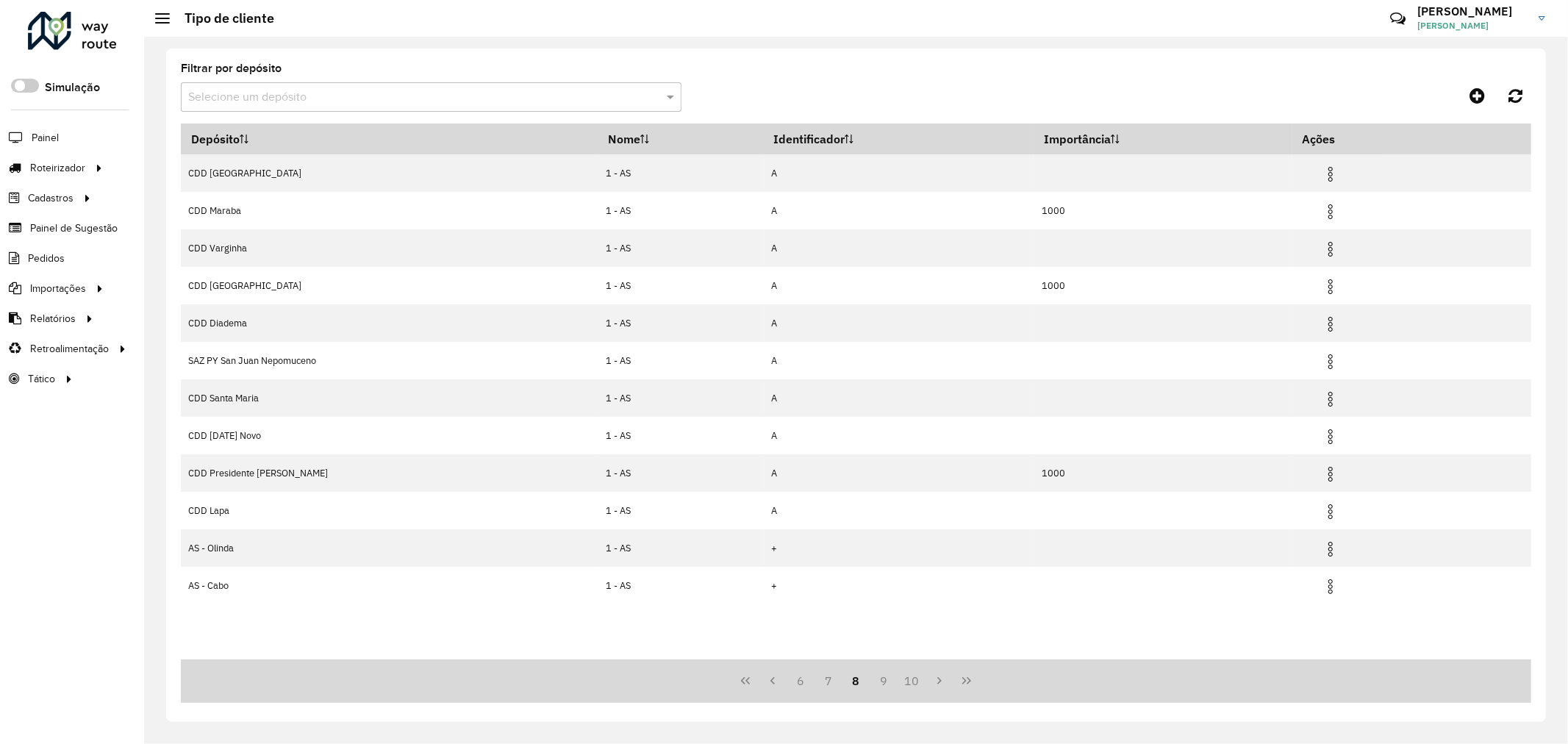
click at [878, 685] on button "9" at bounding box center [883, 681] width 28 height 28
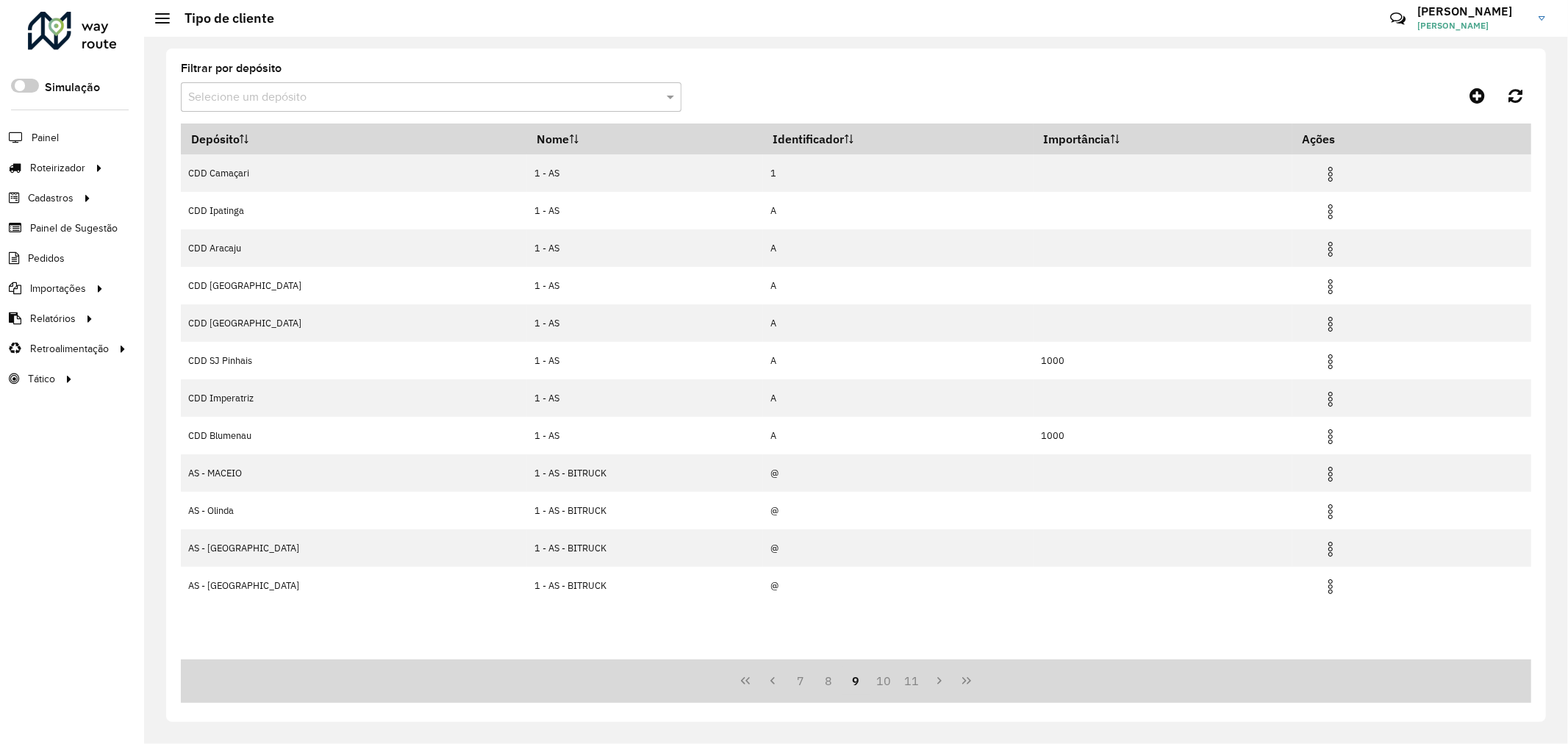
click at [878, 685] on button "10" at bounding box center [883, 681] width 28 height 28
click at [897, 685] on button "11" at bounding box center [911, 681] width 28 height 28
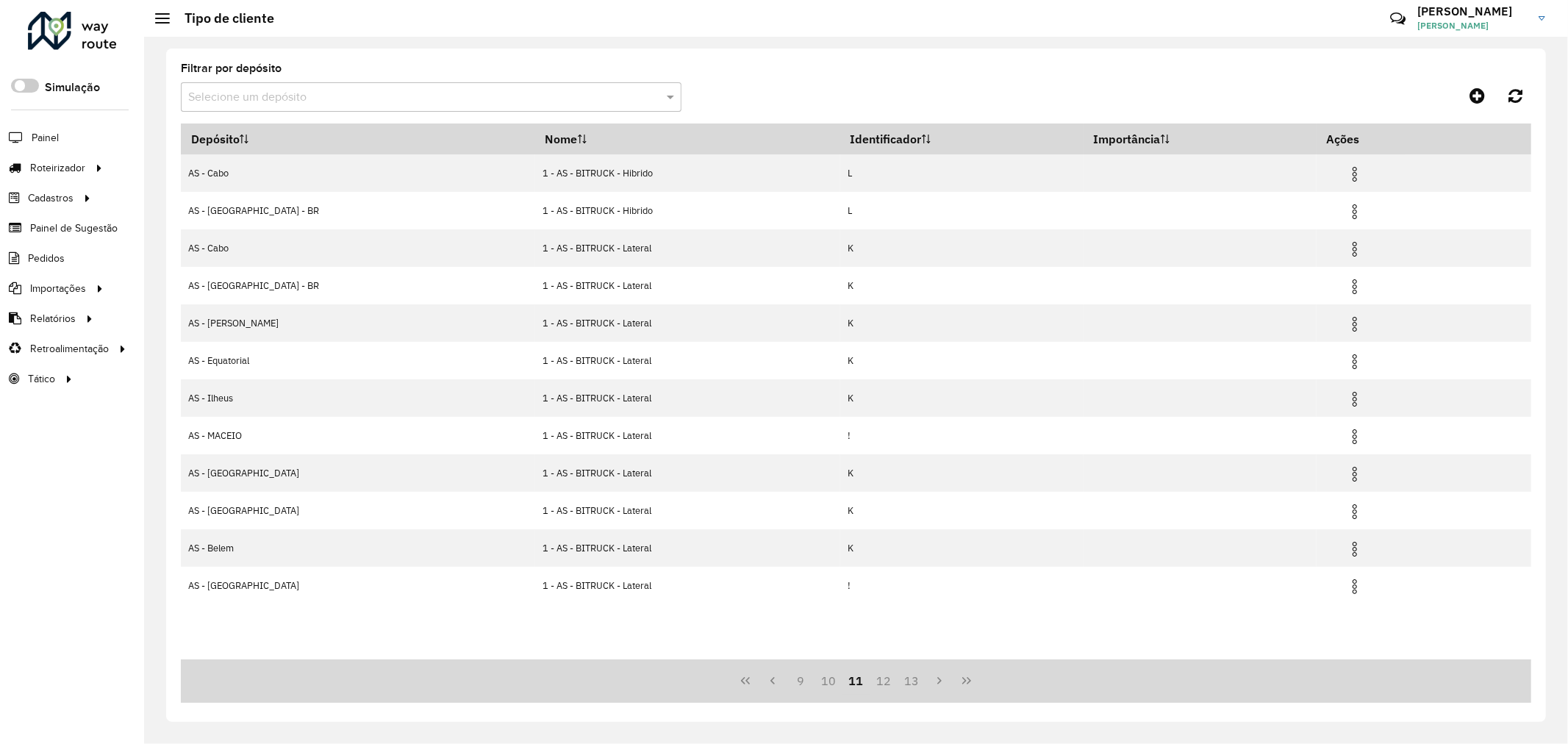
click at [878, 685] on button "12" at bounding box center [883, 681] width 28 height 28
click at [878, 685] on button "13" at bounding box center [883, 681] width 28 height 28
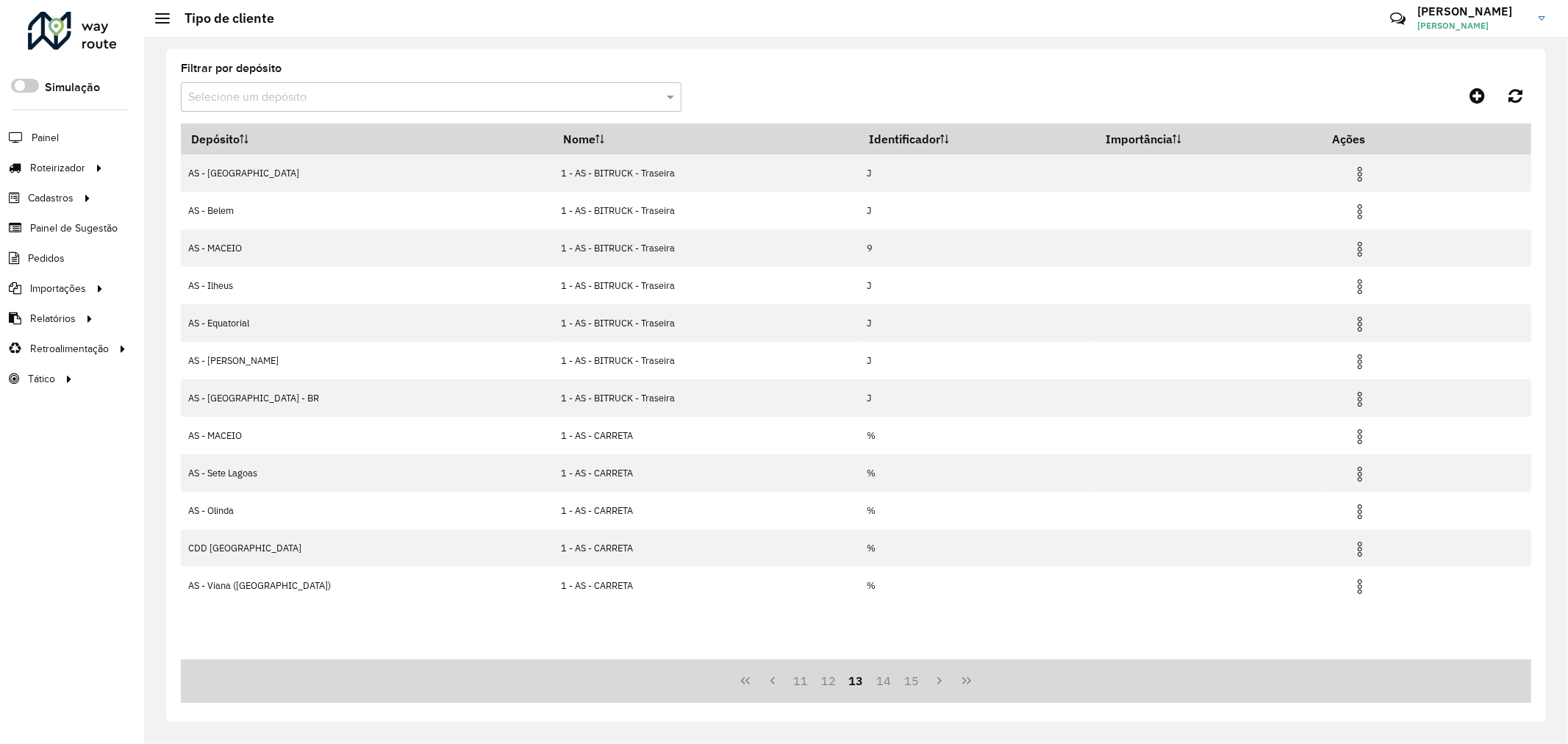
click at [878, 685] on button "14" at bounding box center [883, 681] width 28 height 28
click at [897, 685] on button "15" at bounding box center [911, 681] width 28 height 28
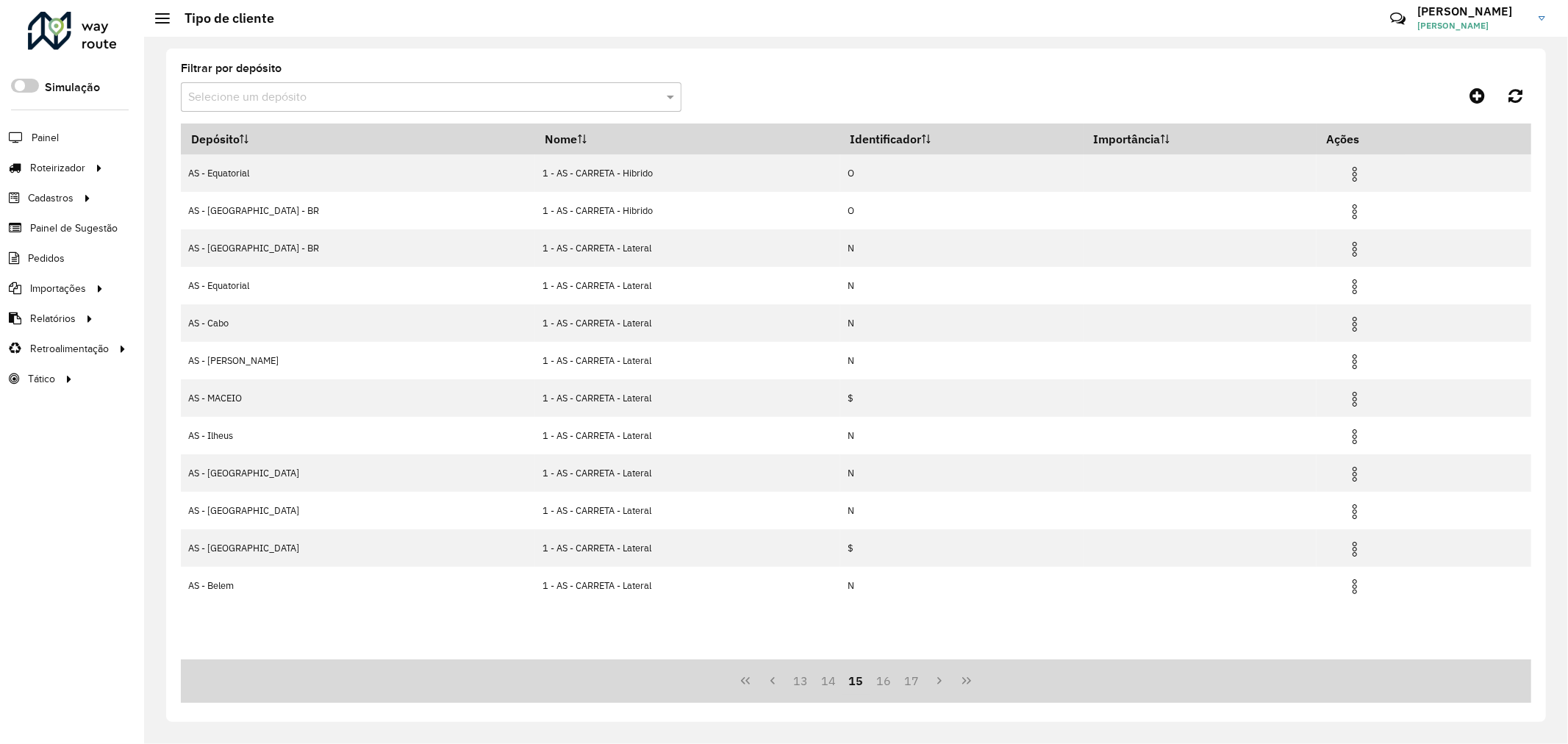
click at [878, 685] on button "16" at bounding box center [883, 681] width 28 height 28
click at [878, 685] on button "17" at bounding box center [883, 681] width 28 height 28
click at [897, 685] on button "18" at bounding box center [911, 681] width 28 height 28
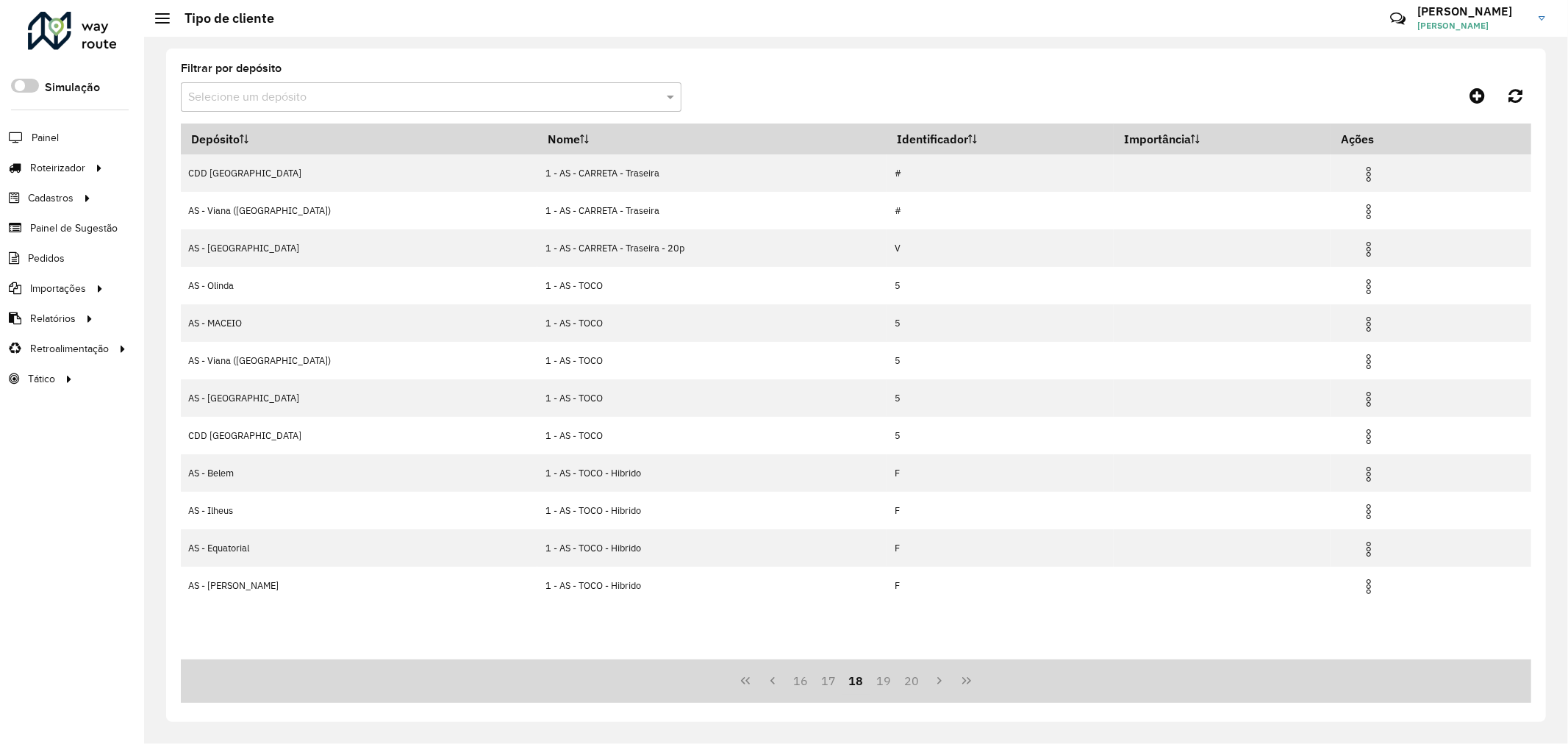
click at [878, 685] on button "19" at bounding box center [883, 681] width 28 height 28
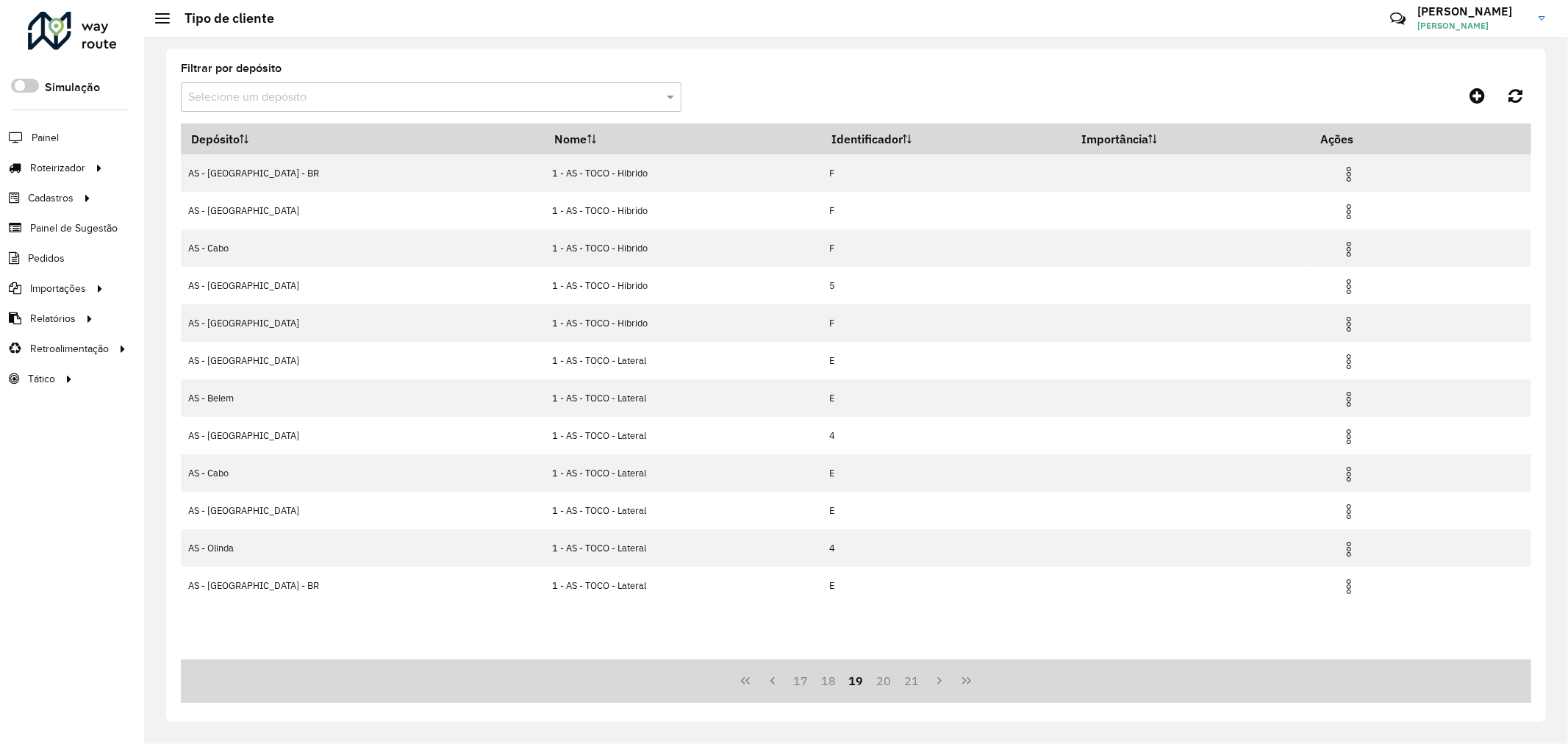
click at [878, 685] on button "20" at bounding box center [883, 681] width 28 height 28
click at [878, 685] on button "21" at bounding box center [883, 681] width 28 height 28
click at [878, 685] on button "22" at bounding box center [883, 681] width 28 height 28
click at [897, 685] on button "23" at bounding box center [911, 681] width 28 height 28
click at [878, 685] on button "24" at bounding box center [883, 681] width 28 height 28
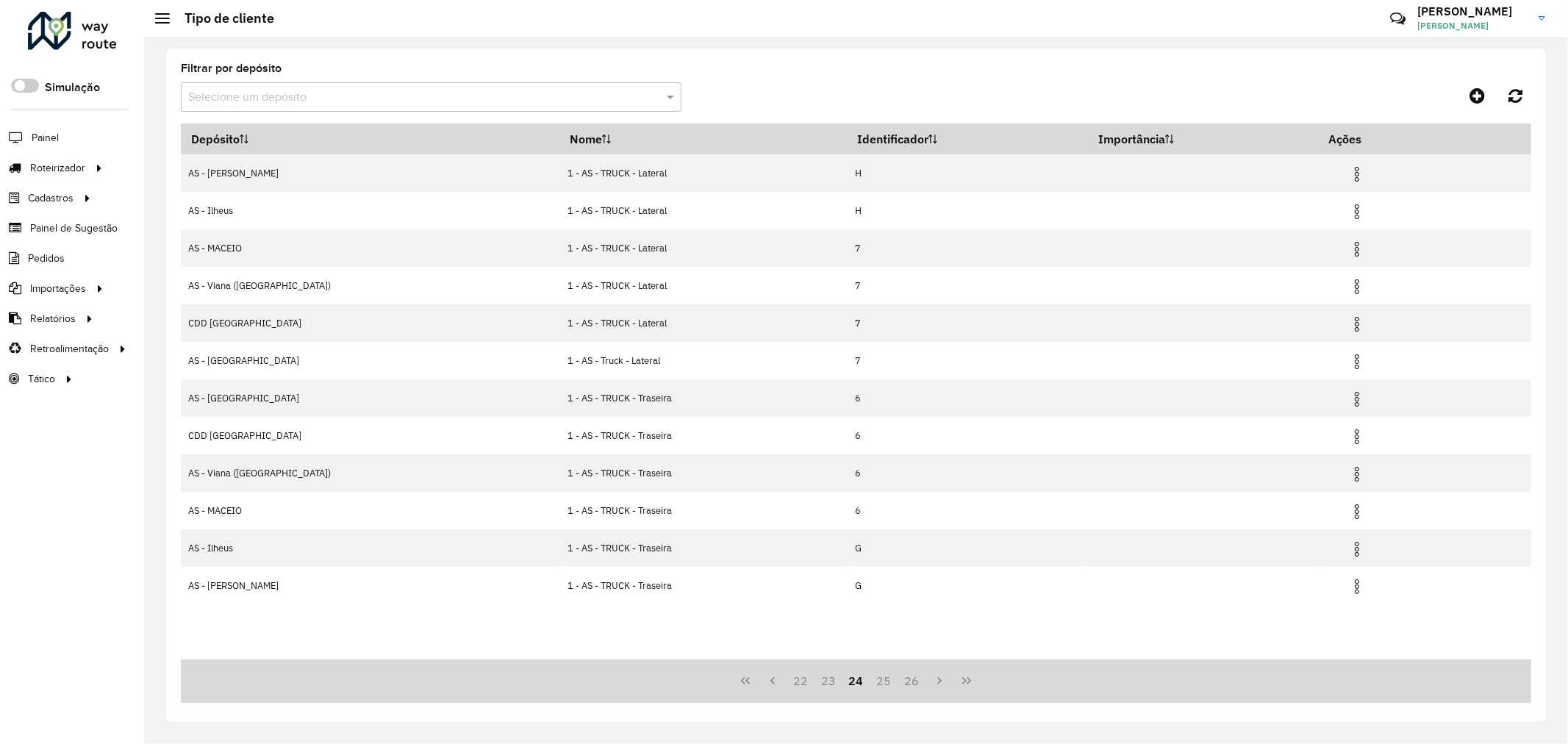
click at [878, 685] on button "25" at bounding box center [883, 681] width 28 height 28
click at [897, 685] on button "26" at bounding box center [911, 681] width 28 height 28
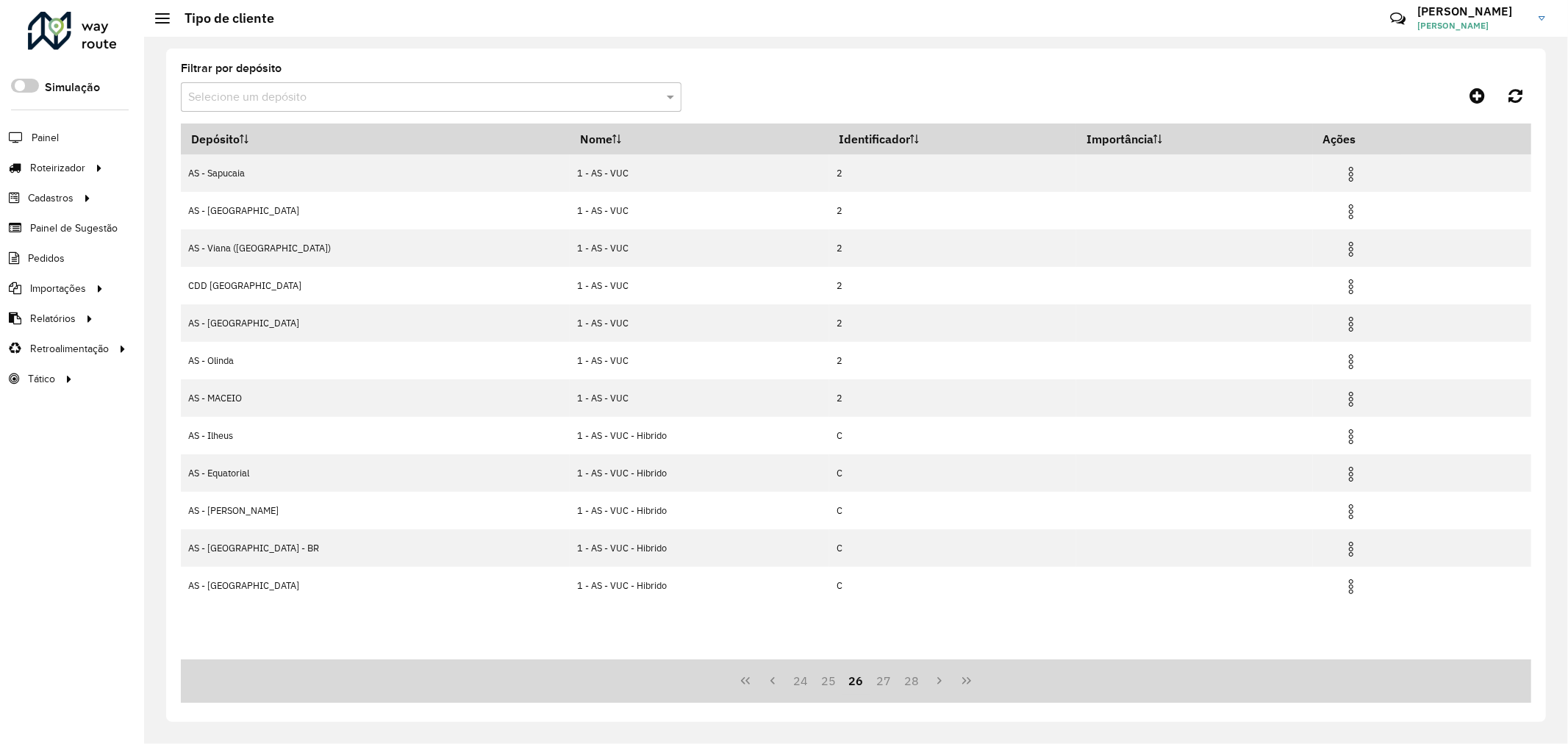
click at [878, 685] on button "27" at bounding box center [883, 681] width 28 height 28
click at [897, 685] on button "28" at bounding box center [911, 681] width 28 height 28
click at [878, 685] on button "29" at bounding box center [883, 681] width 28 height 28
click at [878, 685] on button "30" at bounding box center [883, 681] width 28 height 28
click at [897, 685] on button "31" at bounding box center [911, 681] width 28 height 28
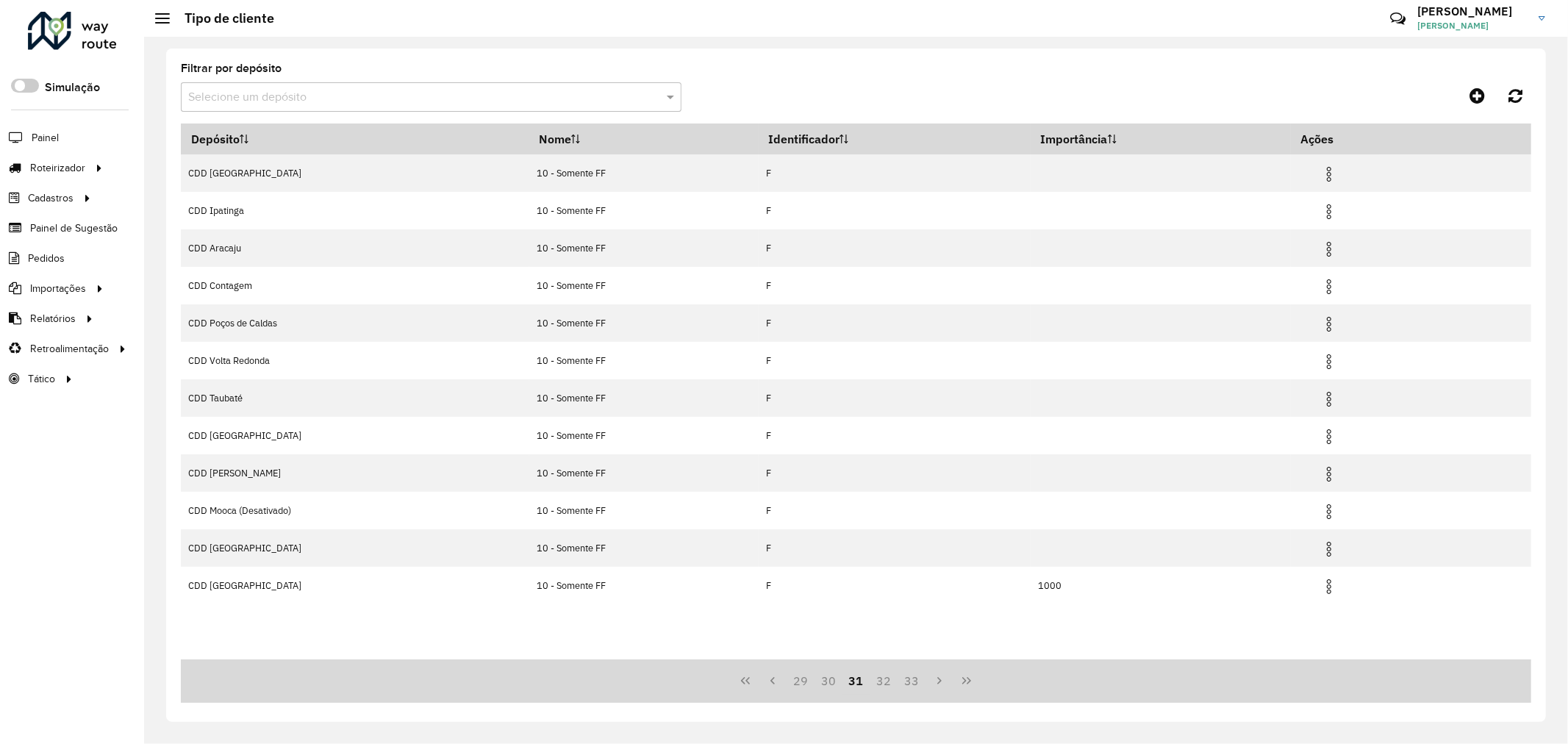
click at [878, 685] on button "32" at bounding box center [883, 681] width 28 height 28
click at [897, 685] on button "33" at bounding box center [911, 681] width 28 height 28
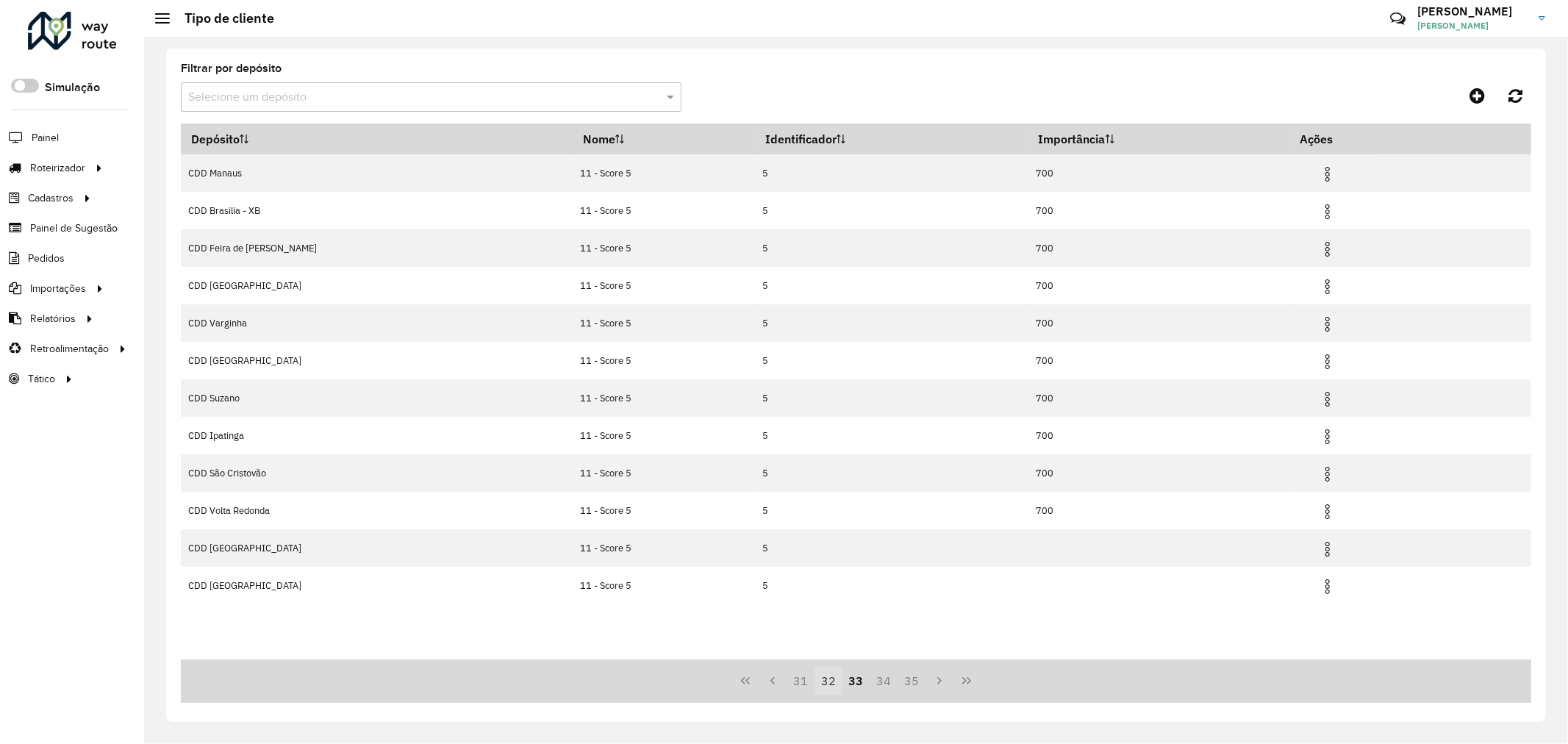
click at [833, 676] on button "32" at bounding box center [829, 681] width 28 height 28
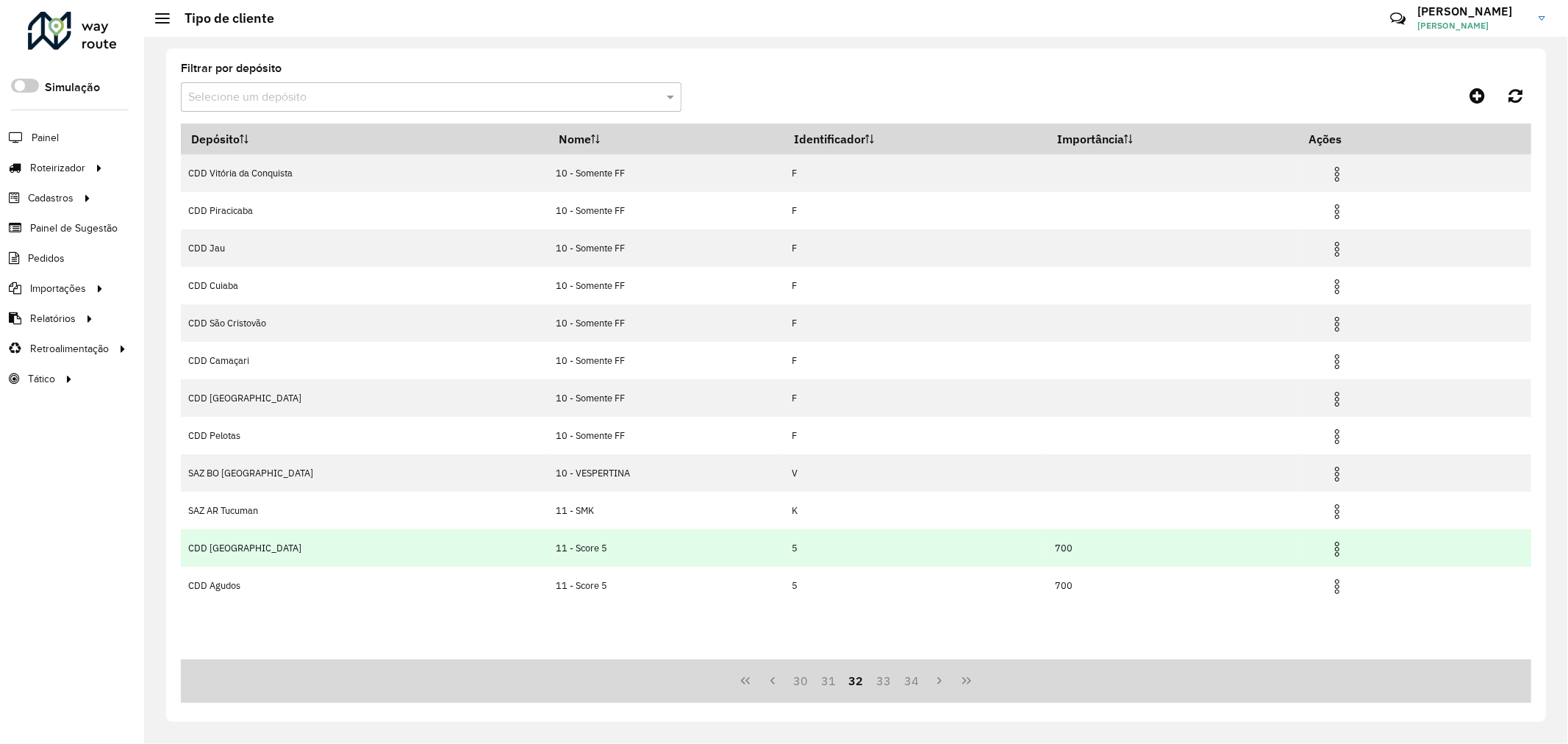
drag, startPoint x: 187, startPoint y: 546, endPoint x: 585, endPoint y: 555, distance: 398.1
click at [585, 555] on tr "CDD São Paulo 11 - Score 5 5 700" at bounding box center [855, 548] width 1350 height 37
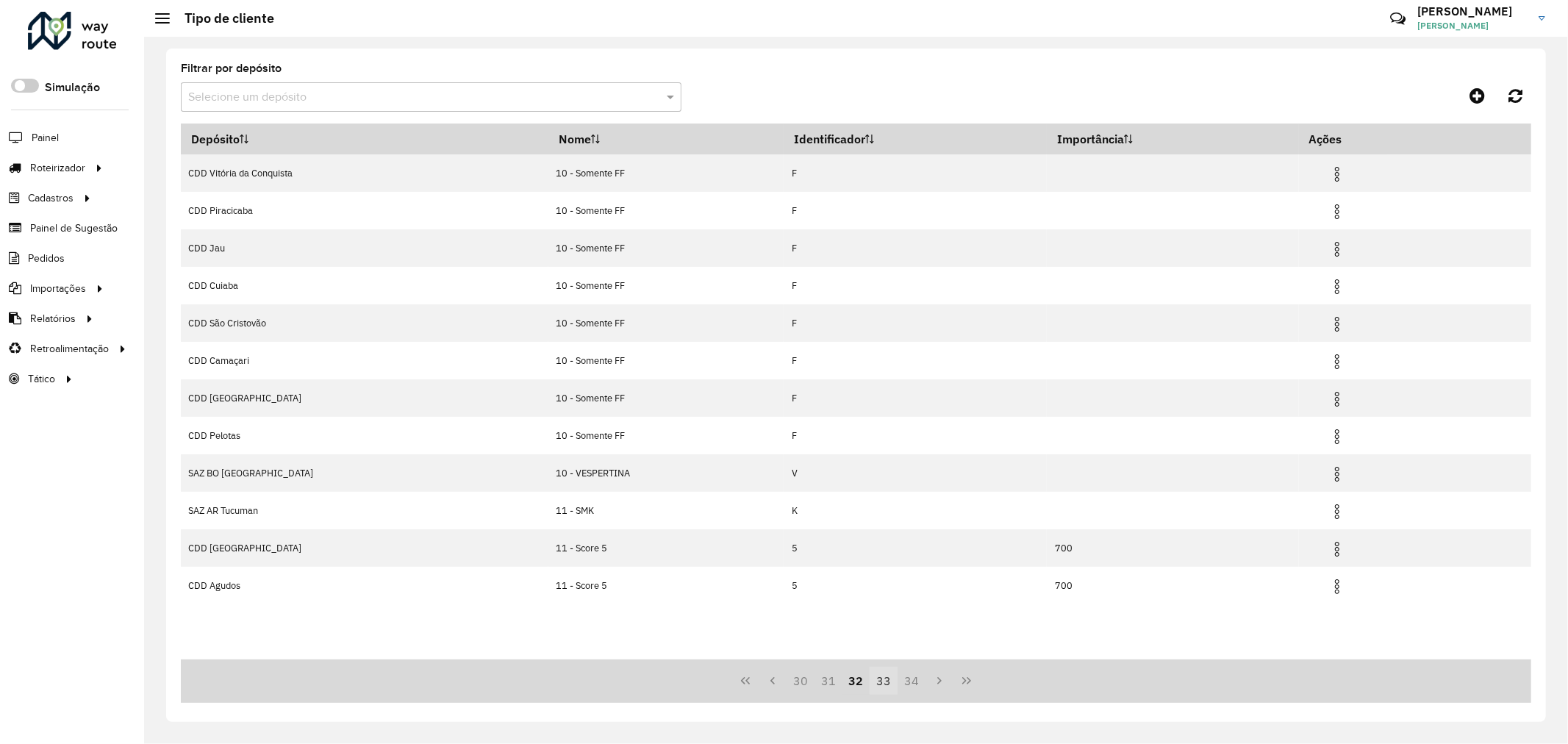
click at [876, 679] on button "33" at bounding box center [883, 681] width 28 height 28
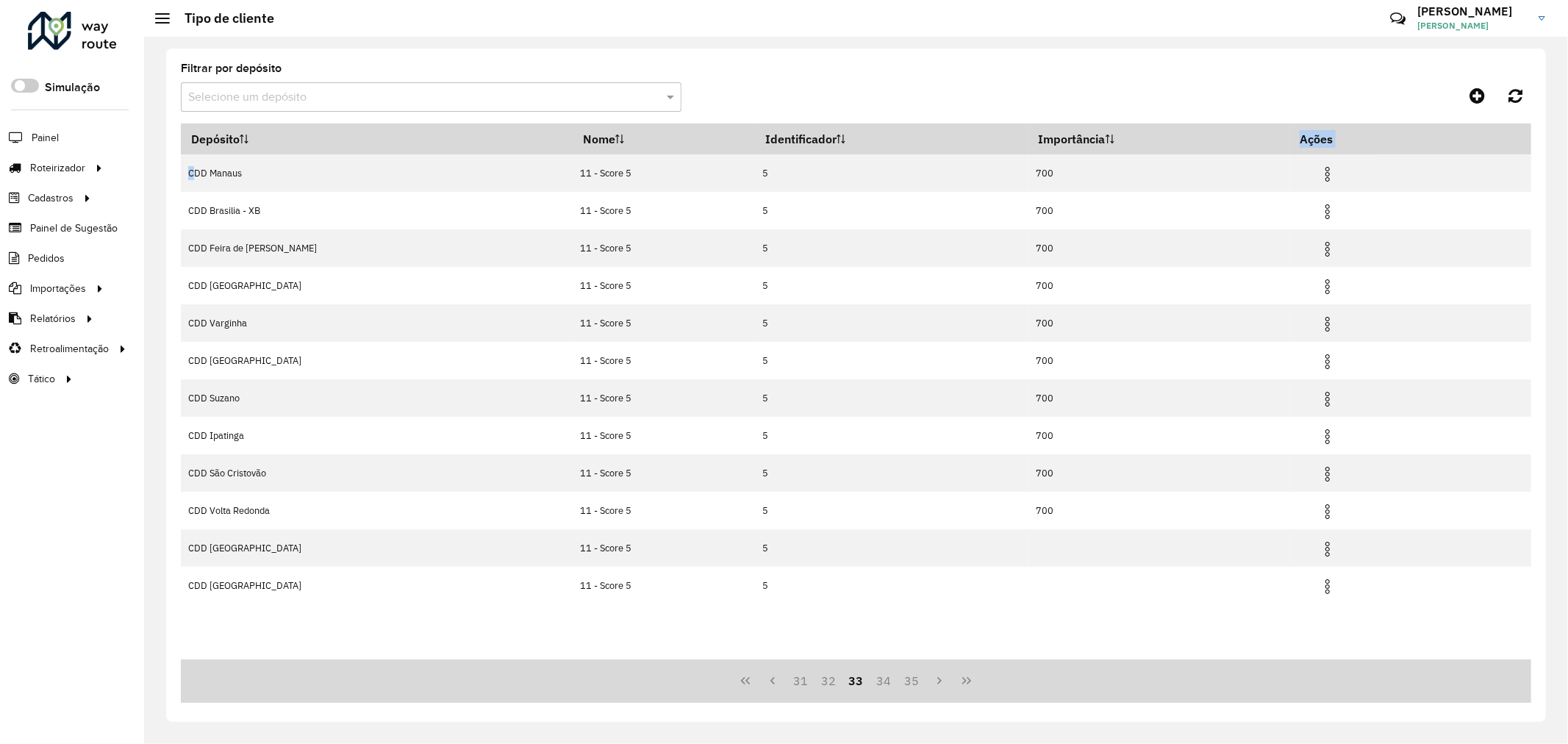
drag, startPoint x: 184, startPoint y: 167, endPoint x: 1446, endPoint y: 613, distance: 1338.5
click at [1446, 613] on div "Depósito Nome Identificador Importância Ações CDD Manaus 11 - Score 5 5 700 CDD…" at bounding box center [855, 392] width 1350 height 536
copy table "Depósito Nome Identificador Importância Ações"
click at [878, 678] on button "34" at bounding box center [883, 681] width 28 height 28
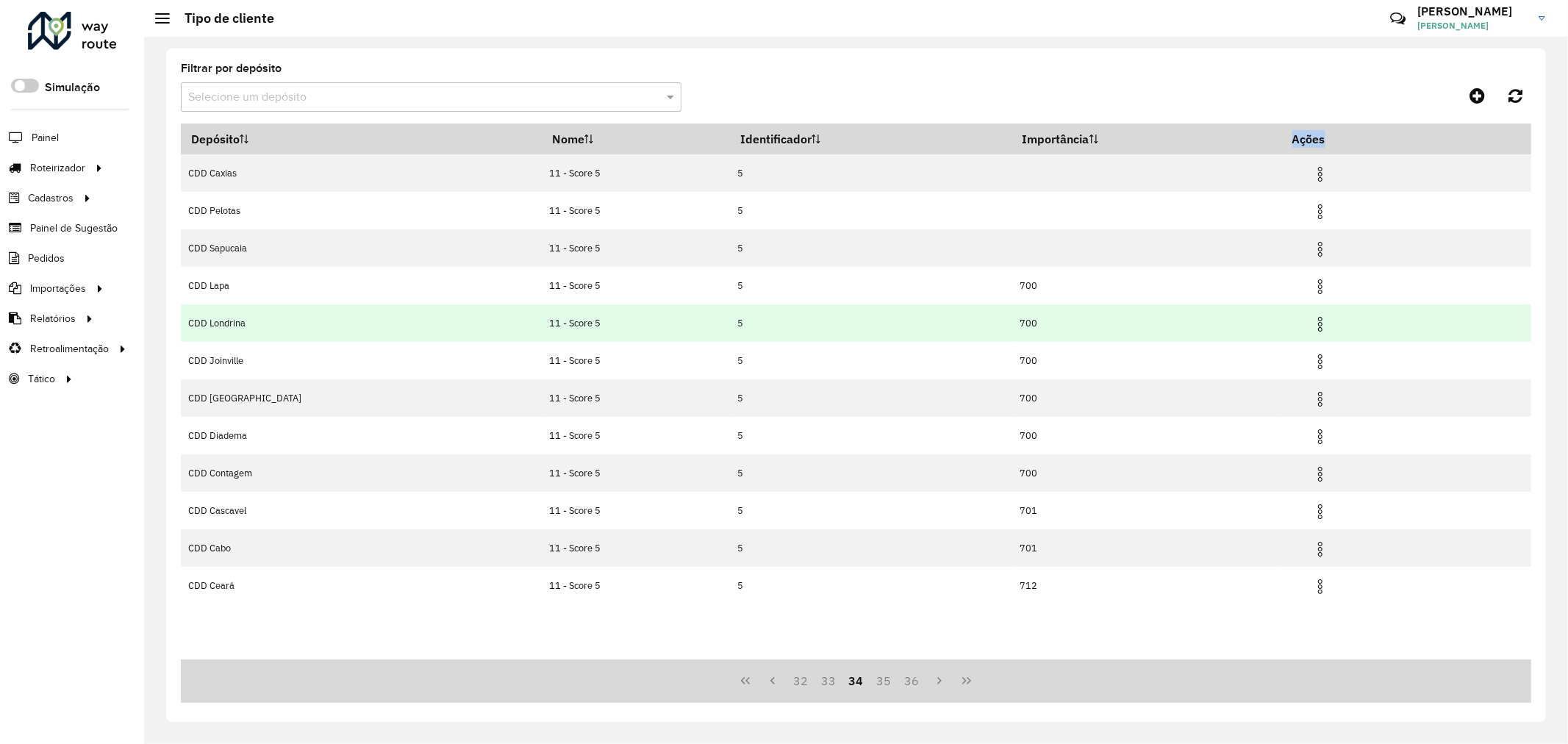
copy table "Depósito Nome Identificador Importância Ações"
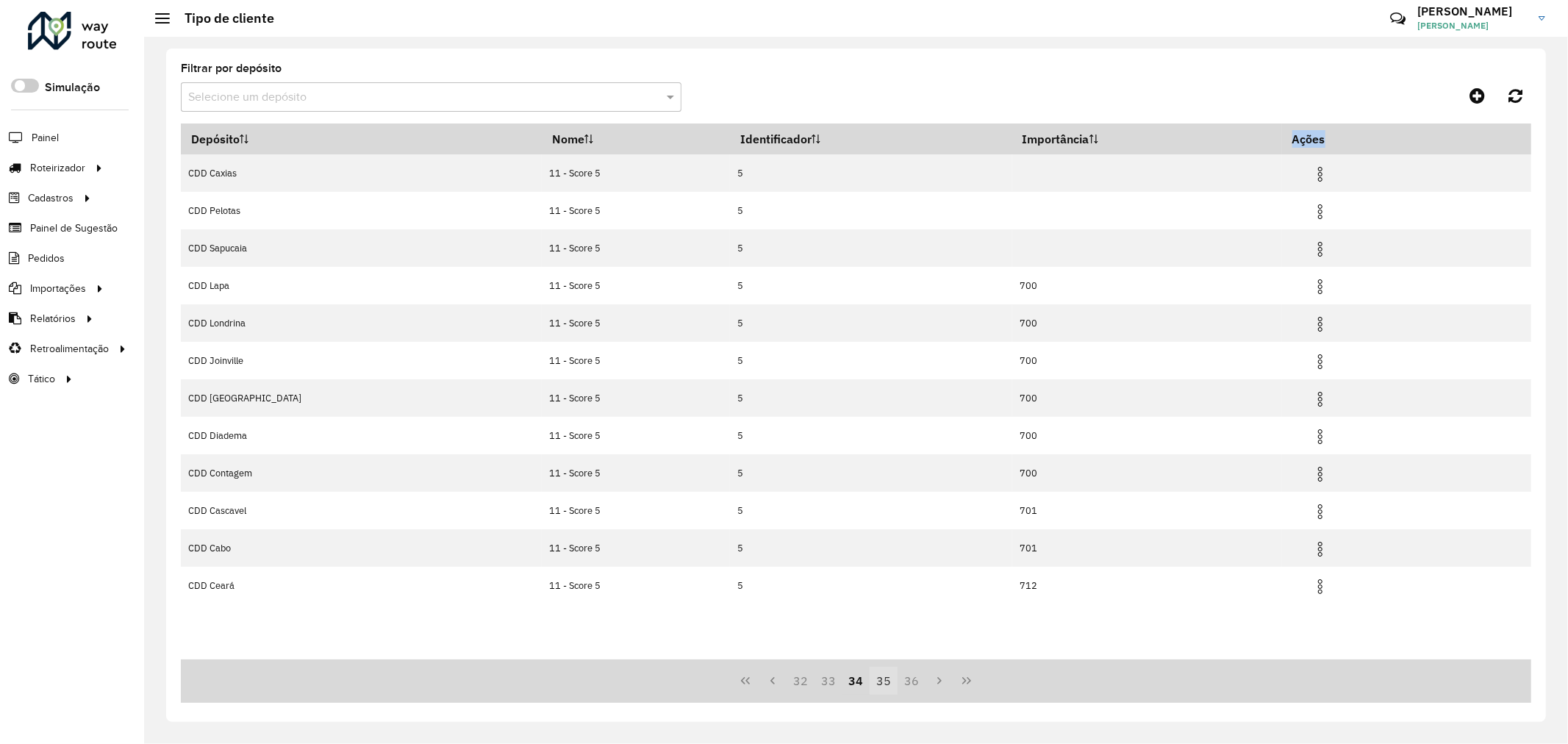
click at [880, 677] on button "35" at bounding box center [883, 681] width 28 height 28
copy table "Depósito Nome Identificador Importância Ações"
click at [893, 679] on button "36" at bounding box center [883, 681] width 28 height 28
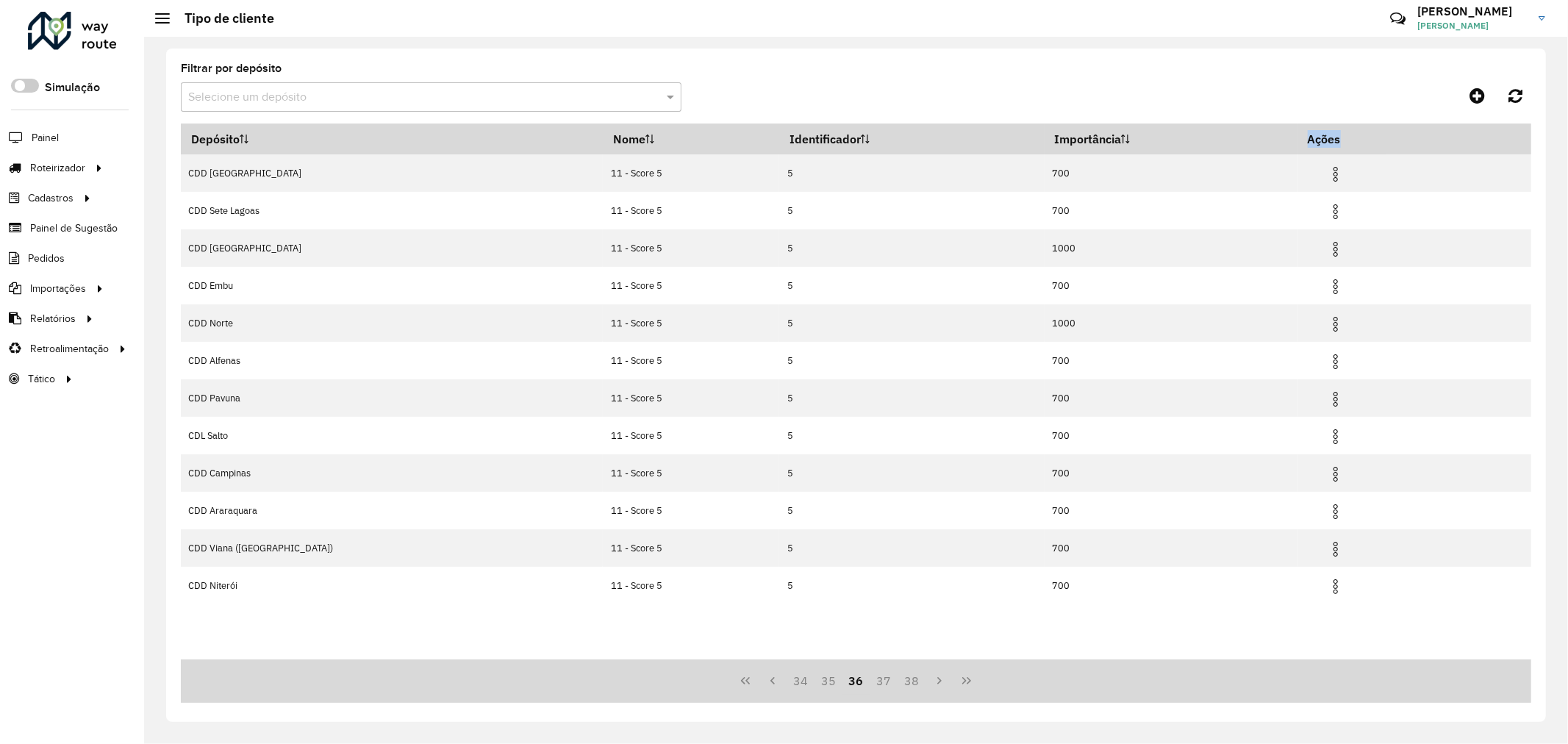
copy table "Depósito Nome Identificador Importância Ações"
click at [890, 686] on button "37" at bounding box center [883, 681] width 28 height 28
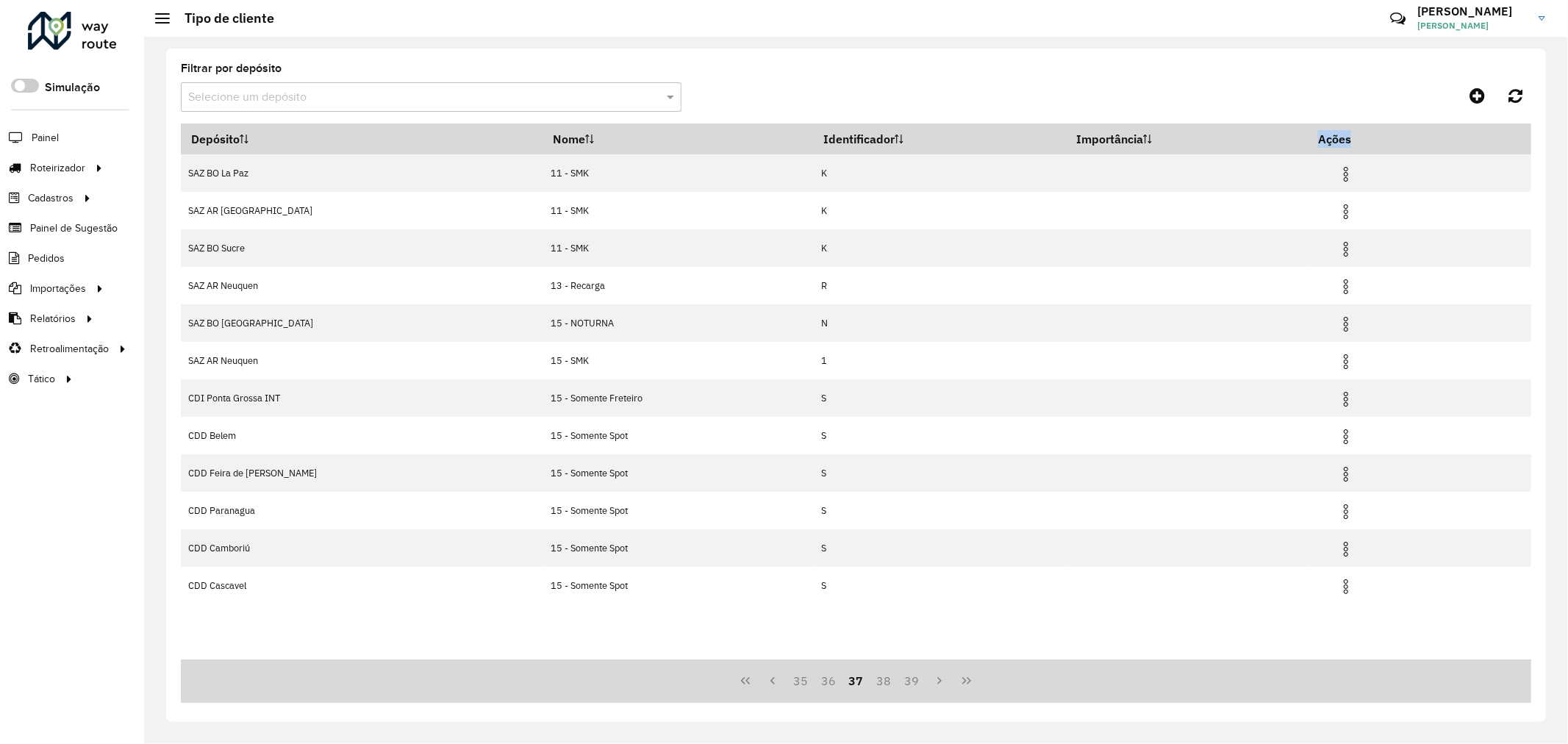
copy table "Depósito Nome Identificador Importância Ações"
click at [832, 680] on button "36" at bounding box center [829, 681] width 28 height 28
